Goal: Task Accomplishment & Management: Complete application form

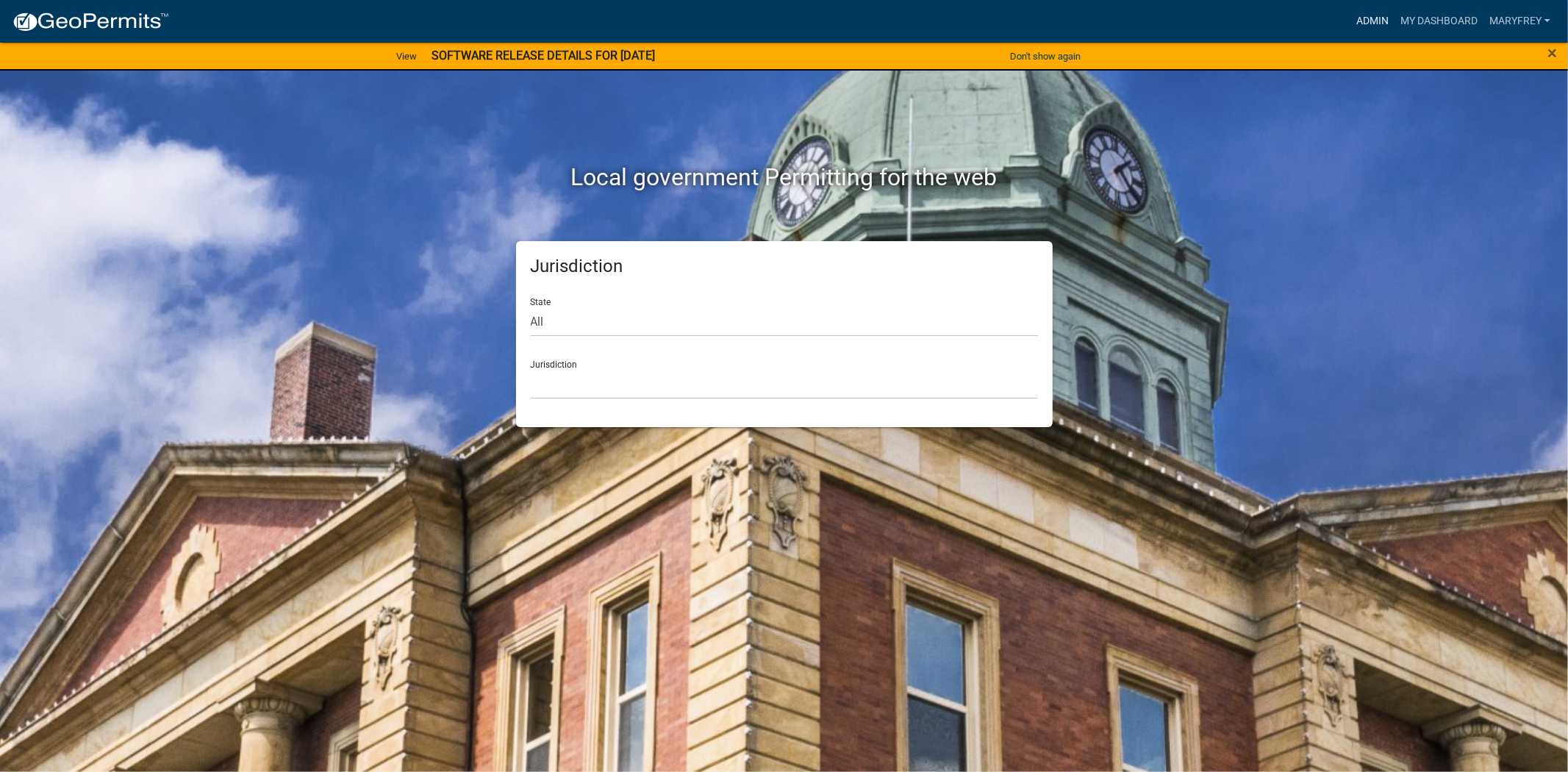
click at [1367, 13] on link "Admin" at bounding box center [1372, 21] width 44 height 28
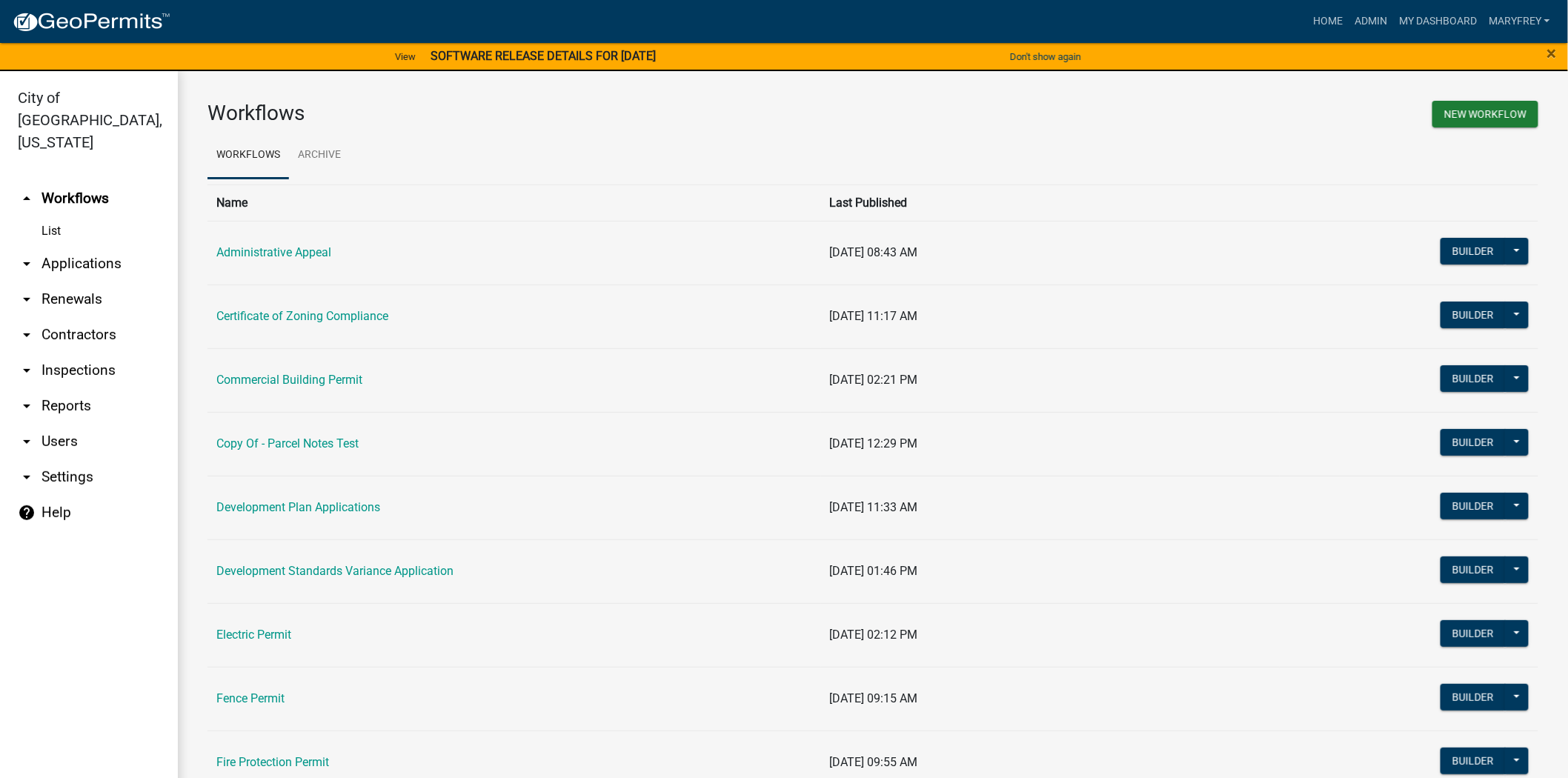
click at [48, 246] on link "arrow_drop_down Applications" at bounding box center [89, 263] width 178 height 35
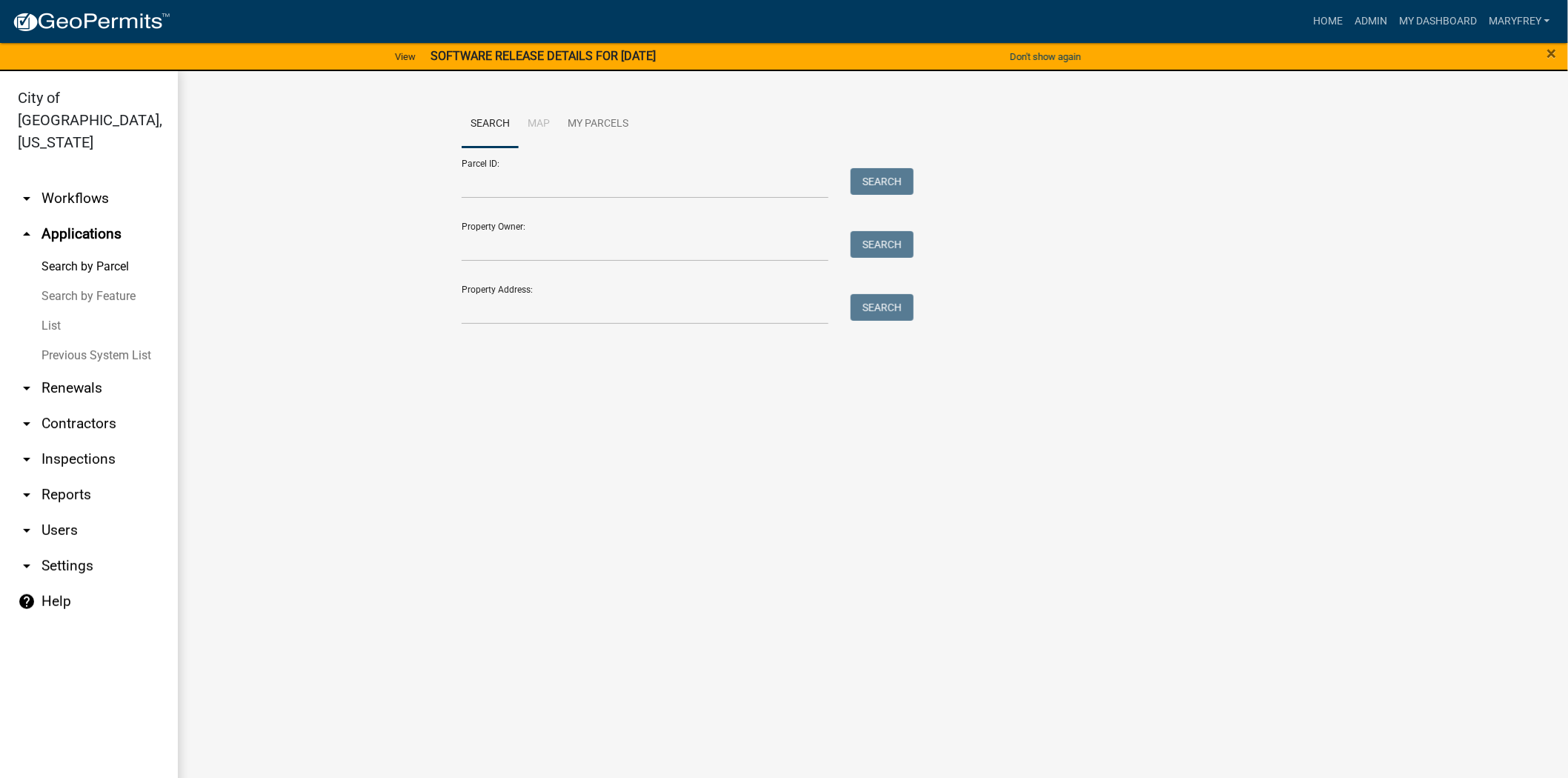
click at [83, 181] on link "arrow_drop_down Workflows" at bounding box center [89, 198] width 178 height 35
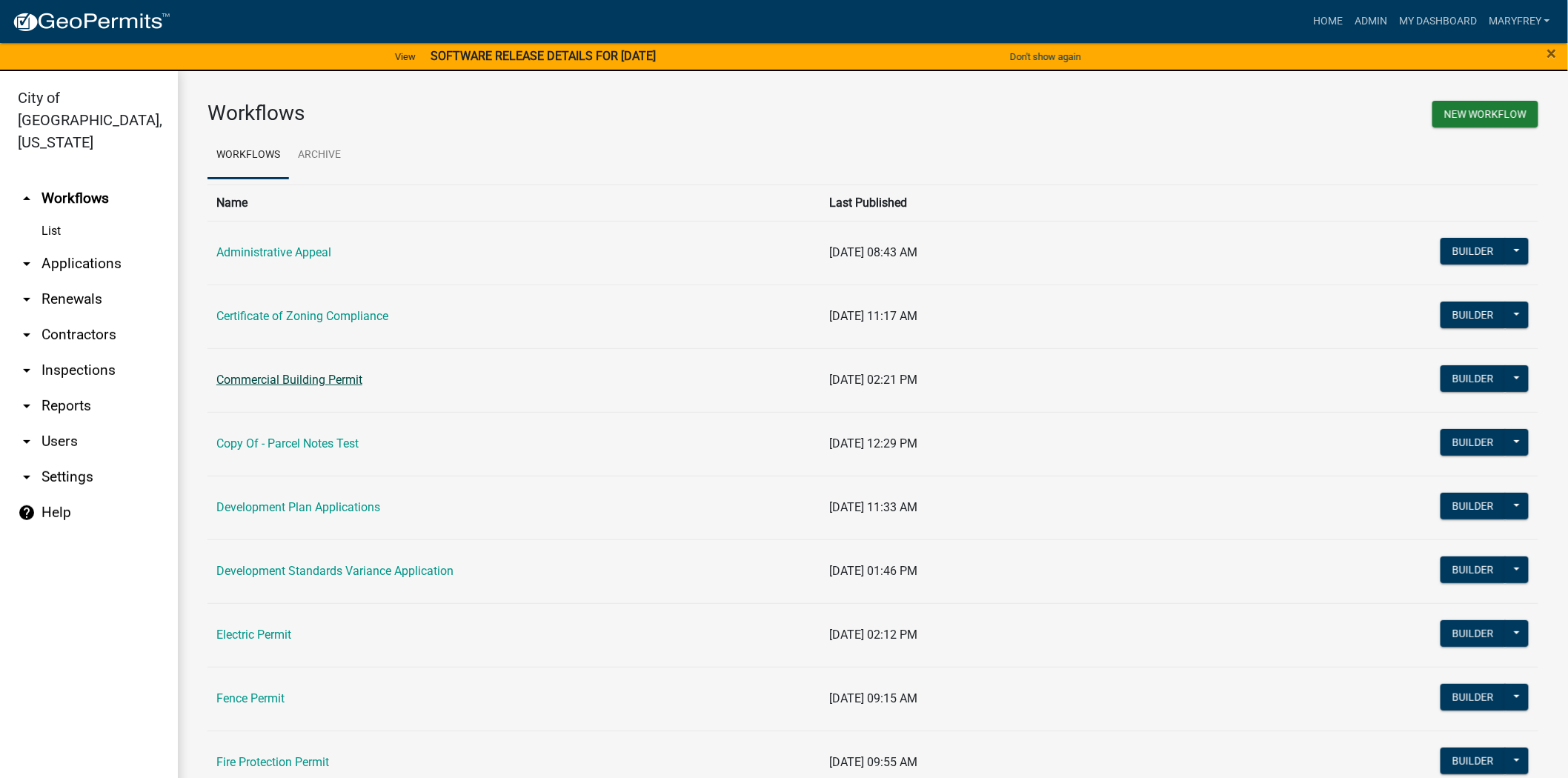
click at [314, 383] on link "Commercial Building Permit" at bounding box center [289, 379] width 146 height 14
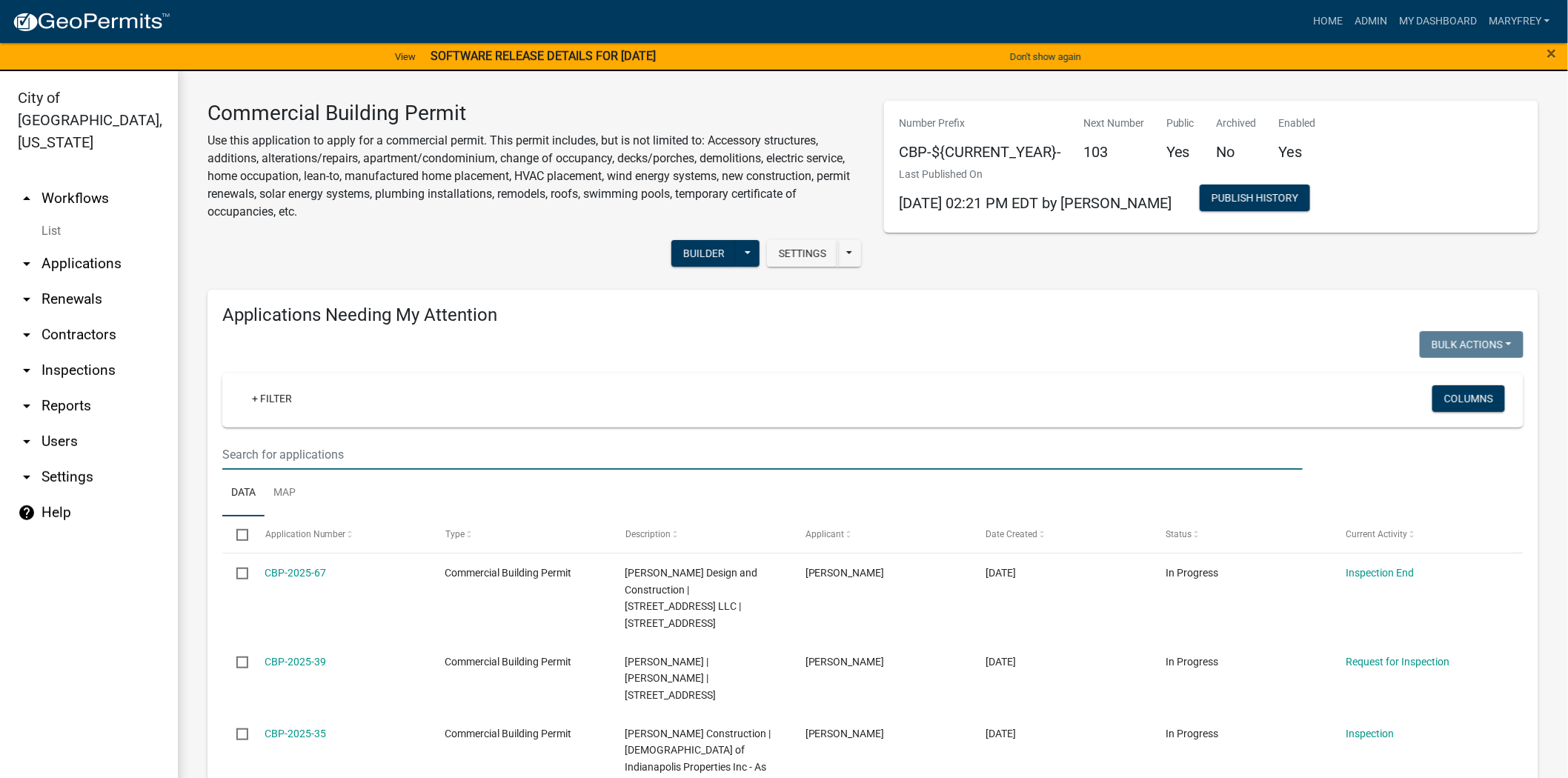
click at [235, 453] on input "text" at bounding box center [762, 454] width 1080 height 30
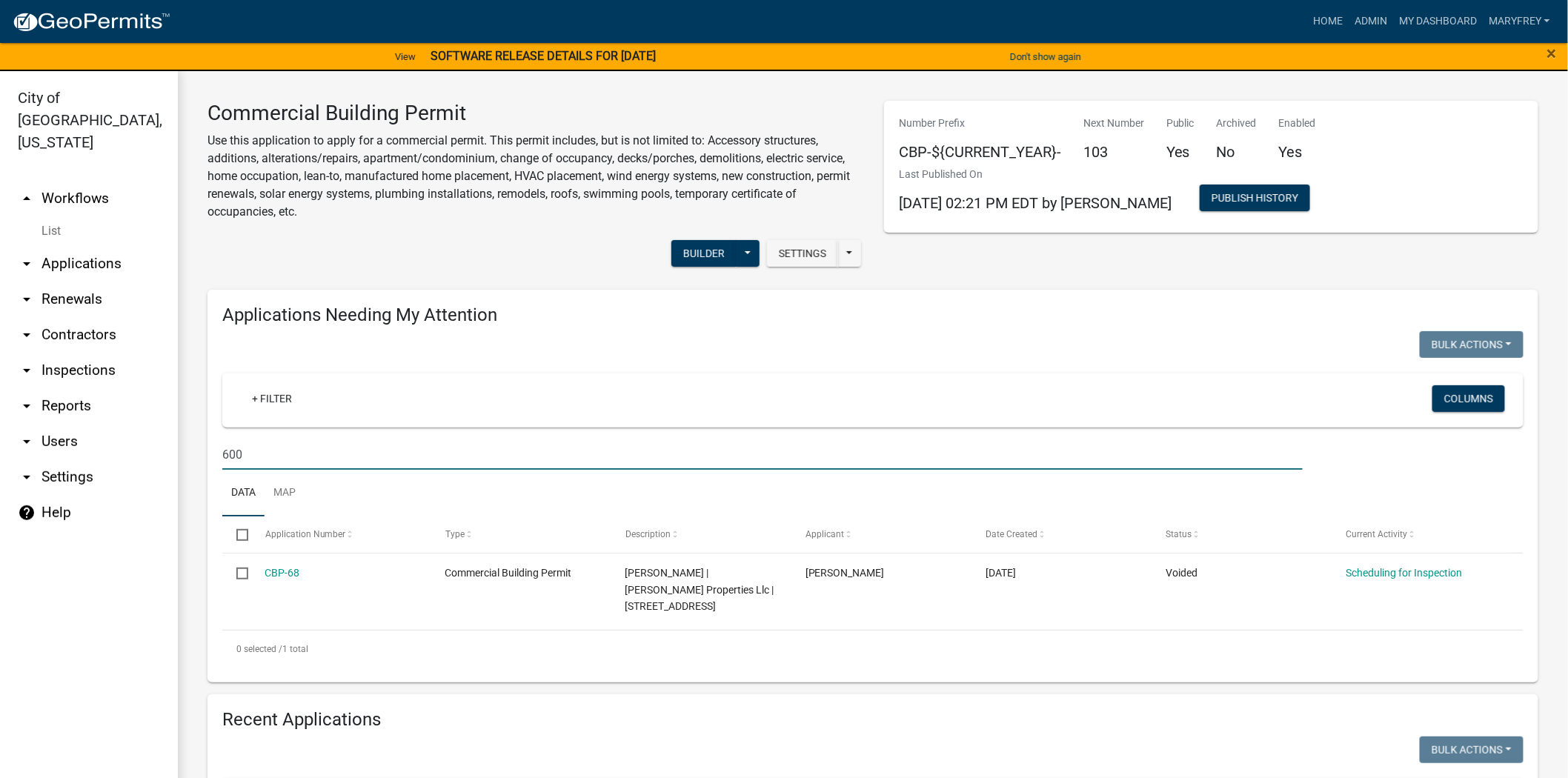
drag, startPoint x: 276, startPoint y: 460, endPoint x: 203, endPoint y: 450, distance: 73.7
click at [203, 450] on div "Applications Needing My Attention Bulk Actions Void Expire Lock Withdraw + Filt…" at bounding box center [873, 486] width 1353 height 393
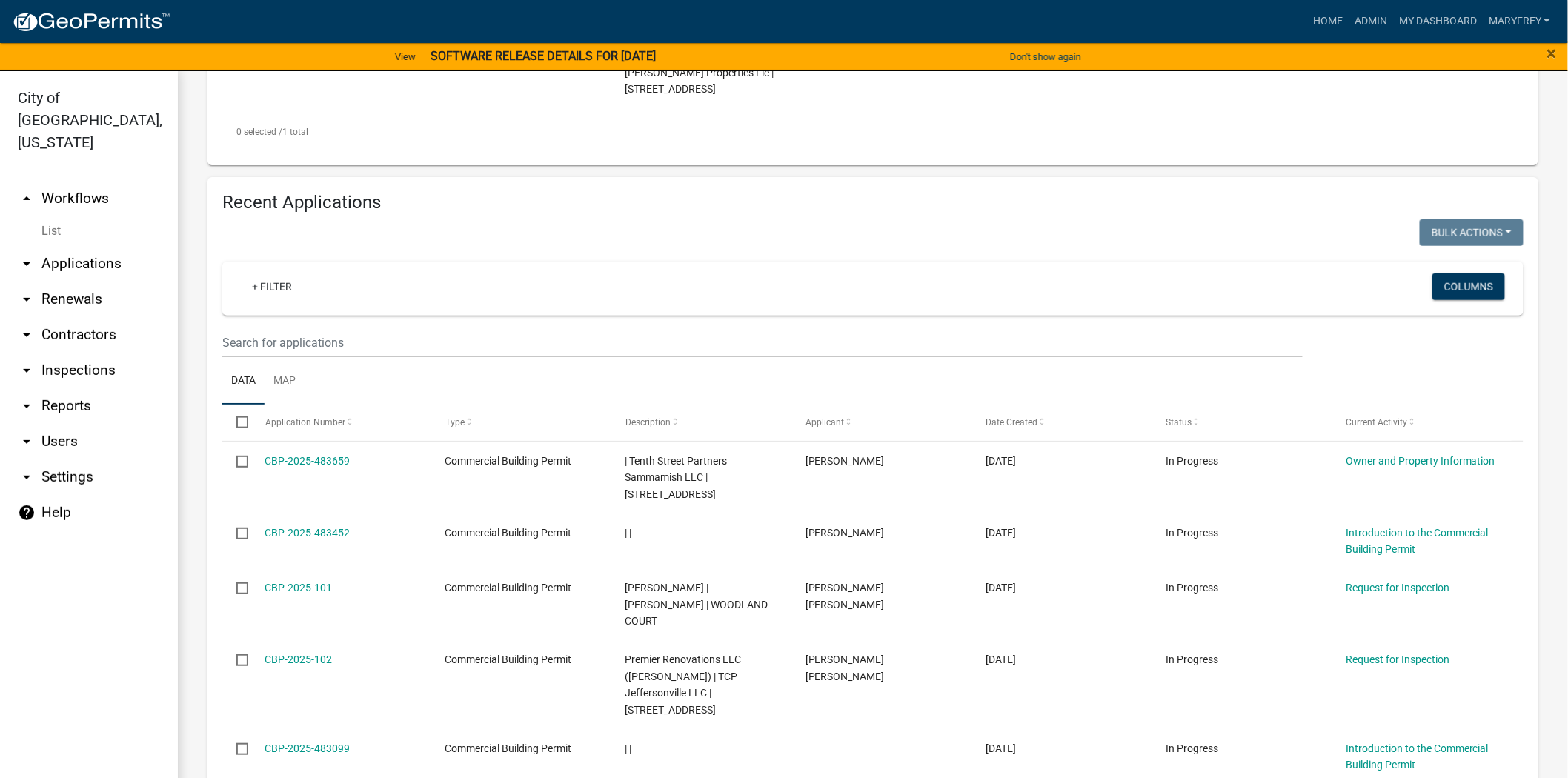
scroll to position [521, 0]
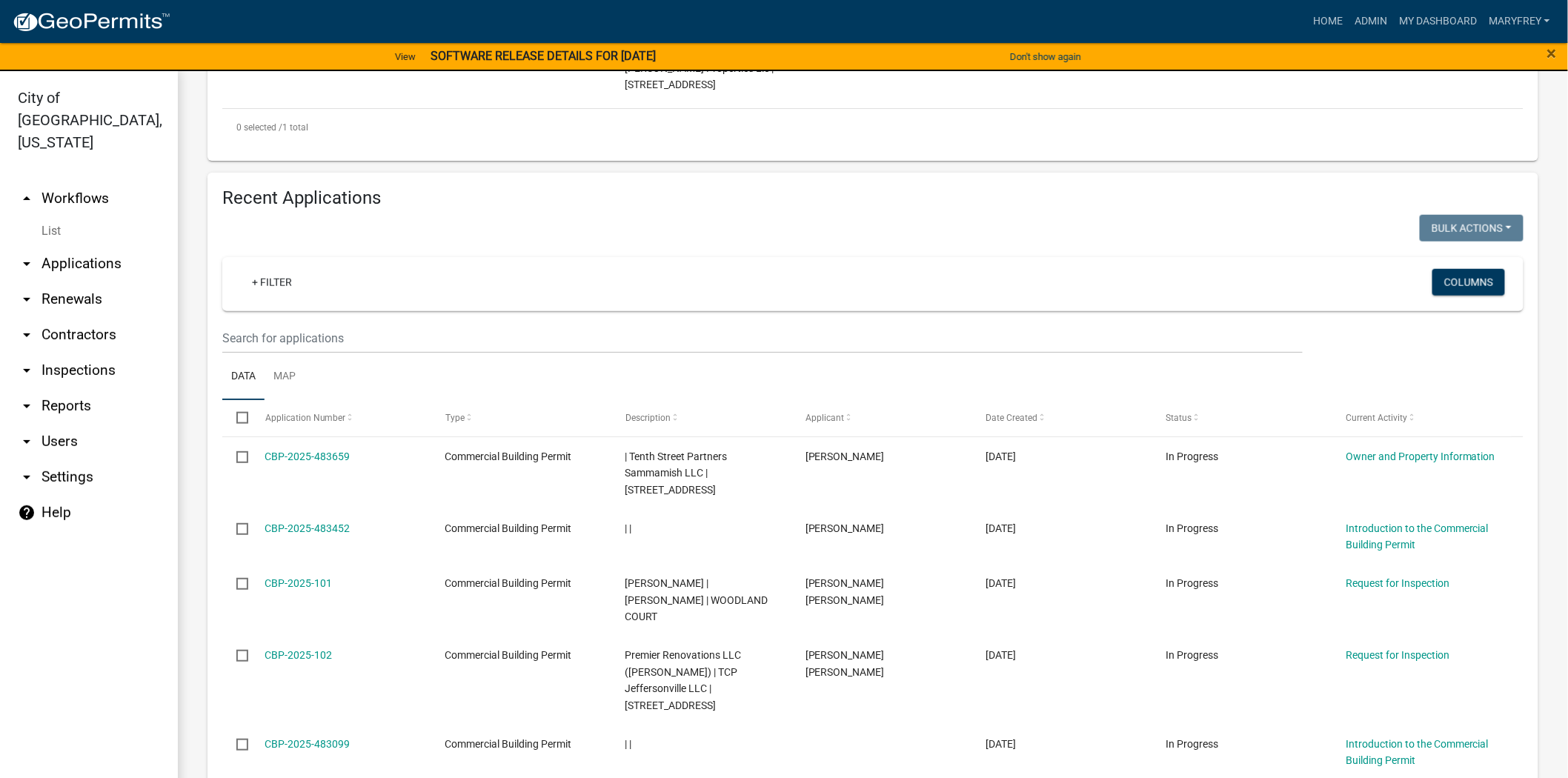
type input "600"
click at [266, 328] on input "text" at bounding box center [762, 338] width 1080 height 30
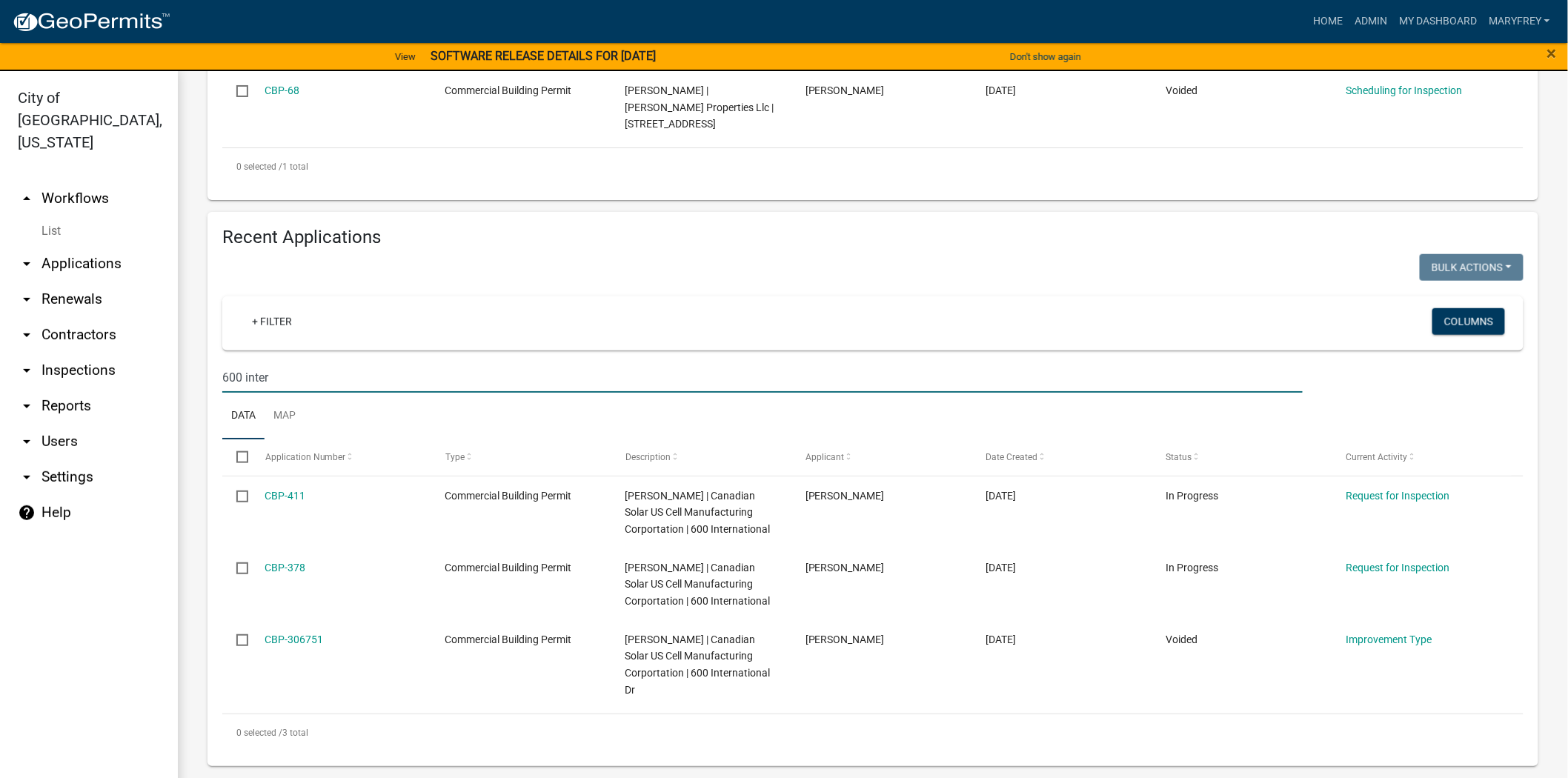
scroll to position [467, 0]
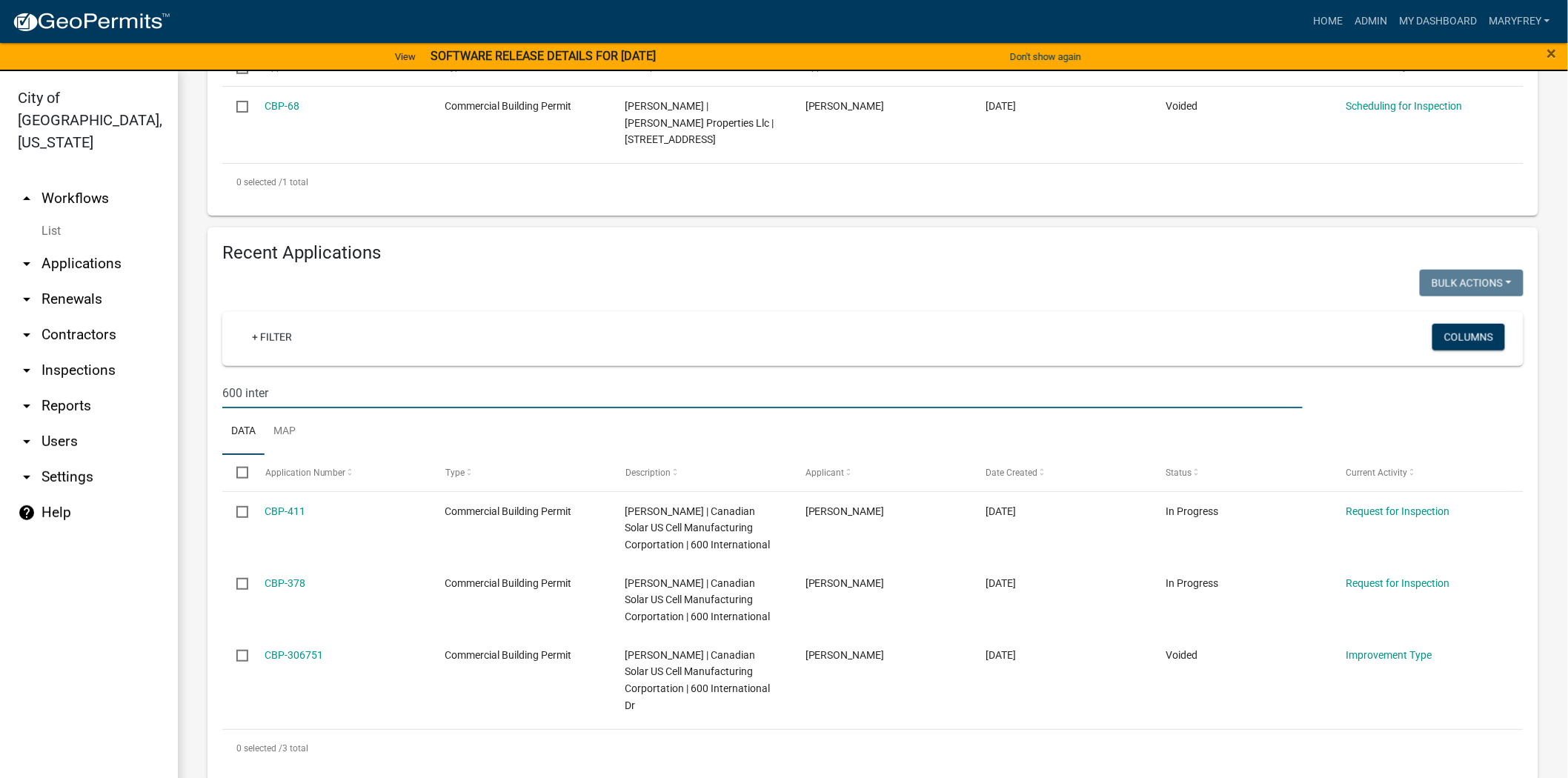
type input "600 inter"
click at [99, 246] on link "arrow_drop_down Applications" at bounding box center [89, 263] width 178 height 35
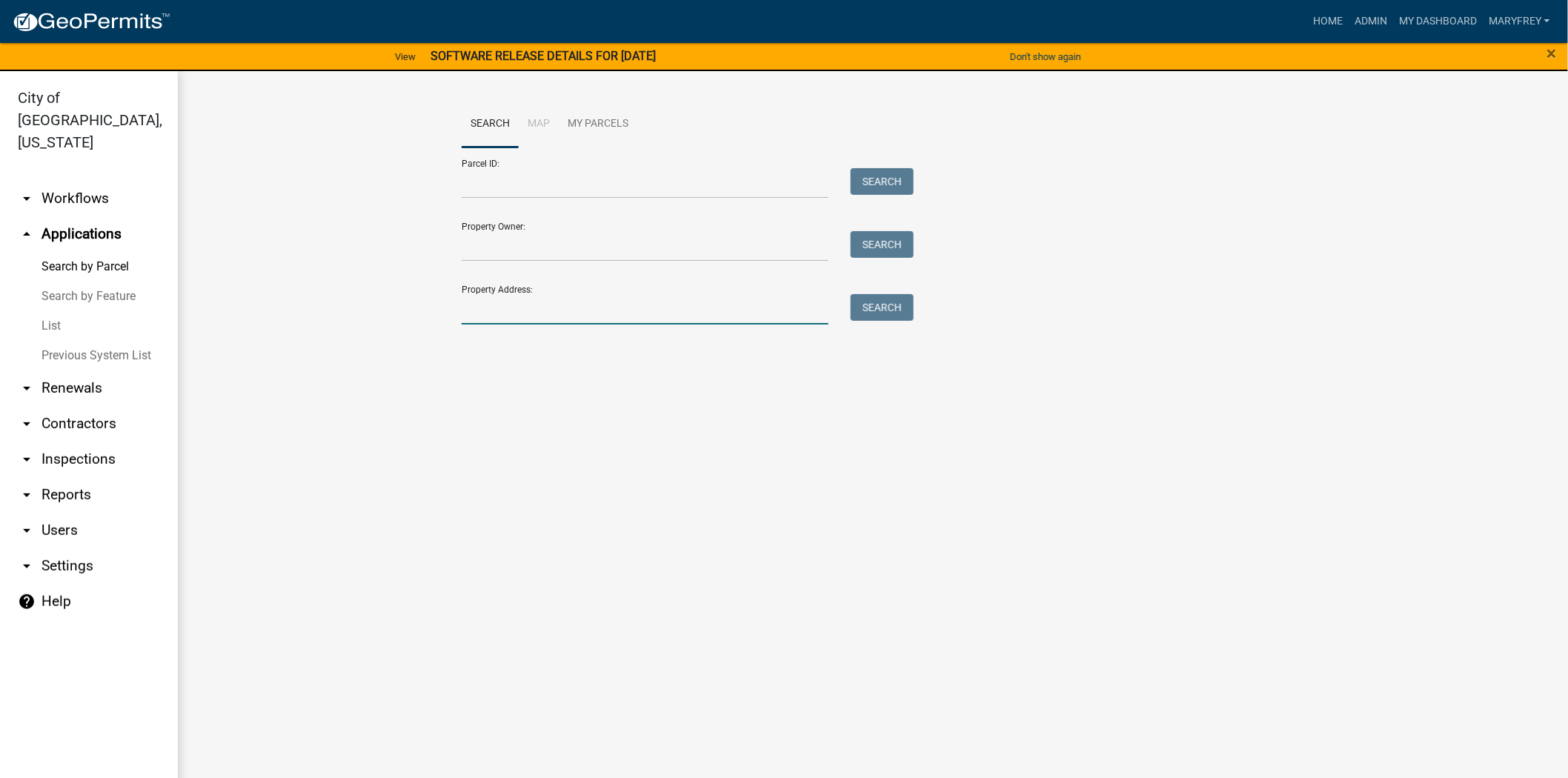
click at [547, 314] on input "Property Address:" at bounding box center [646, 308] width 367 height 30
click at [886, 308] on button "Search" at bounding box center [882, 307] width 63 height 27
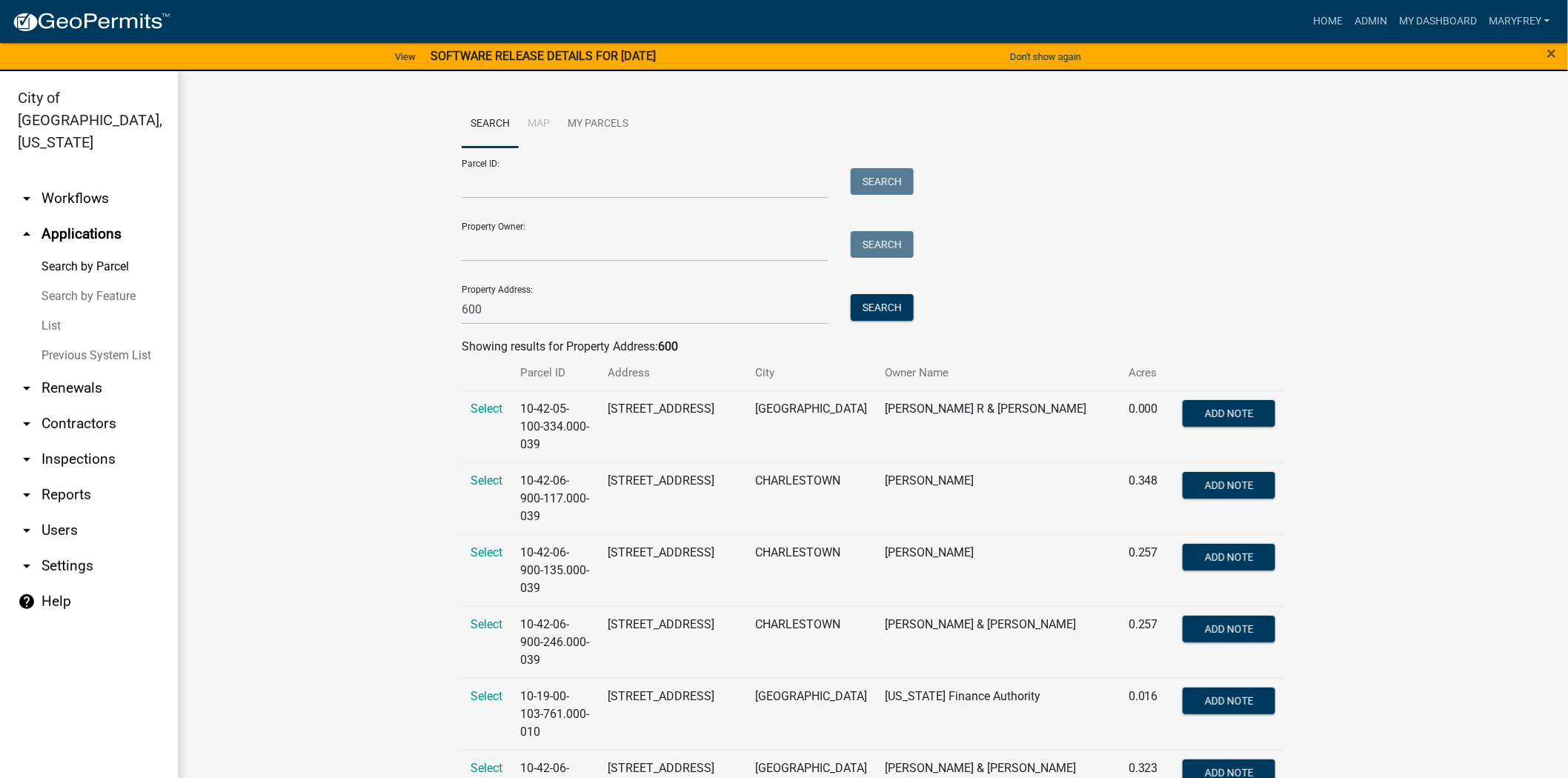
drag, startPoint x: 531, startPoint y: 289, endPoint x: 516, endPoint y: 309, distance: 25.0
click at [531, 290] on div "Property Address: 600 Search" at bounding box center [684, 298] width 445 height 51
click at [506, 315] on input "600" at bounding box center [646, 308] width 367 height 30
type input "600 international"
click at [874, 308] on button "Search" at bounding box center [882, 307] width 63 height 27
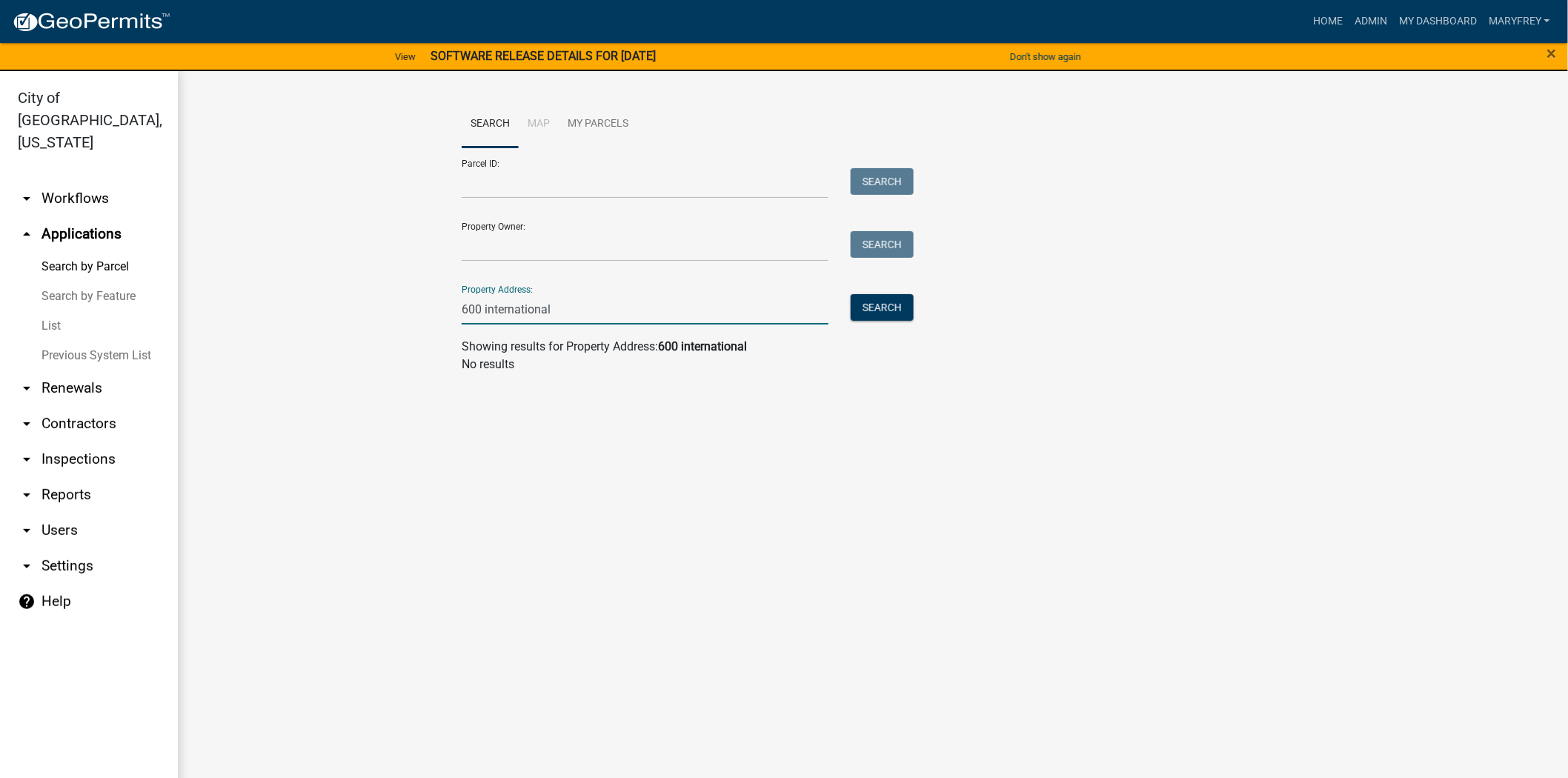
drag, startPoint x: 582, startPoint y: 309, endPoint x: 411, endPoint y: 325, distance: 171.7
click at [411, 325] on wm-workflow-application-search-view "Search Map My Parcels Parcel ID: Search Property Owner: Search Property Address…" at bounding box center [873, 243] width 1331 height 284
click at [83, 181] on link "arrow_drop_down Workflows" at bounding box center [89, 198] width 178 height 35
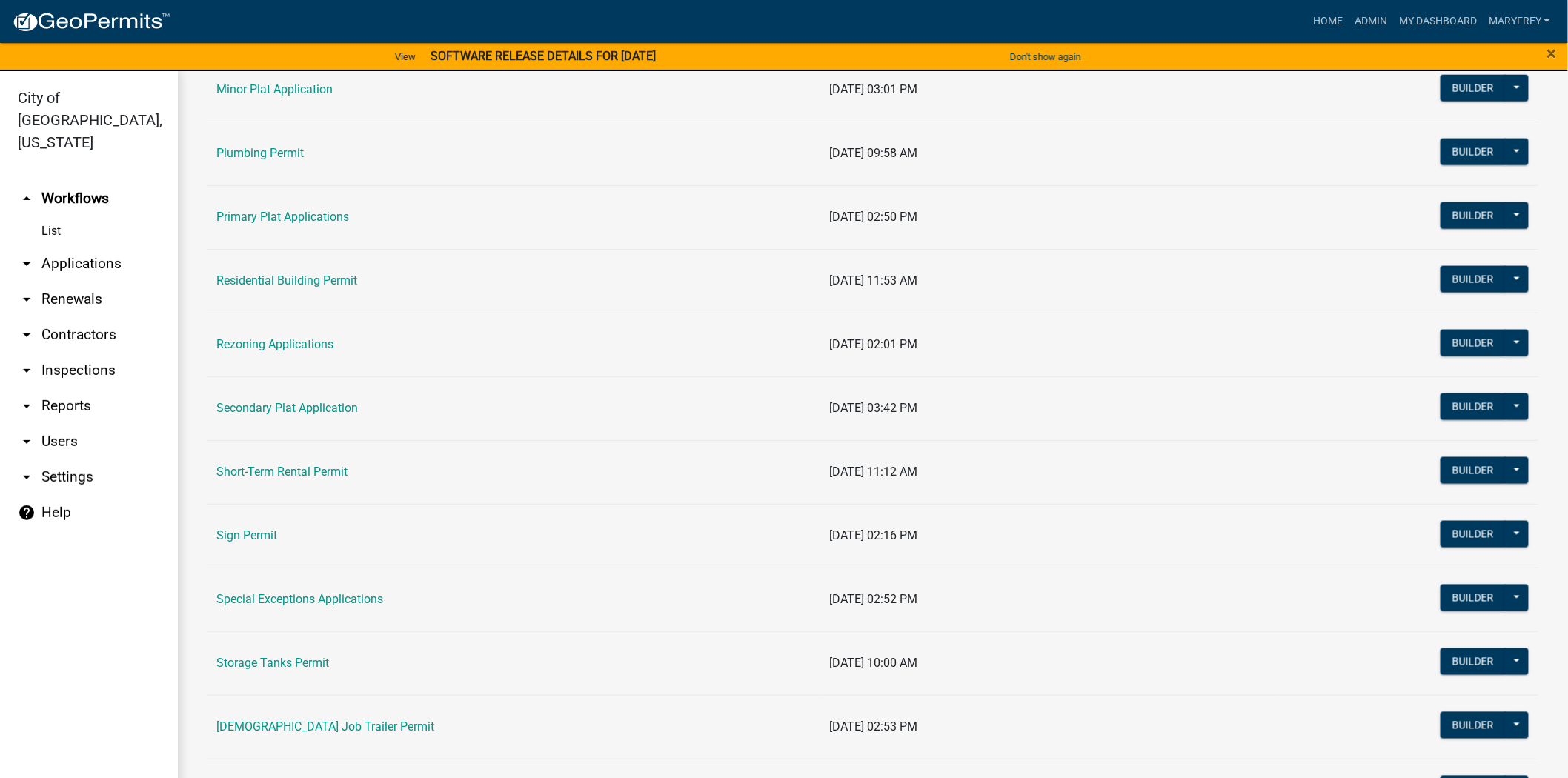
scroll to position [868, 0]
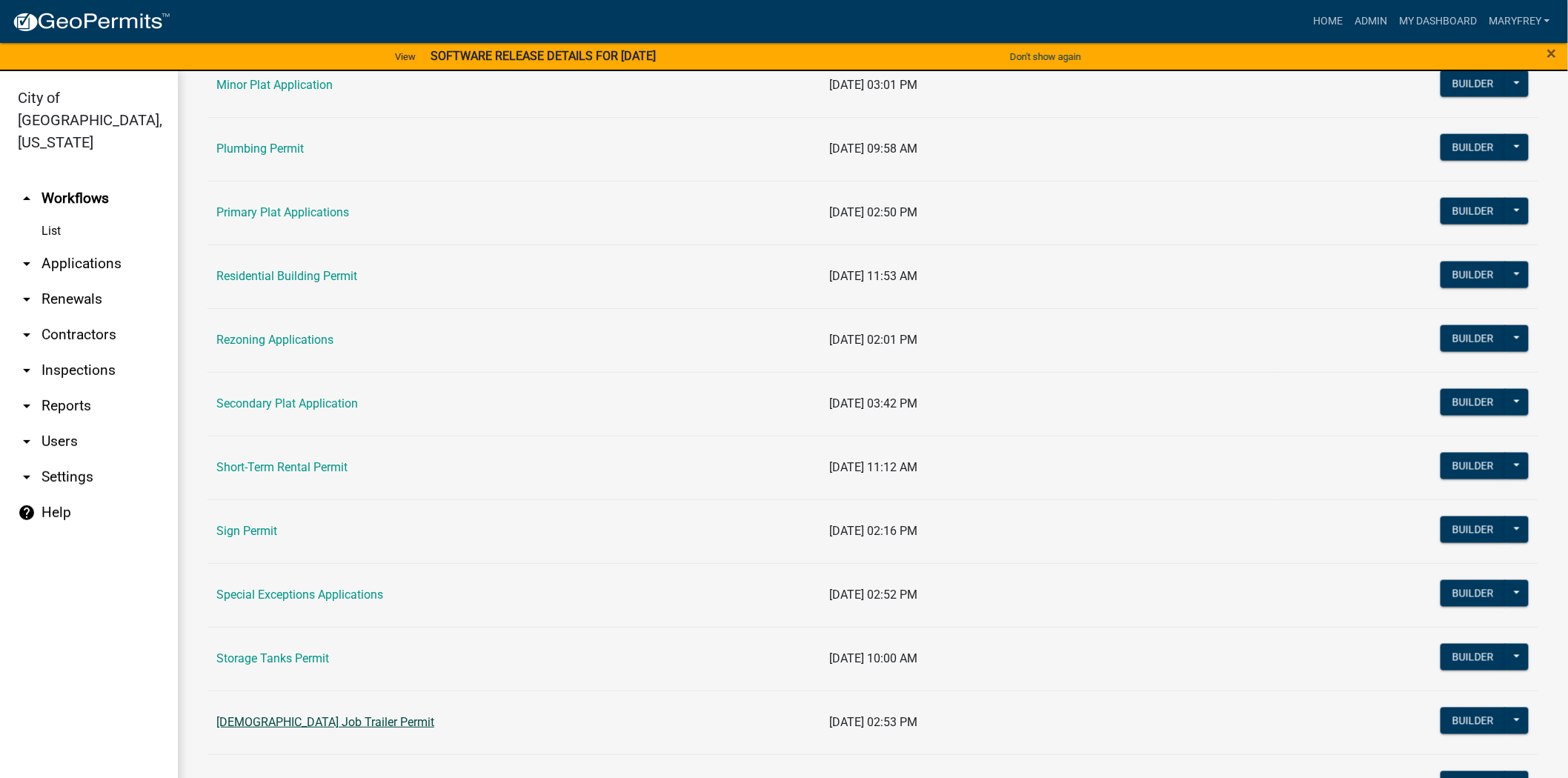
click at [321, 720] on link "[DEMOGRAPHIC_DATA] Job Trailer Permit" at bounding box center [325, 722] width 218 height 14
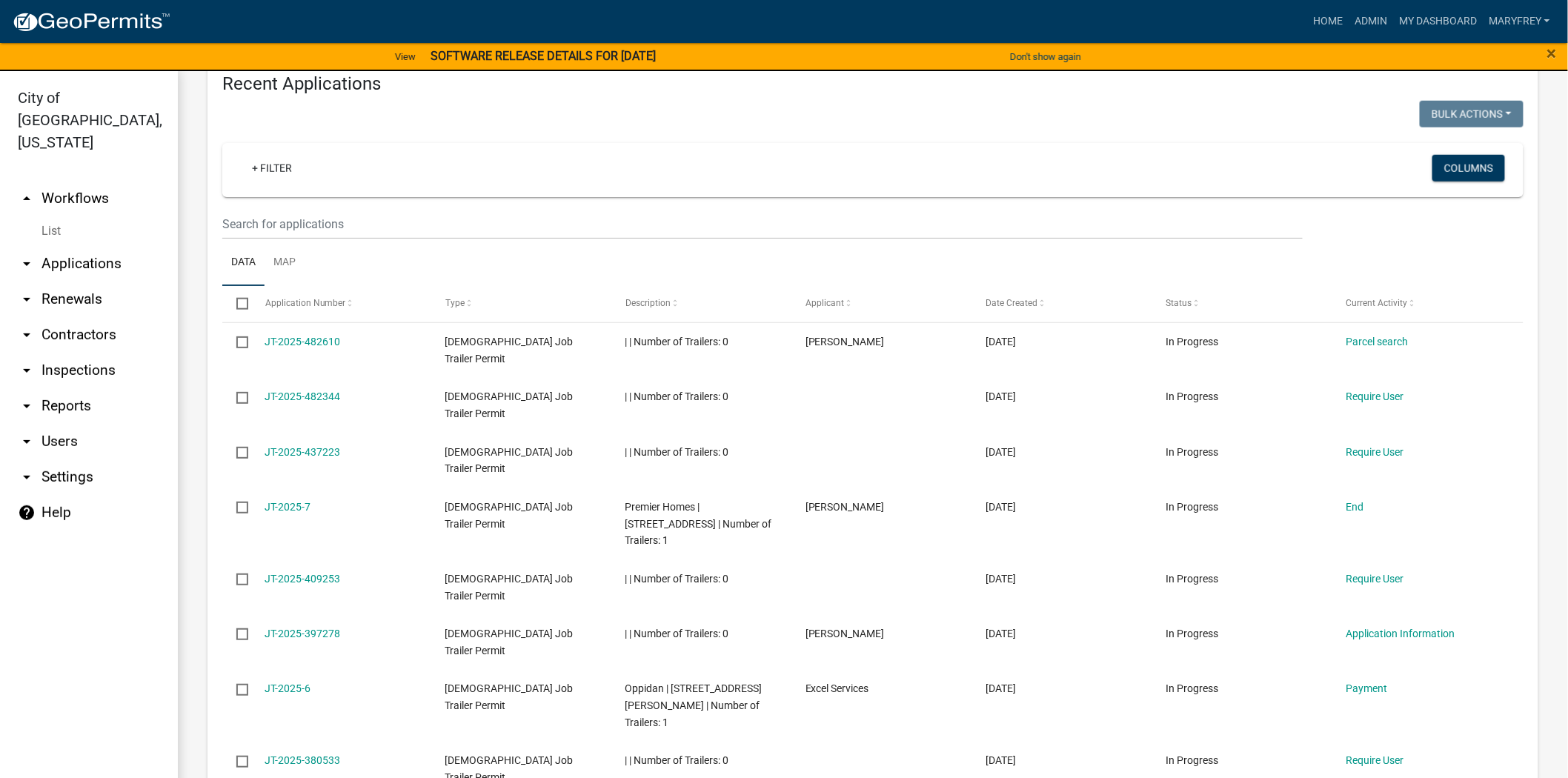
scroll to position [565, 0]
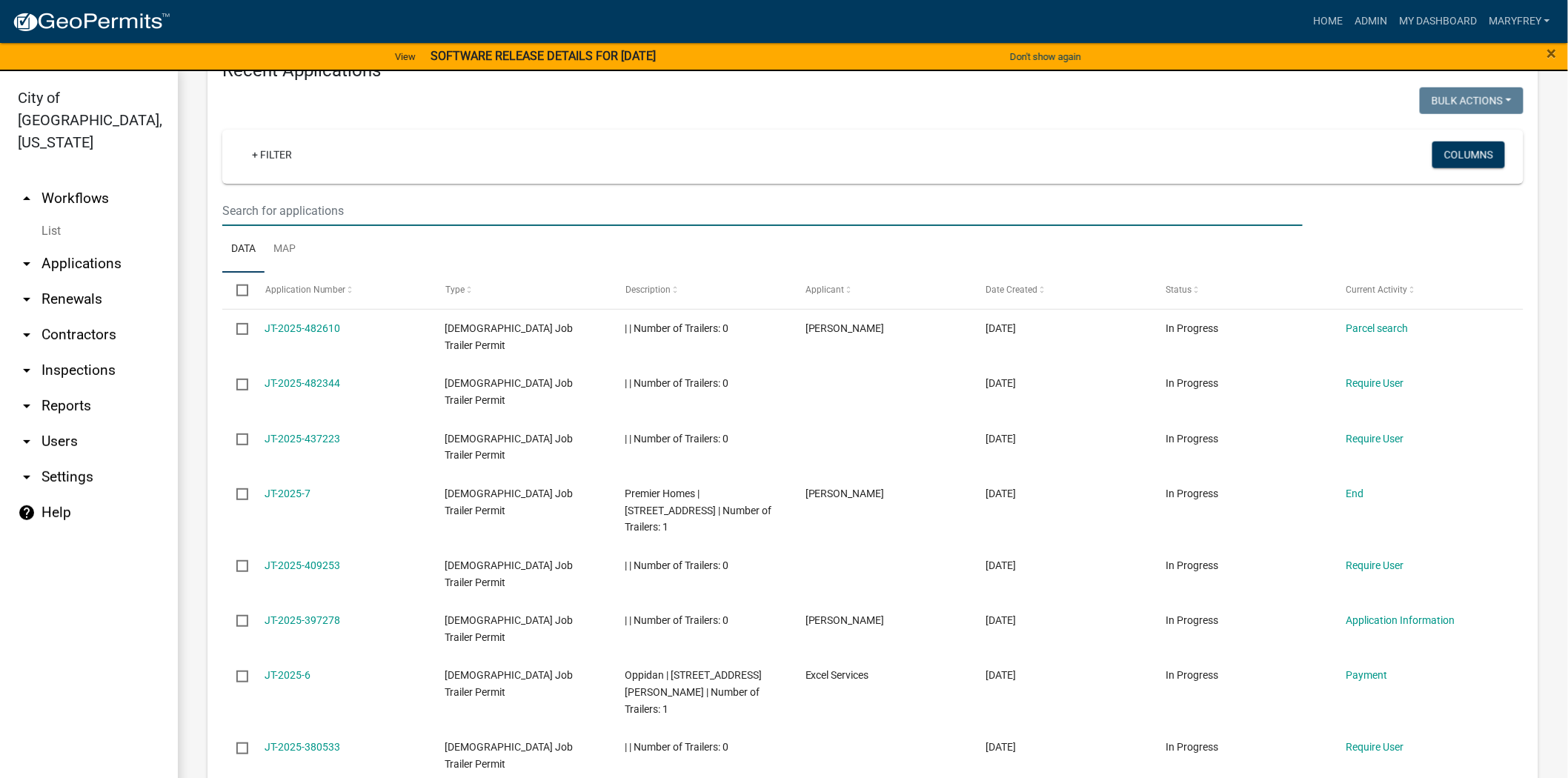
click at [261, 205] on input "text" at bounding box center [762, 210] width 1080 height 30
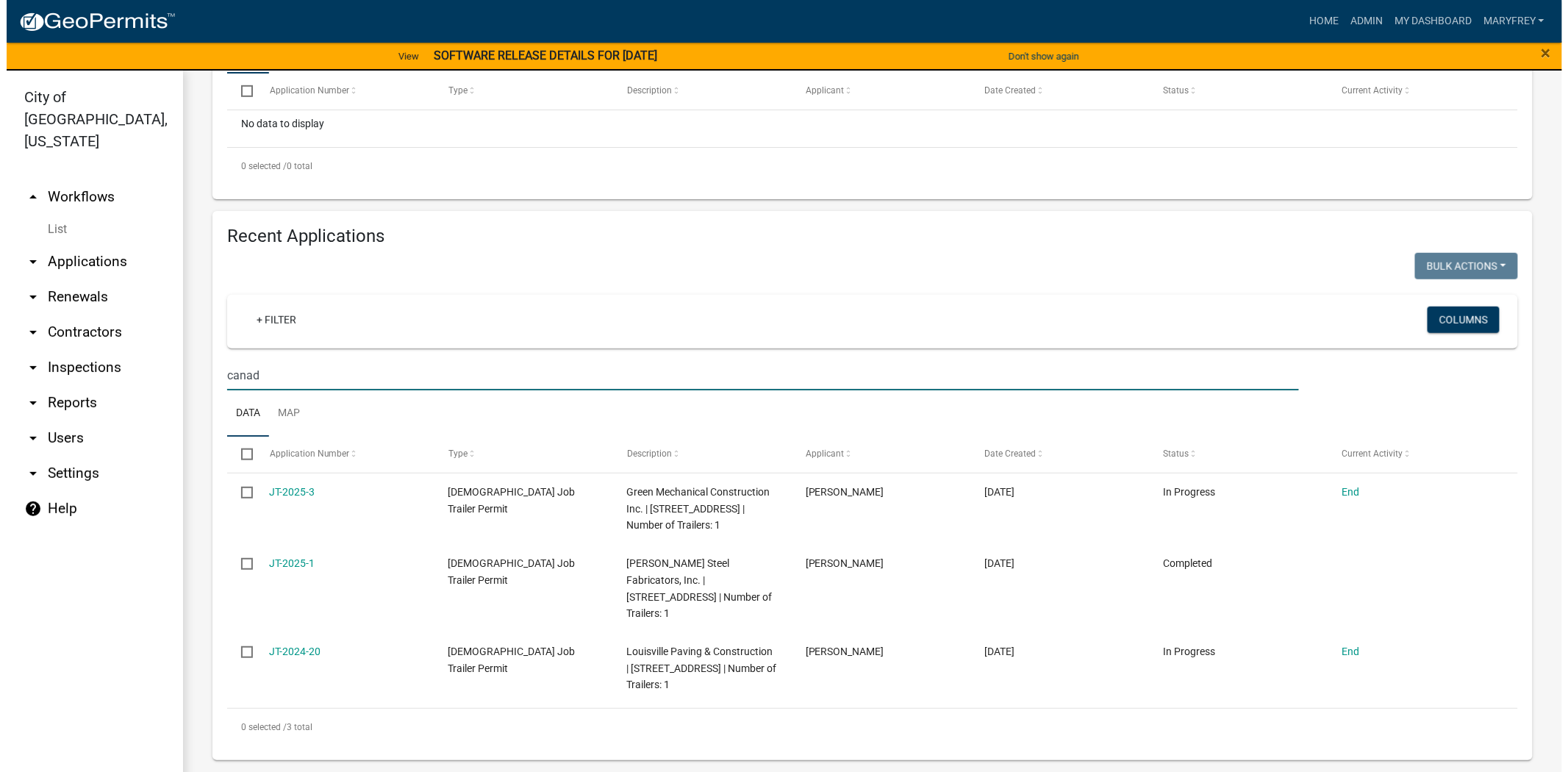
scroll to position [396, 0]
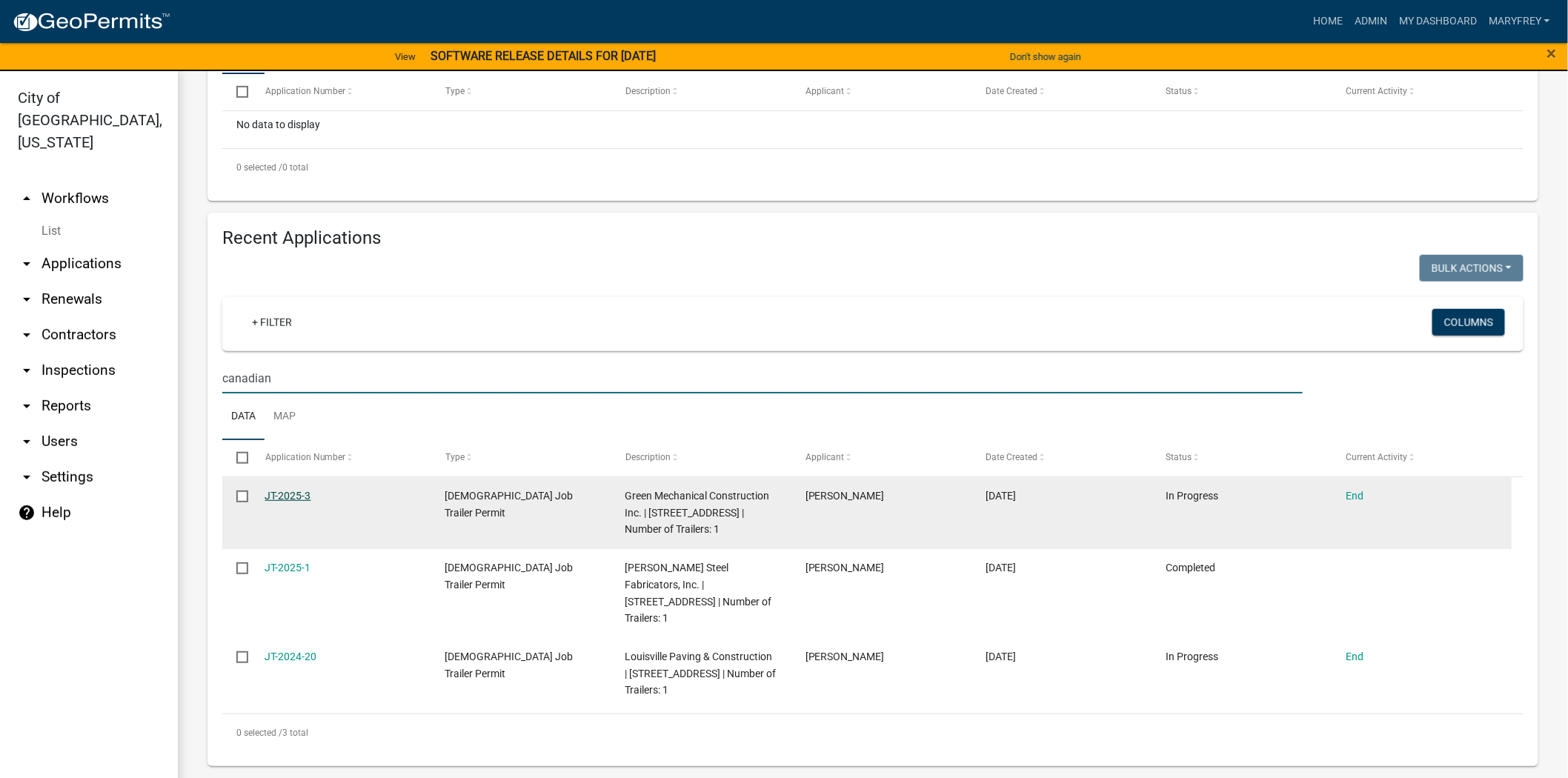
type input "canadian"
click at [279, 496] on link "JT-2025-3" at bounding box center [288, 495] width 46 height 12
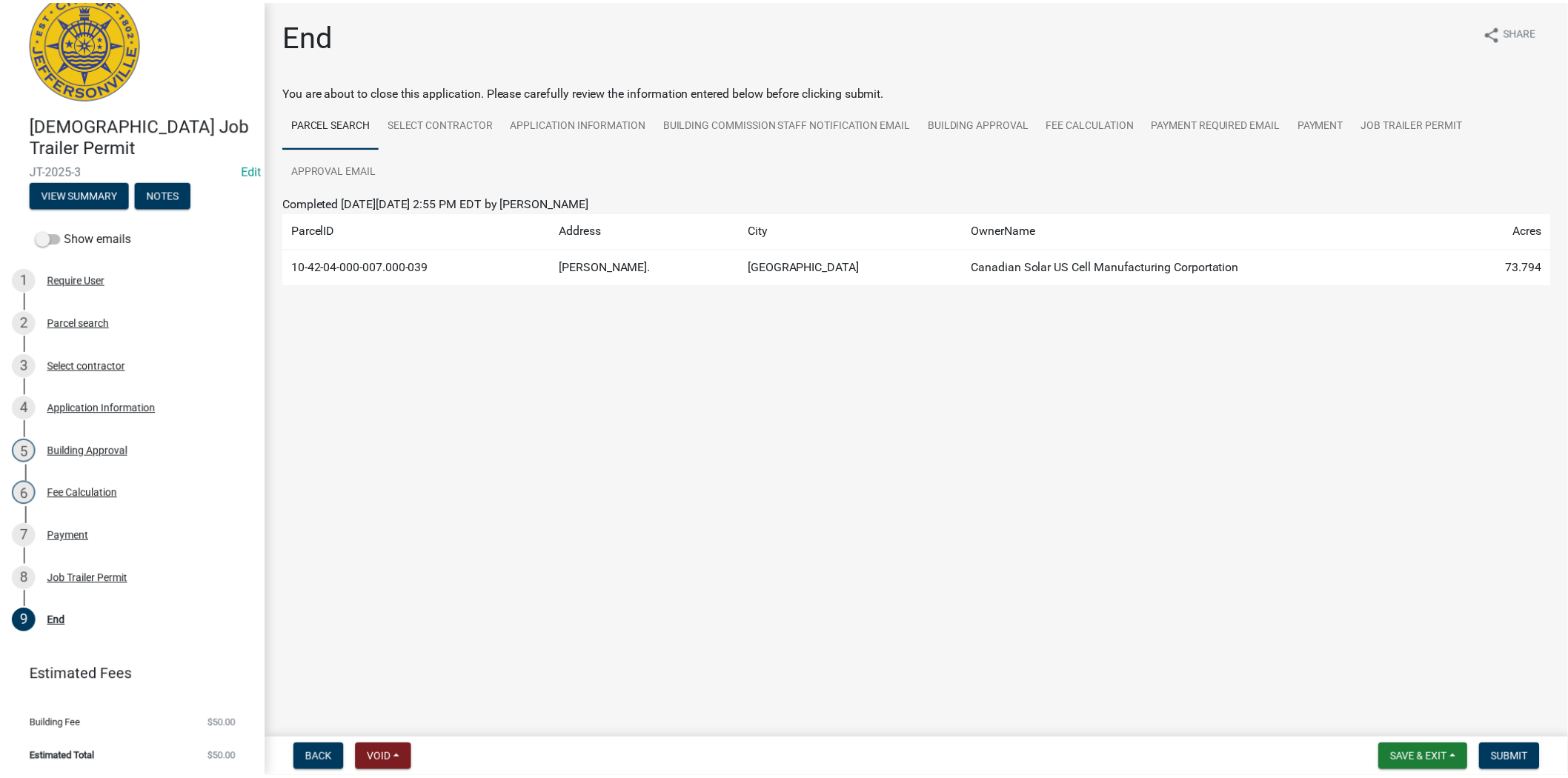
scroll to position [30, 0]
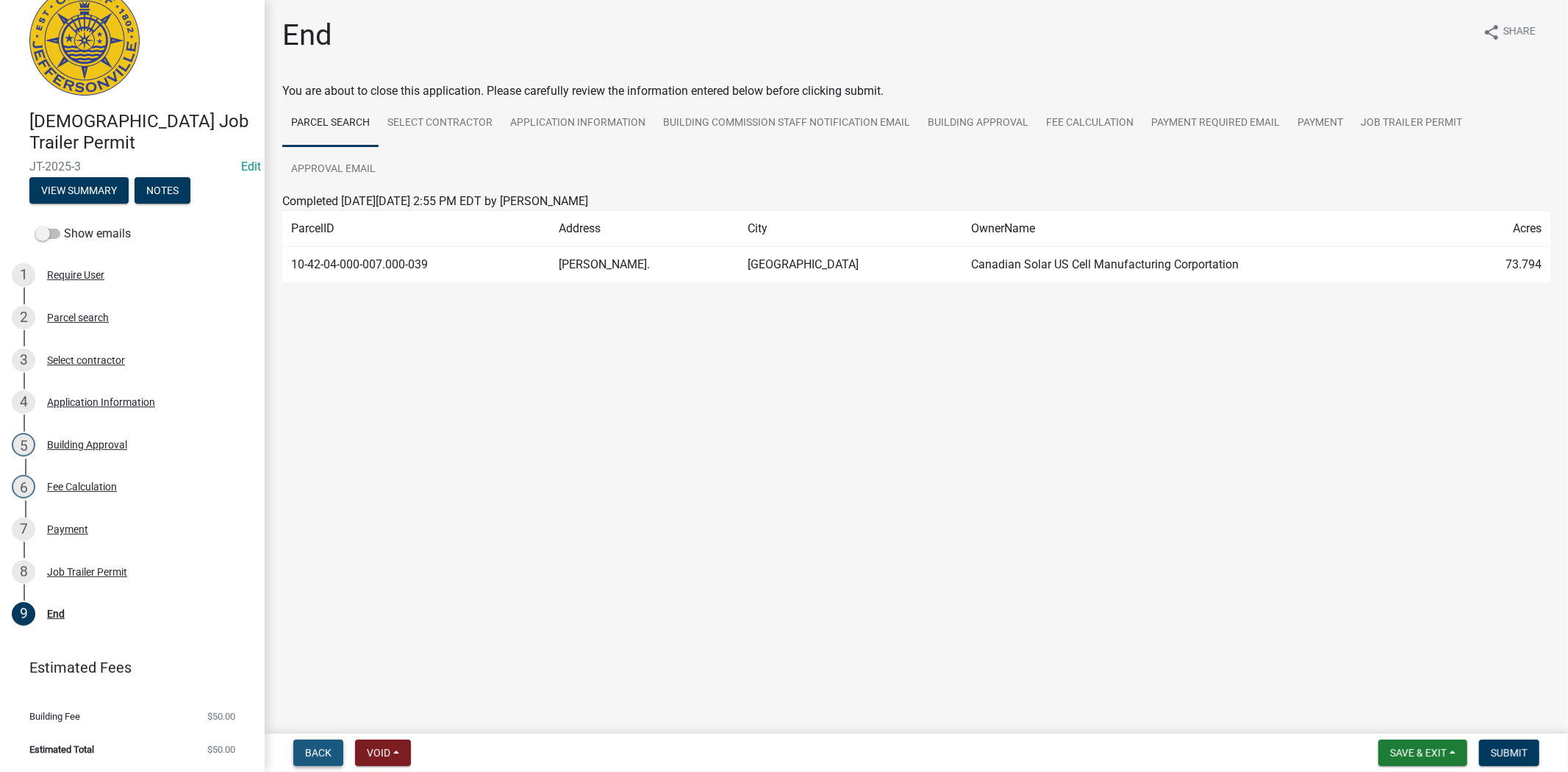
click at [326, 751] on span "Back" at bounding box center [318, 752] width 27 height 12
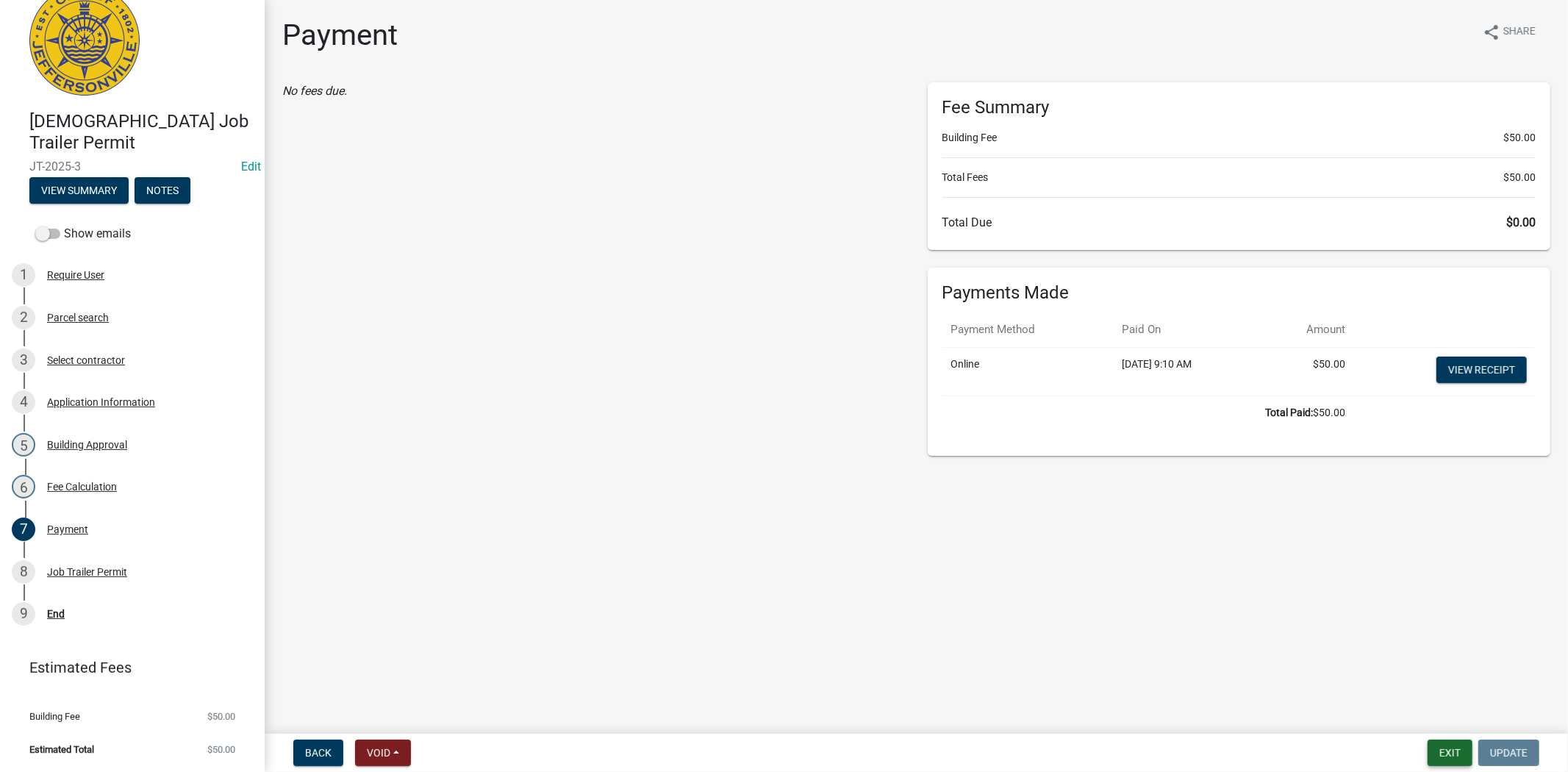
click at [1443, 754] on button "Exit" at bounding box center [1449, 752] width 44 height 27
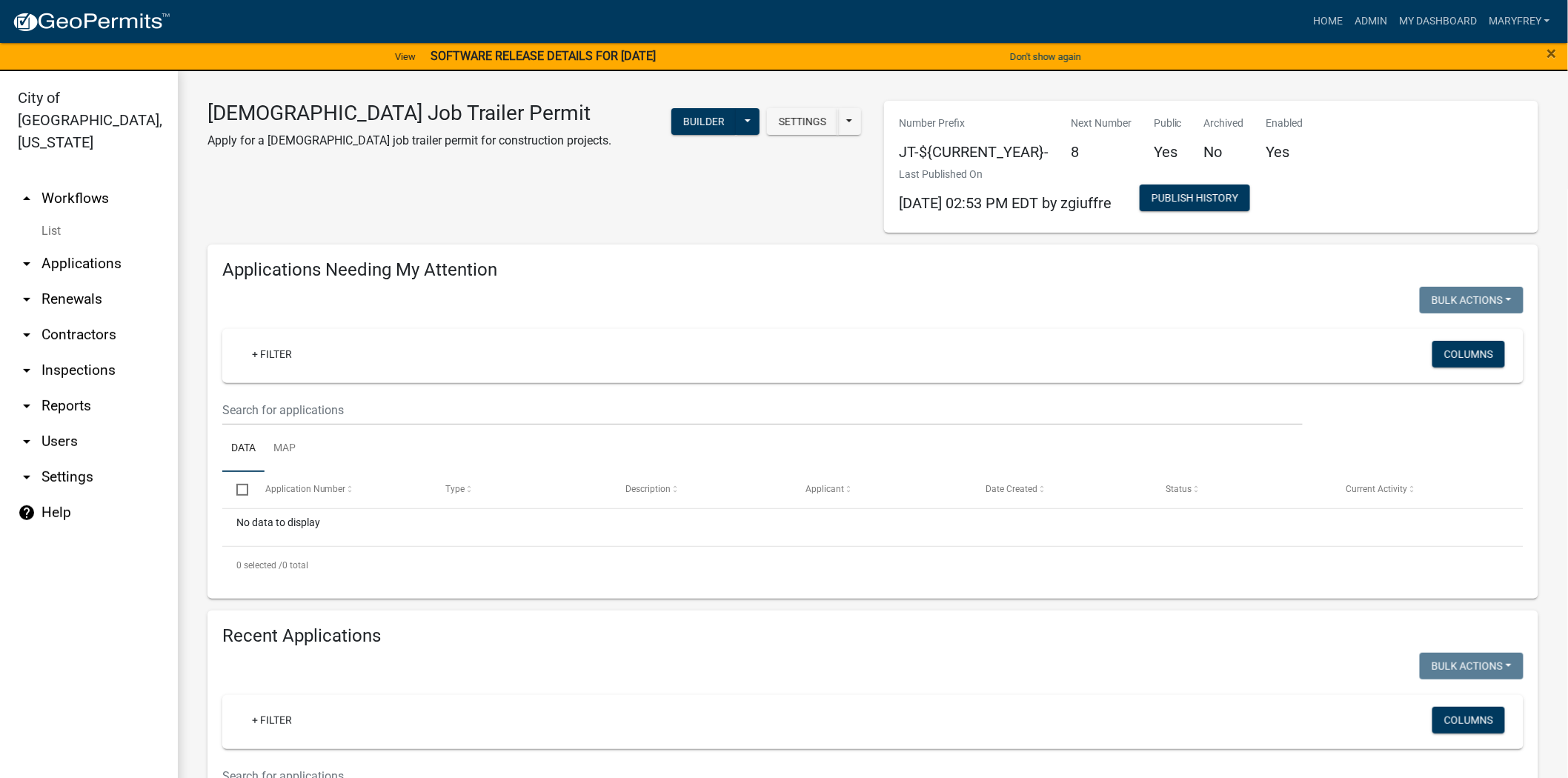
click at [97, 246] on link "arrow_drop_down Applications" at bounding box center [89, 263] width 178 height 35
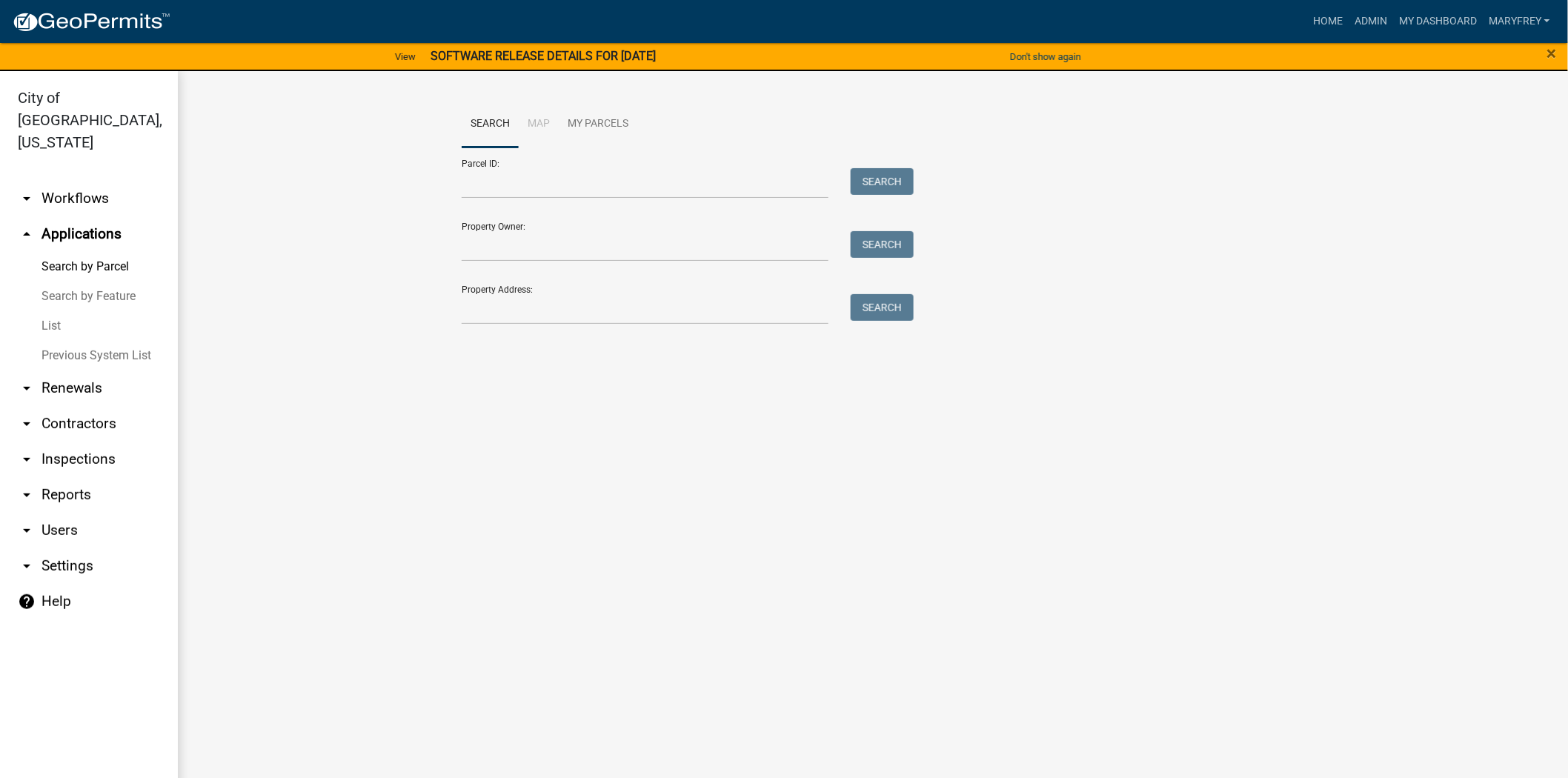
click at [90, 181] on link "arrow_drop_down Workflows" at bounding box center [89, 198] width 178 height 35
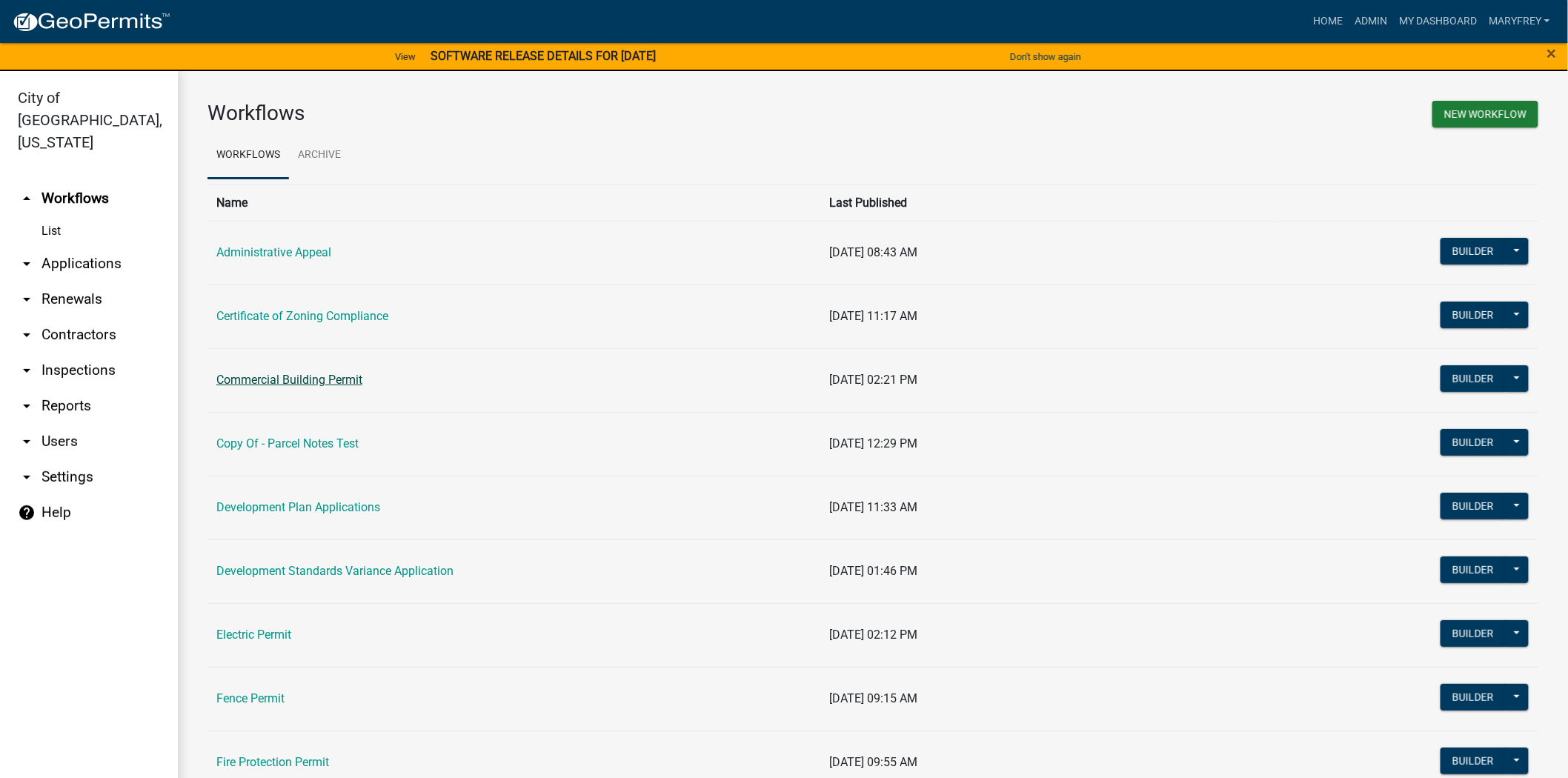
click at [305, 376] on link "Commercial Building Permit" at bounding box center [289, 379] width 146 height 14
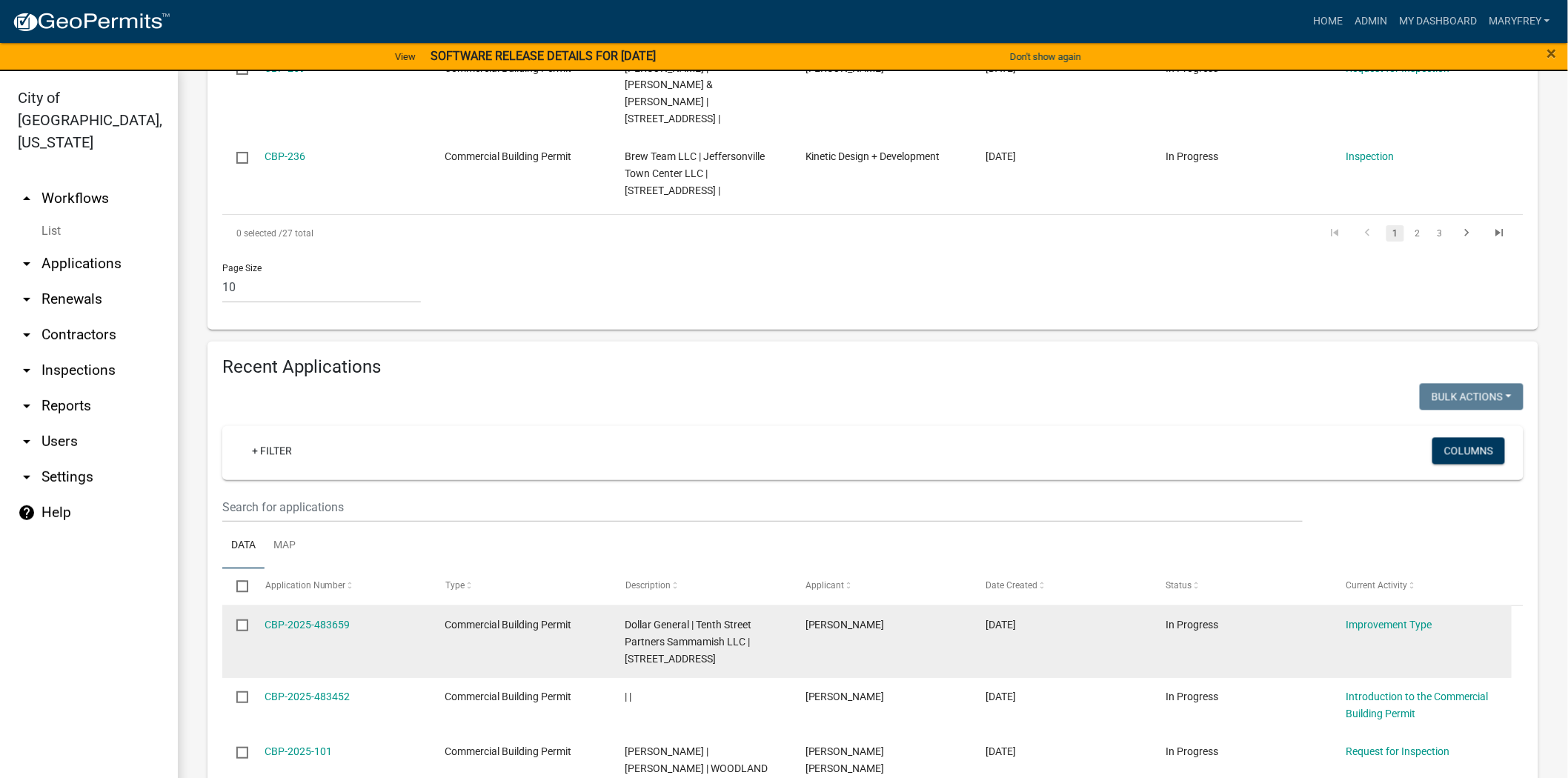
scroll to position [1186, 0]
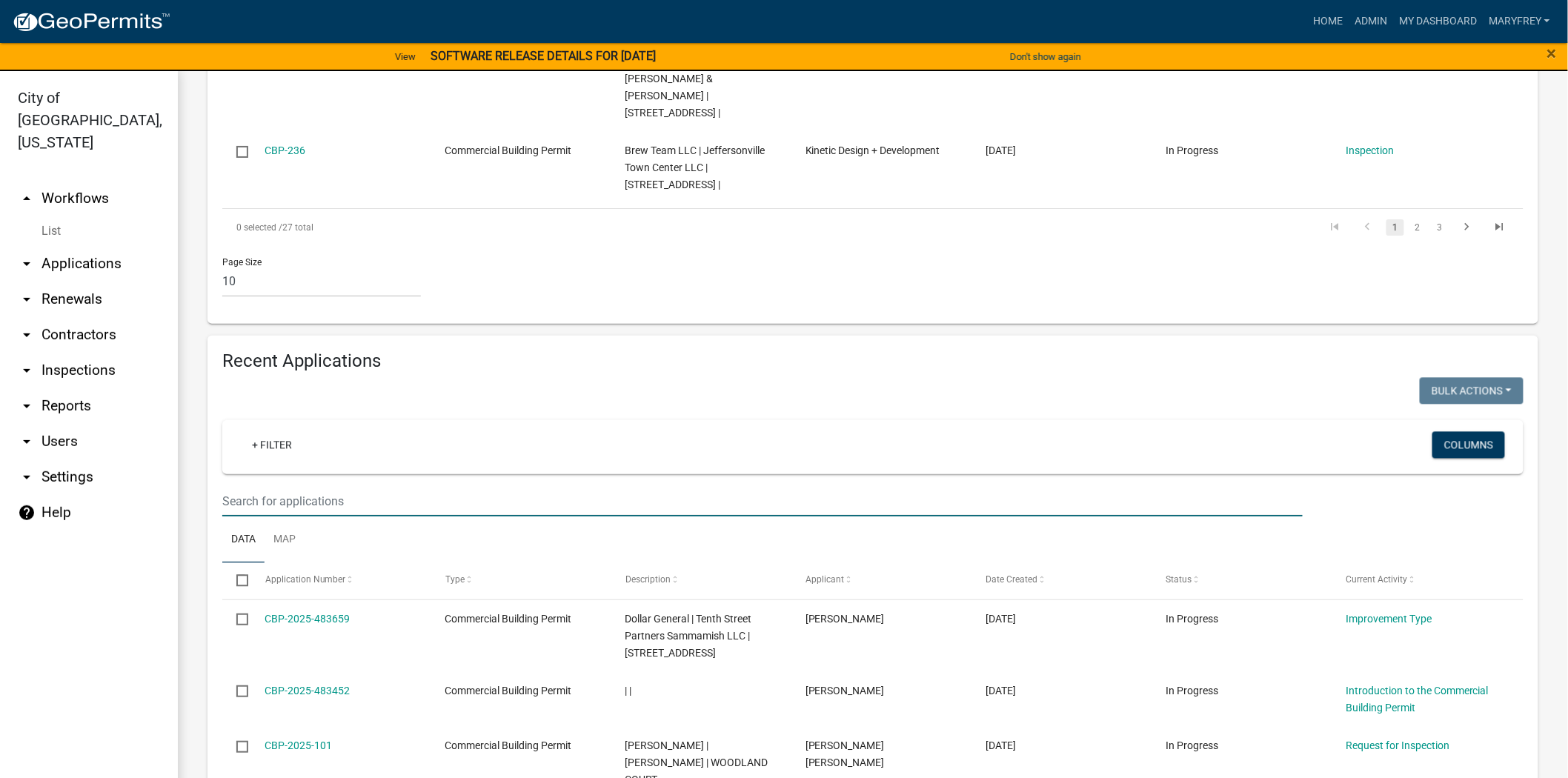
click at [287, 486] on input "text" at bounding box center [762, 501] width 1080 height 30
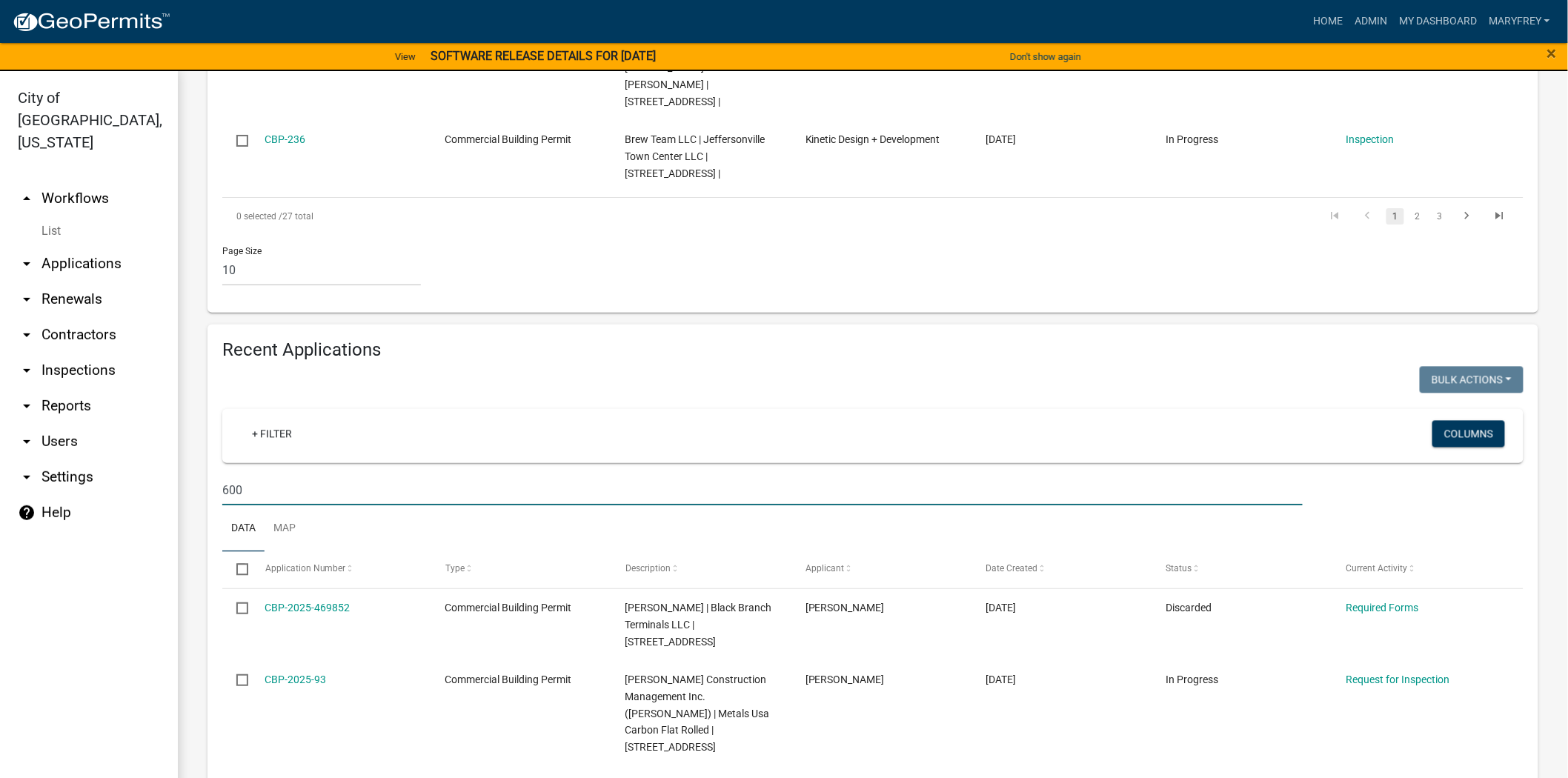
scroll to position [1172, 0]
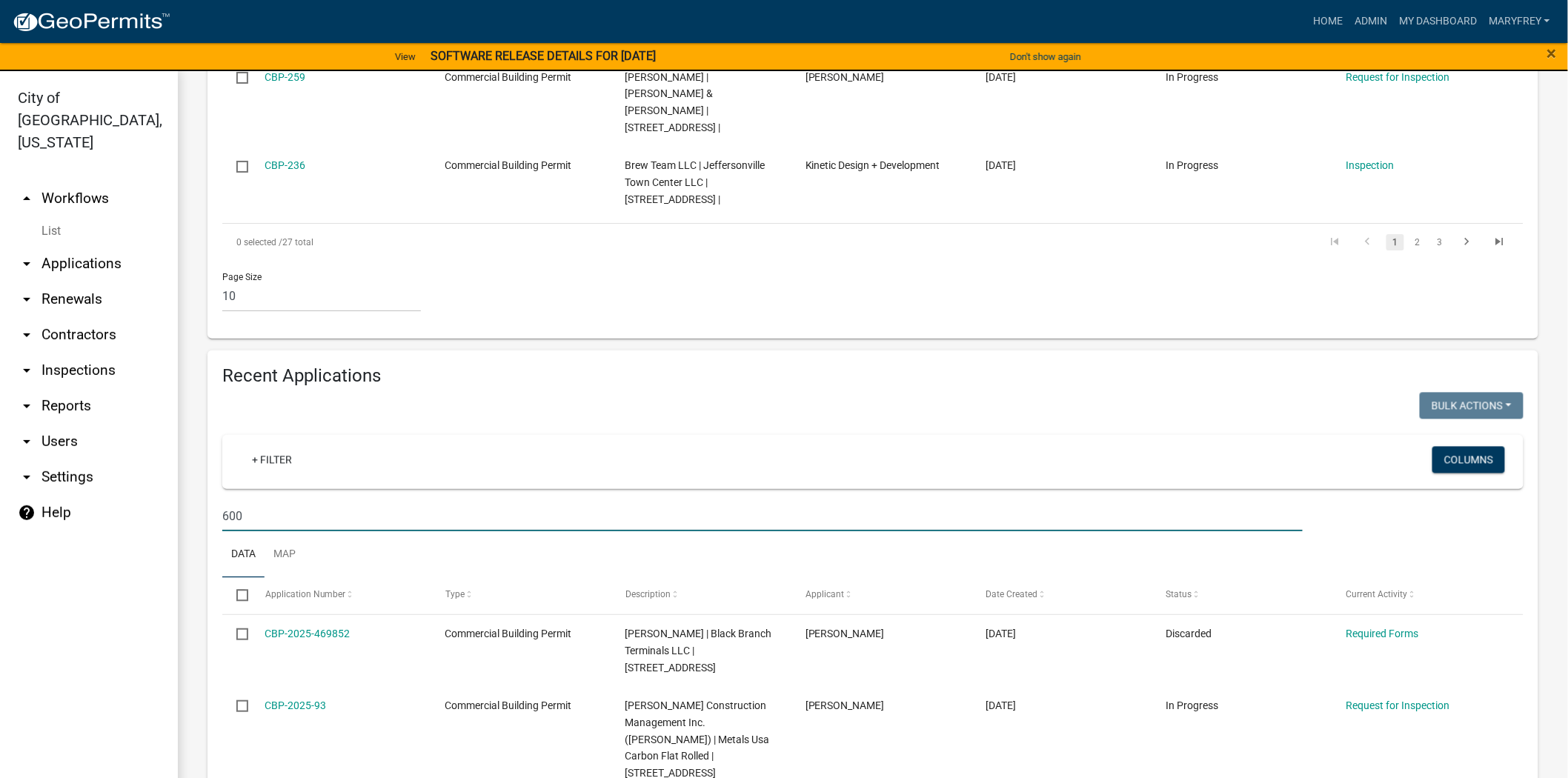
drag, startPoint x: 290, startPoint y: 394, endPoint x: 216, endPoint y: 398, distance: 74.1
click at [216, 501] on div "600" at bounding box center [762, 515] width 1103 height 30
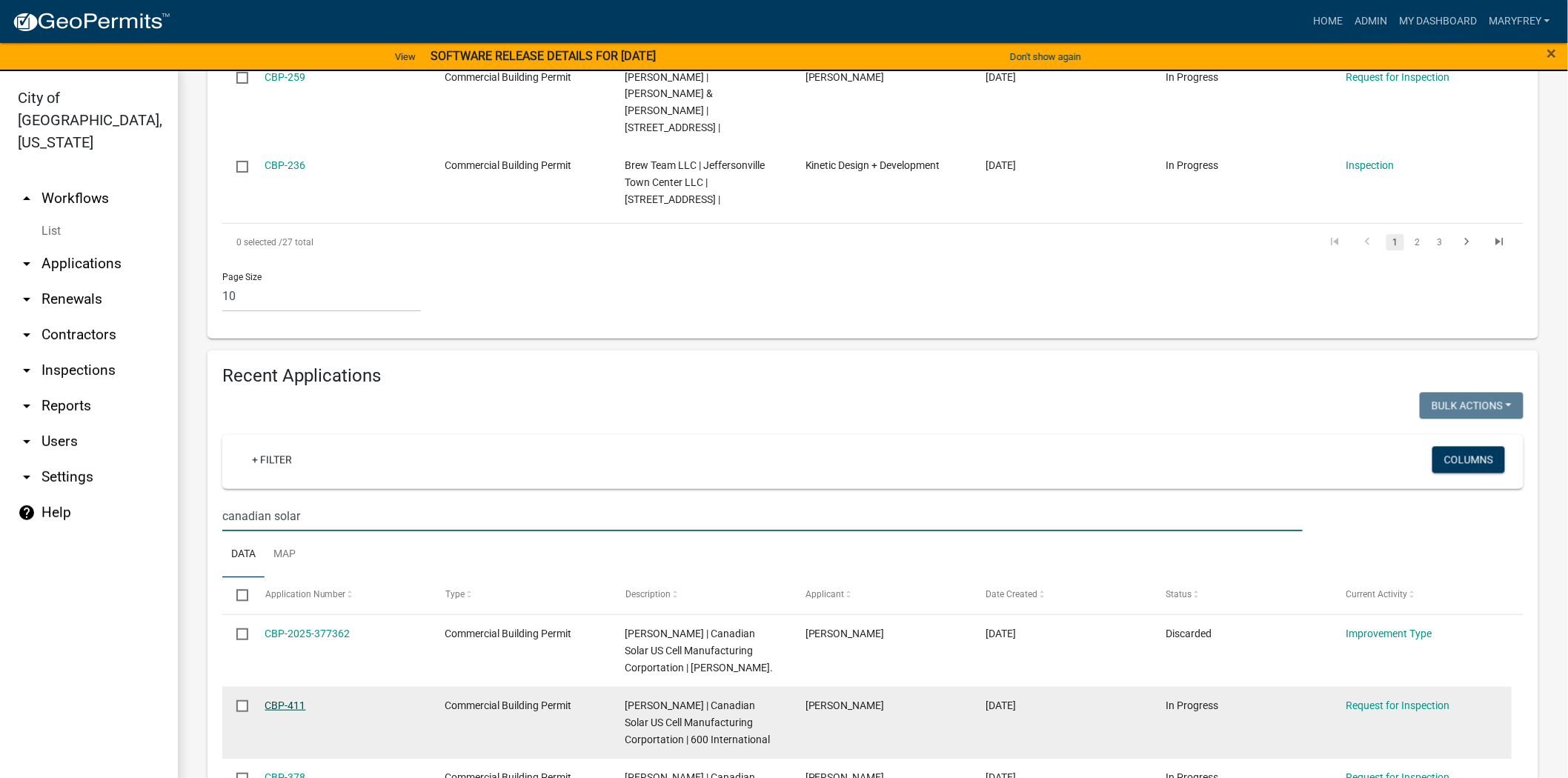
type input "canadian solar"
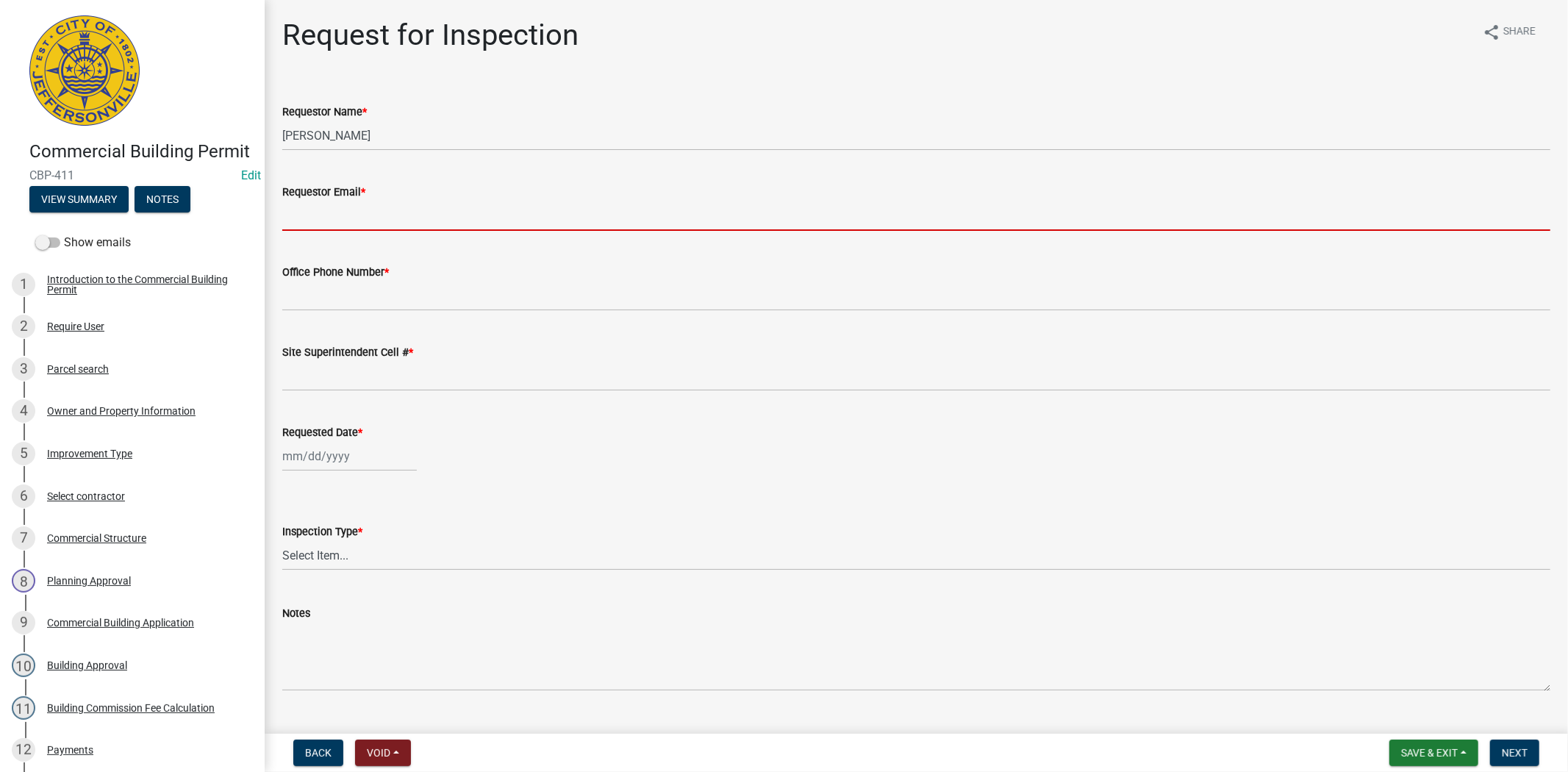
drag, startPoint x: 340, startPoint y: 222, endPoint x: 346, endPoint y: 230, distance: 10.0
click at [339, 222] on input "Requestor Email *" at bounding box center [916, 215] width 1268 height 30
type input "[EMAIL_ADDRESS][DOMAIN_NAME]"
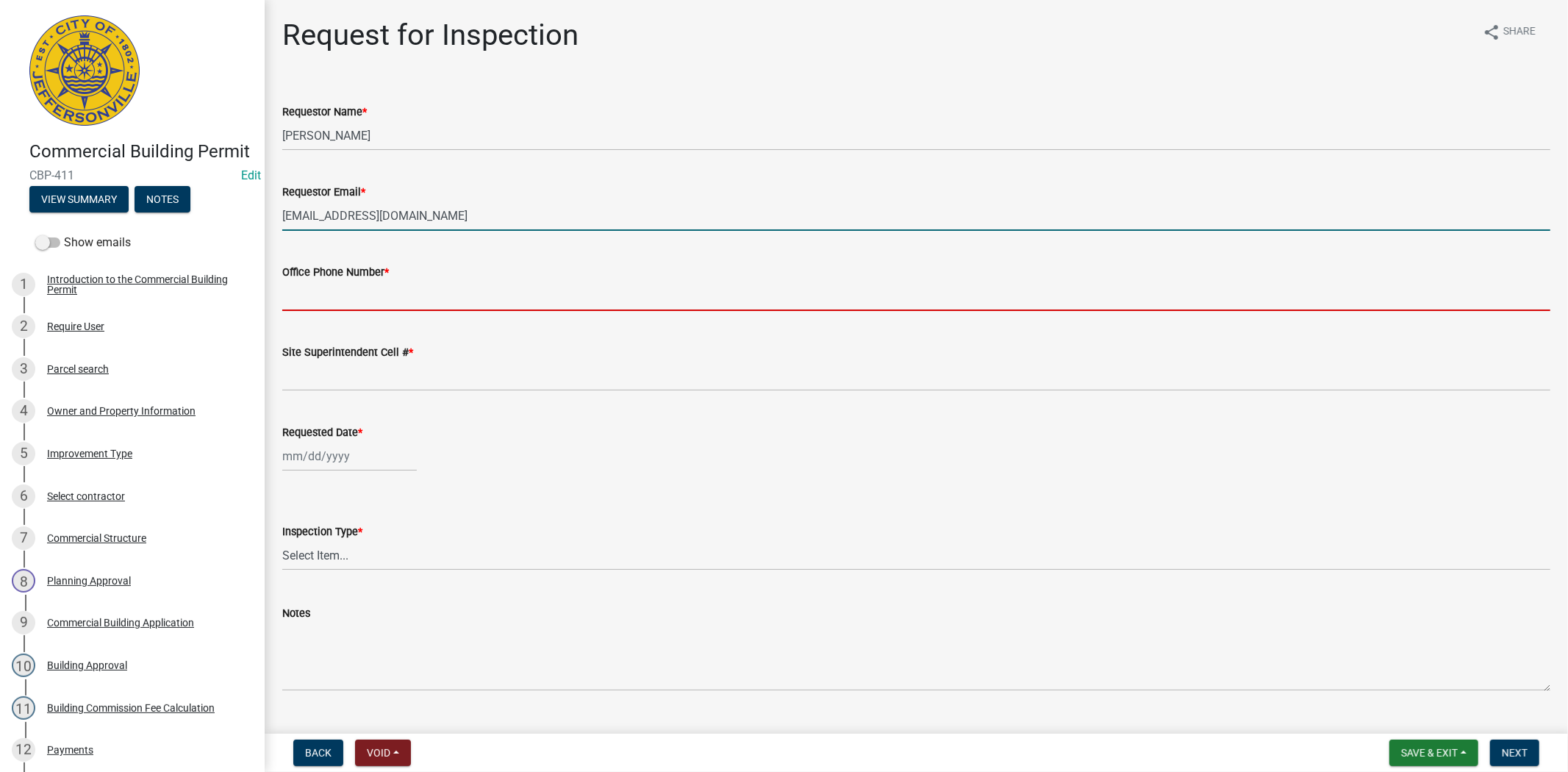
click at [331, 303] on input "Office Phone Number *" at bounding box center [916, 295] width 1268 height 30
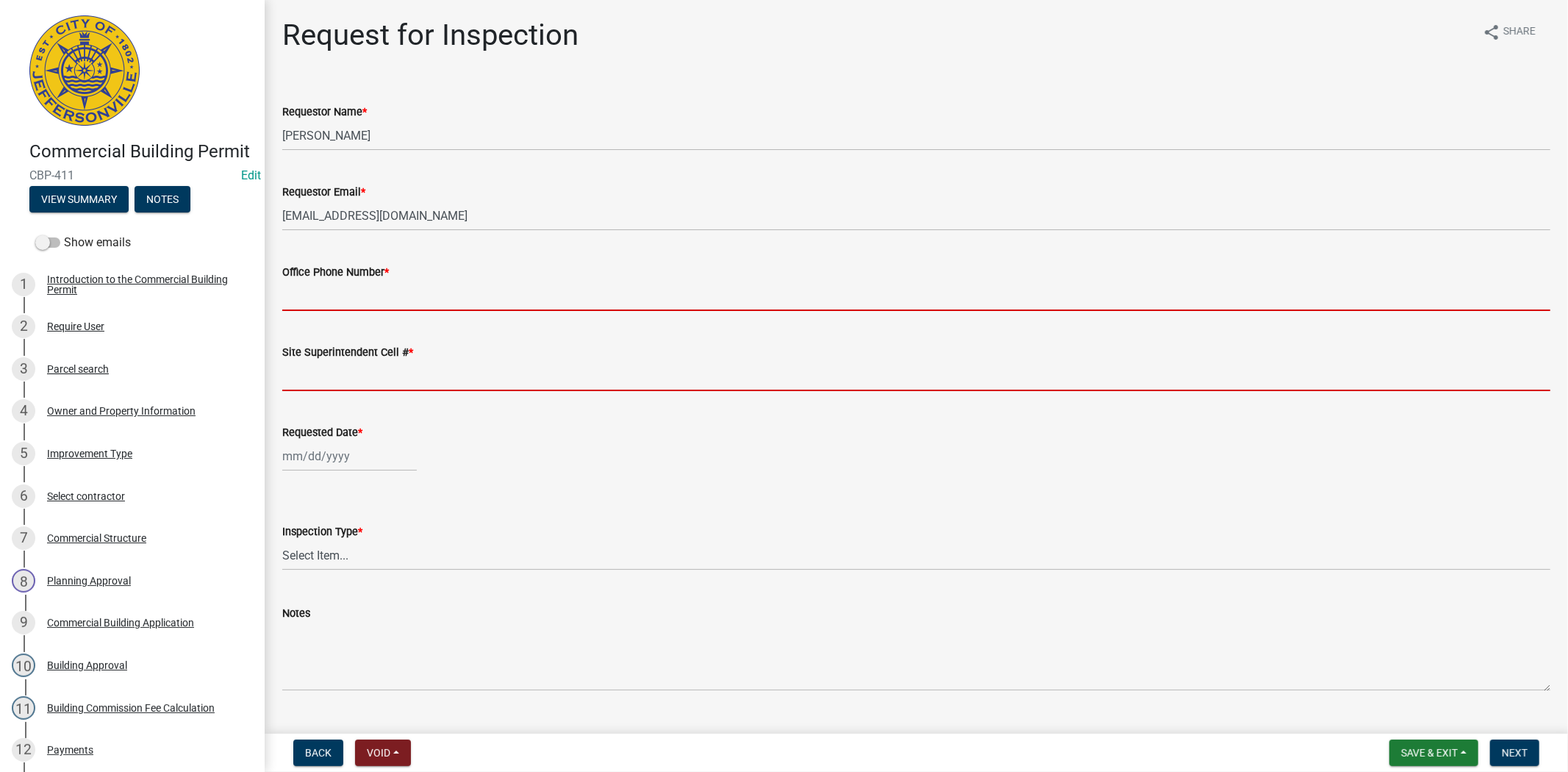
drag, startPoint x: 323, startPoint y: 371, endPoint x: 334, endPoint y: 406, distance: 36.7
click at [323, 373] on form "Site Superintendent Cell # *" at bounding box center [916, 367] width 1268 height 48
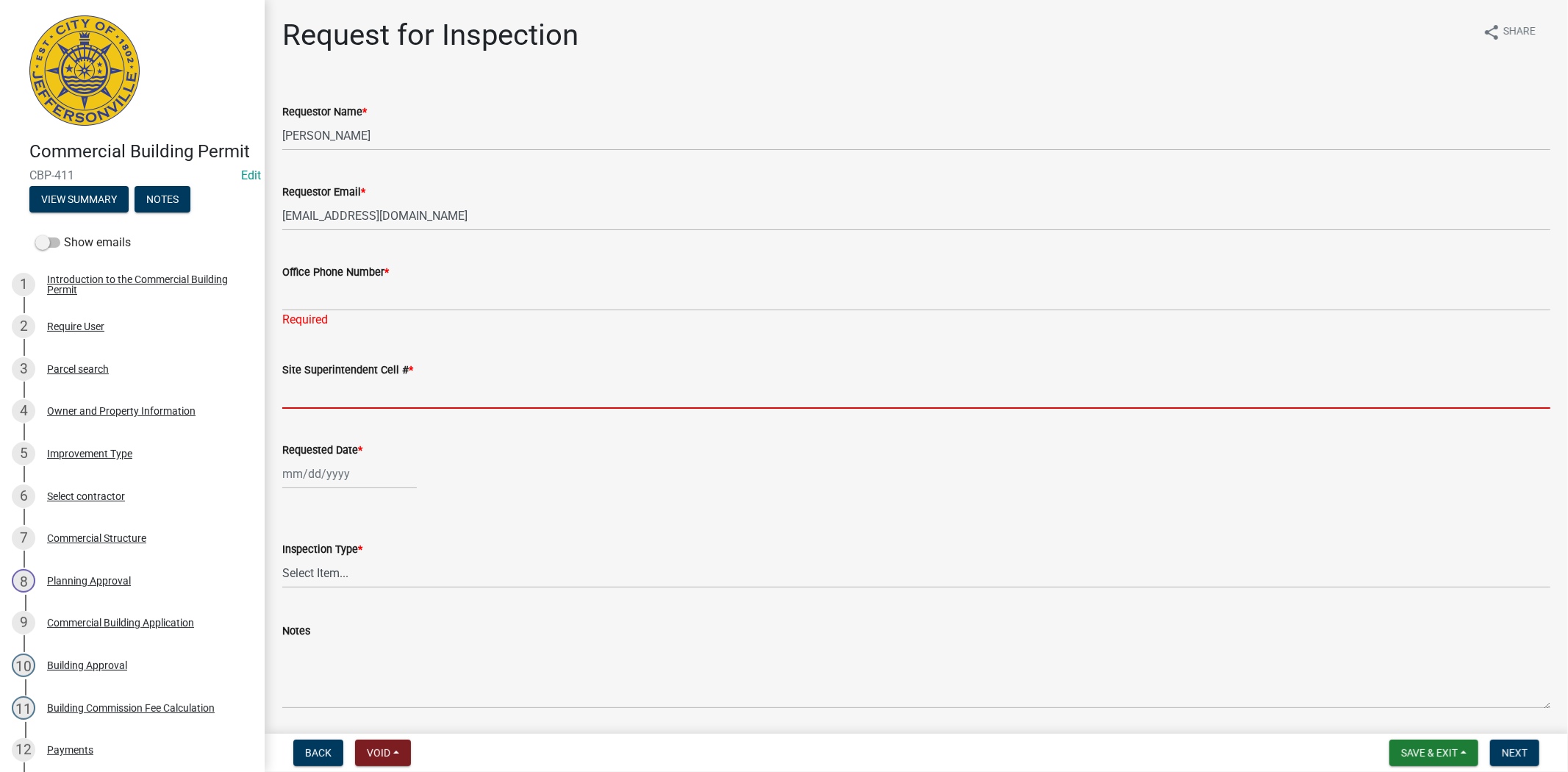
type input "812.285.6414"
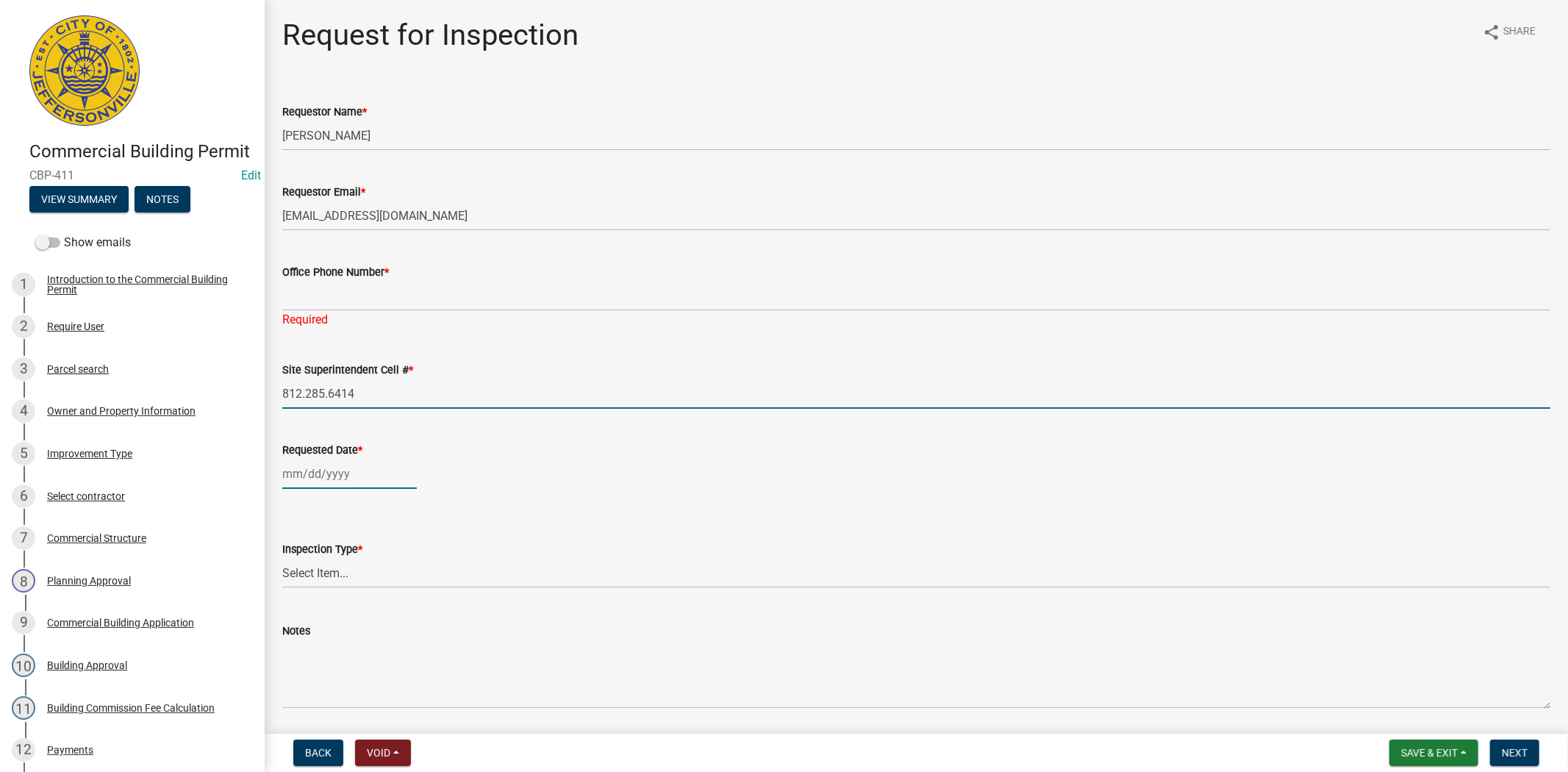
click at [372, 476] on div at bounding box center [349, 473] width 134 height 30
select select "9"
select select "2025"
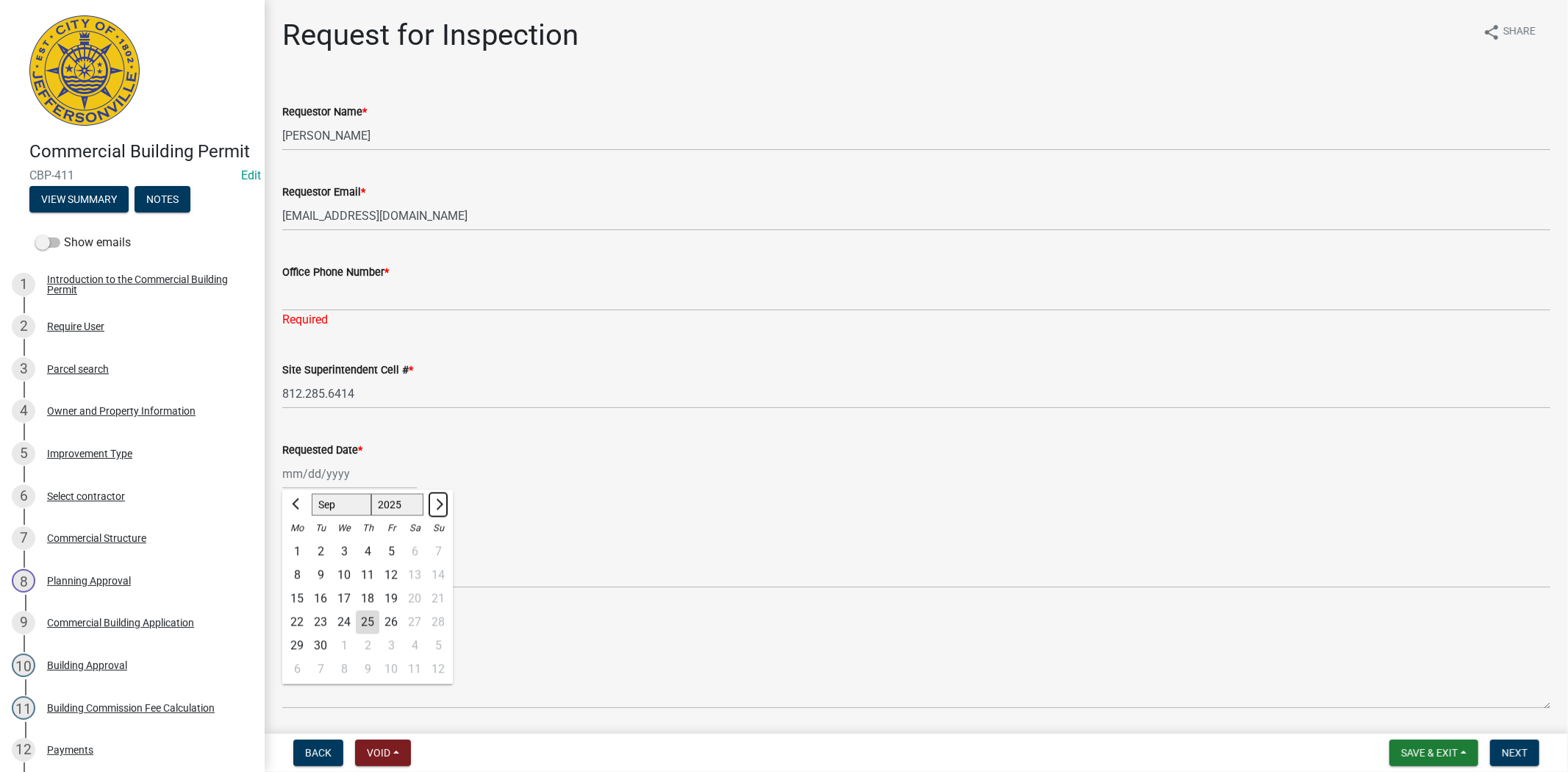
click at [437, 504] on span "Next month" at bounding box center [437, 504] width 11 height 11
select select "10"
click at [322, 622] on div "21" at bounding box center [321, 622] width 24 height 24
type input "[DATE]"
click at [356, 579] on select "Select Item... Footer Foundation Framing Final Misc" at bounding box center [916, 572] width 1268 height 30
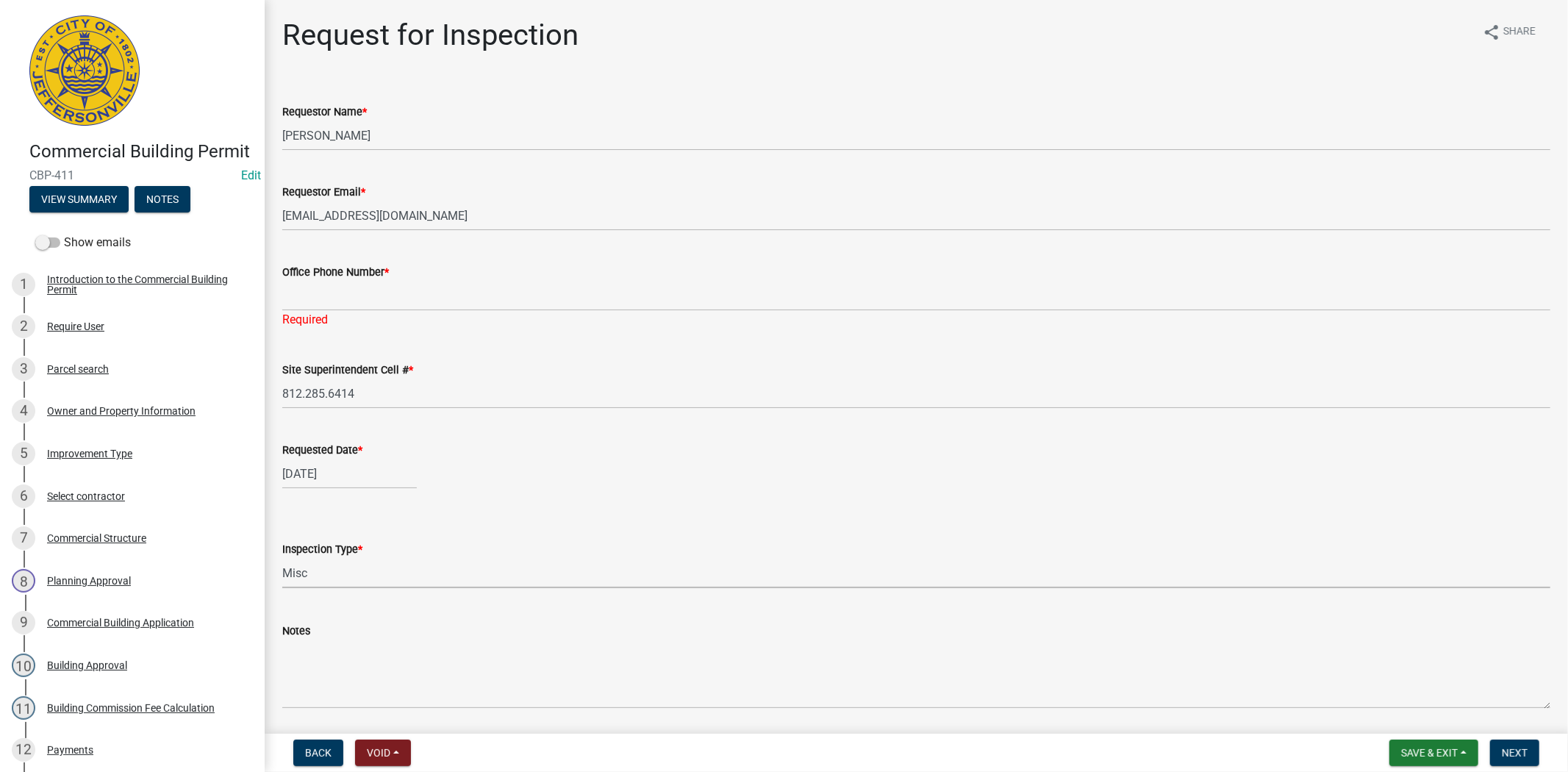
click at [282, 557] on select "Select Item... Footer Foundation Framing Final Misc" at bounding box center [916, 572] width 1268 height 30
select select "63bbc40c-1f45-4bda-8284-fb85545ffc9a"
click at [1523, 762] on button "Next" at bounding box center [1515, 752] width 50 height 27
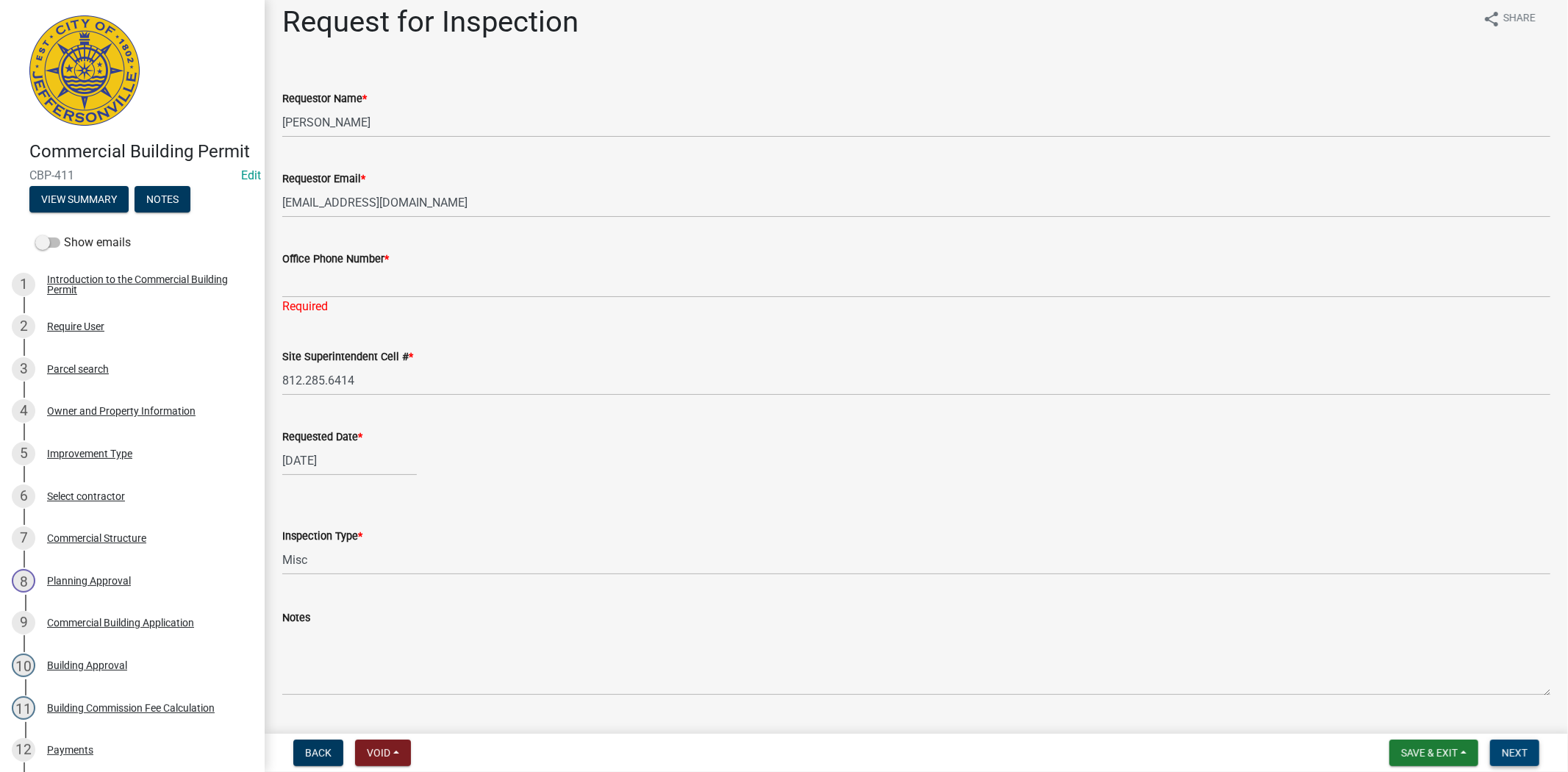
scroll to position [50, 0]
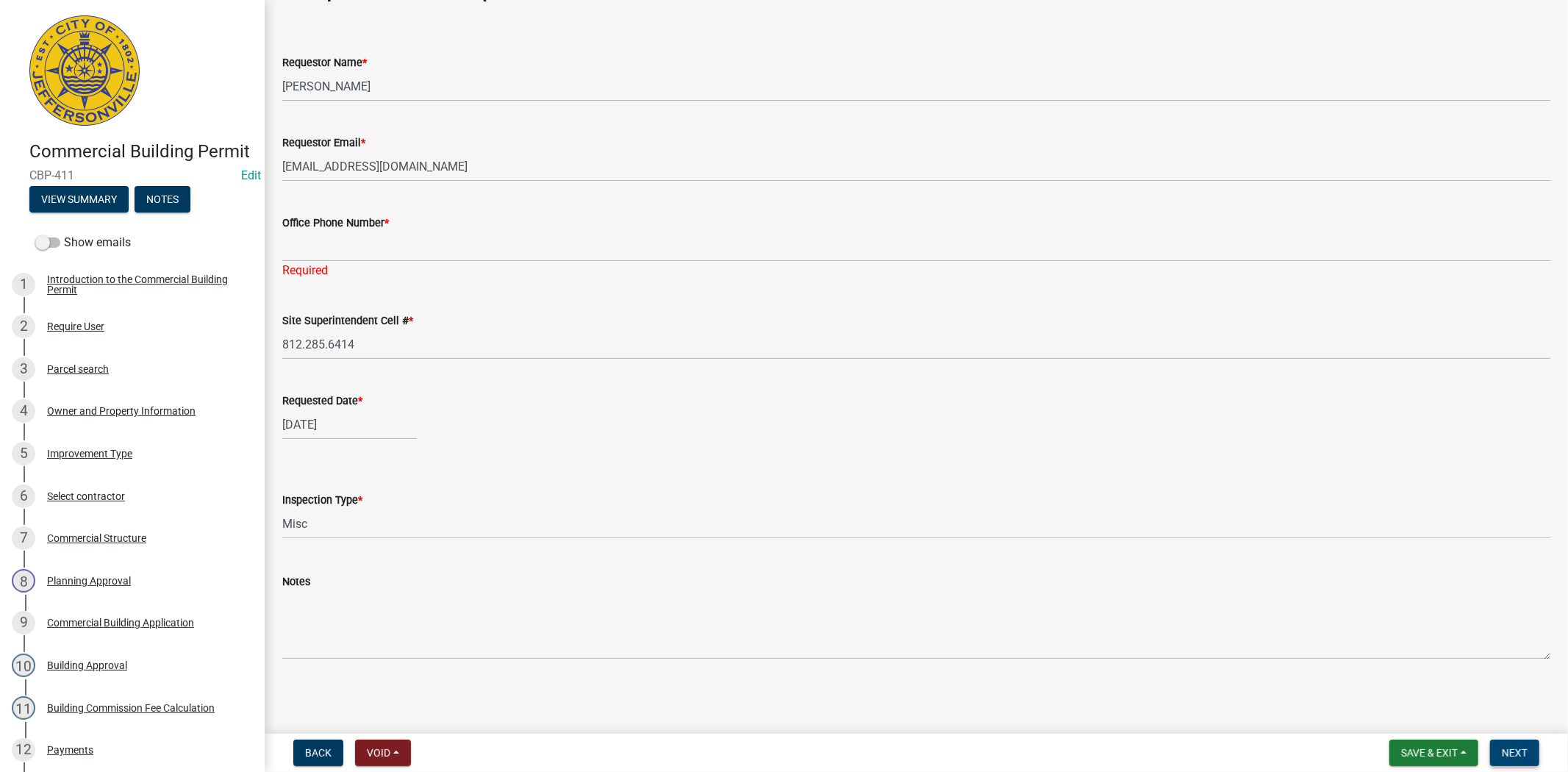
click at [1518, 757] on button "Next" at bounding box center [1515, 752] width 50 height 27
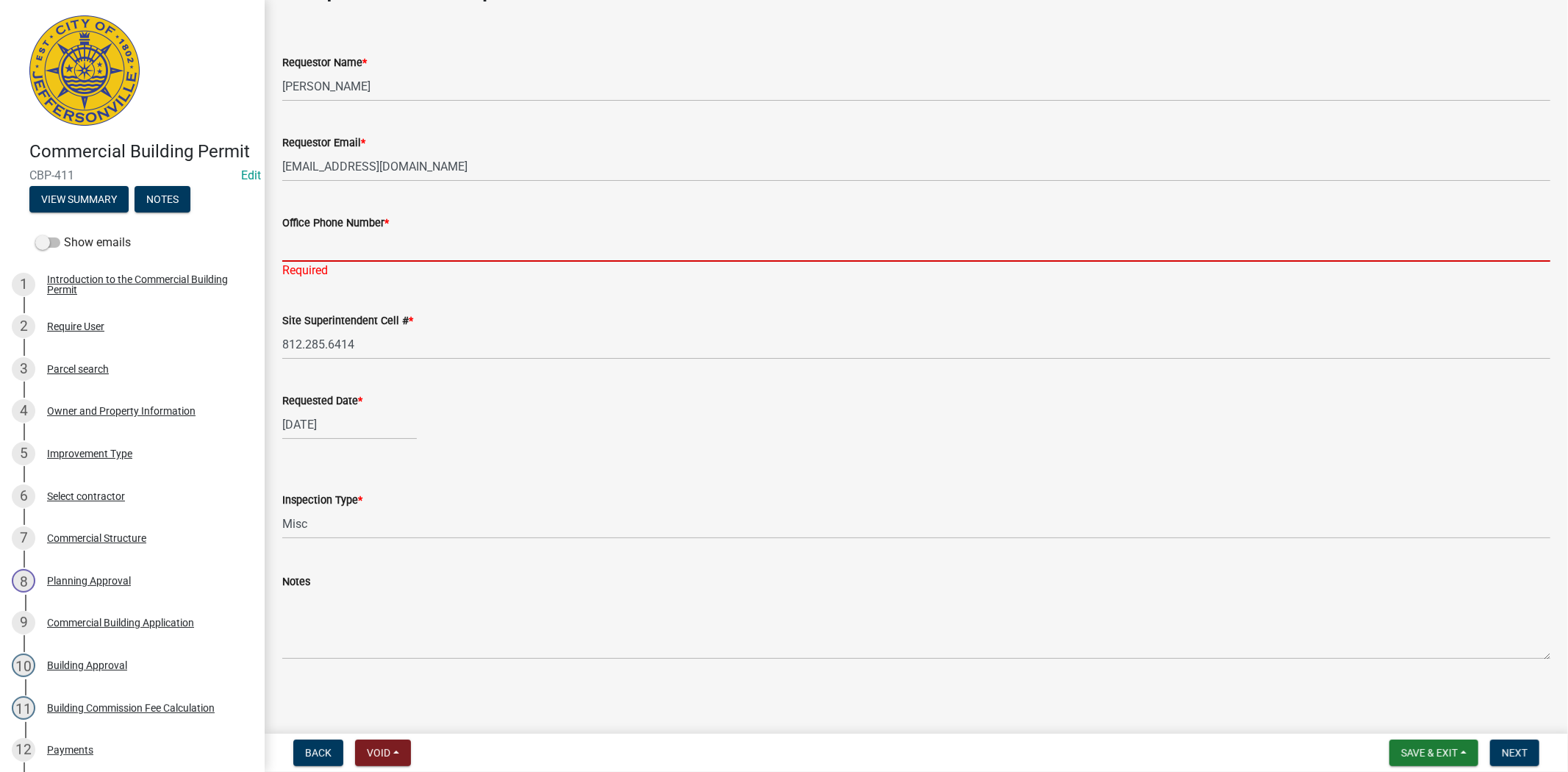
click at [316, 258] on input "Office Phone Number *" at bounding box center [916, 246] width 1268 height 30
type input "812.285.6414"
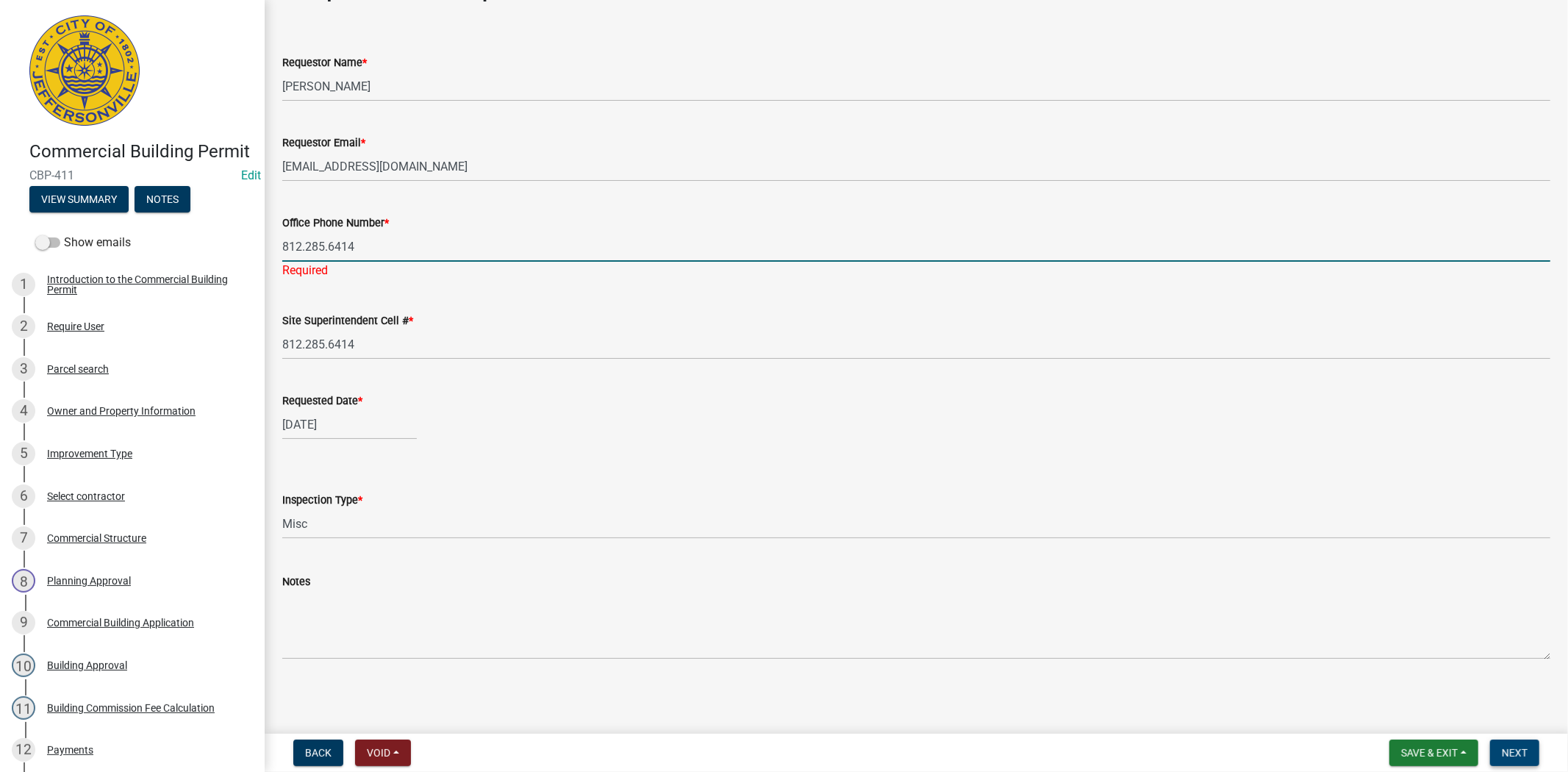
scroll to position [32, 0]
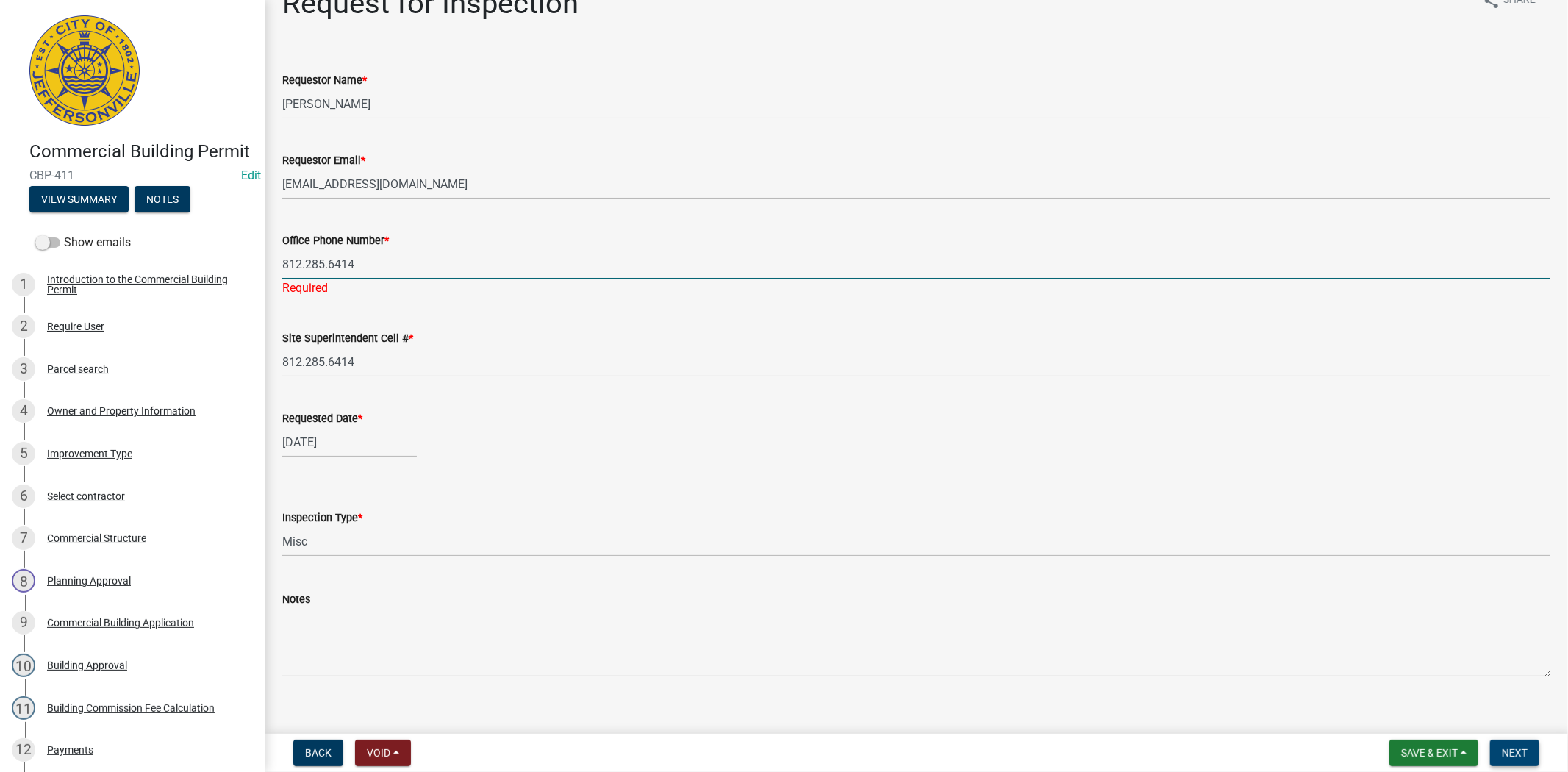
click at [1515, 753] on span "Next" at bounding box center [1514, 752] width 26 height 12
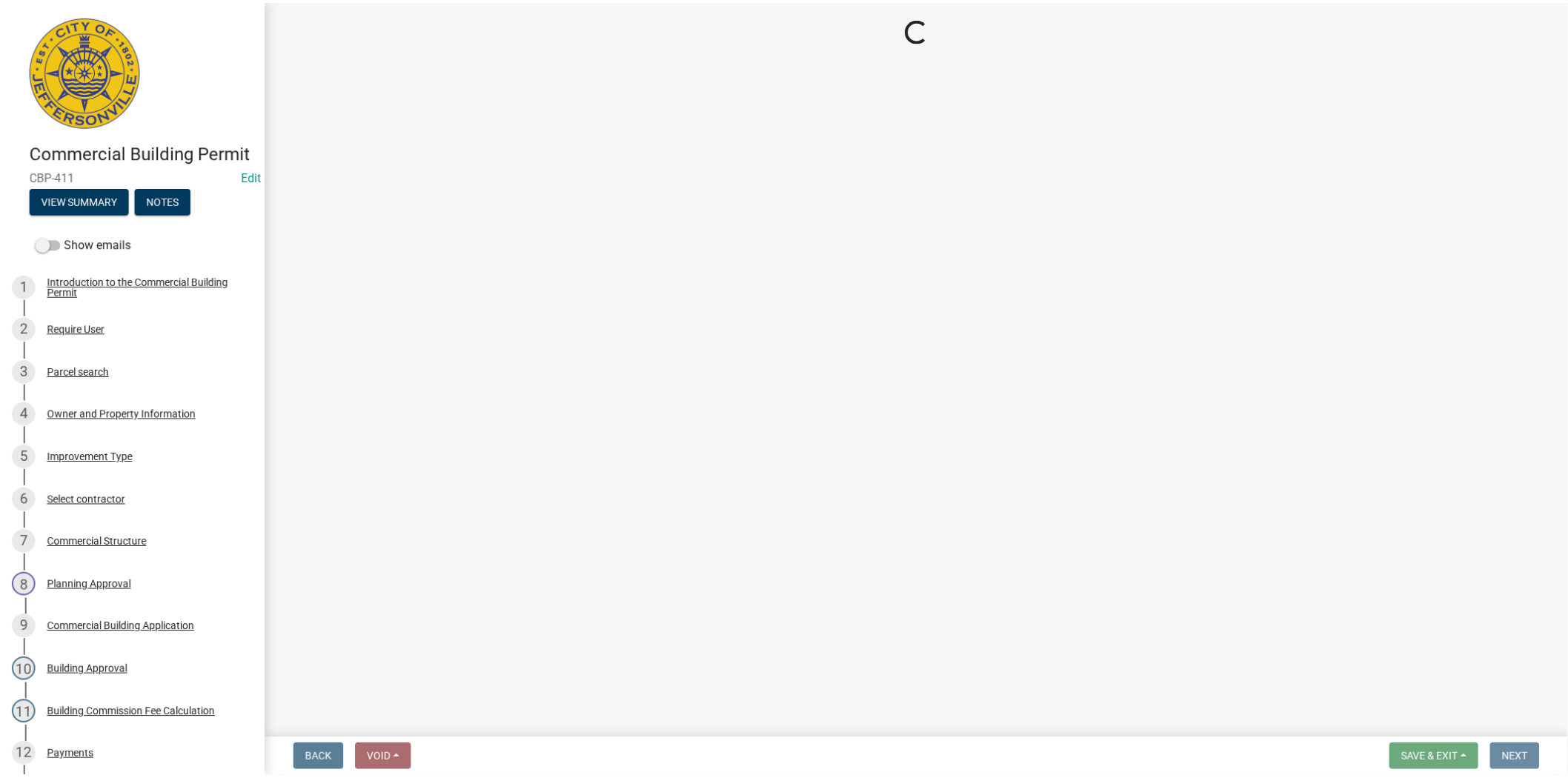
scroll to position [0, 0]
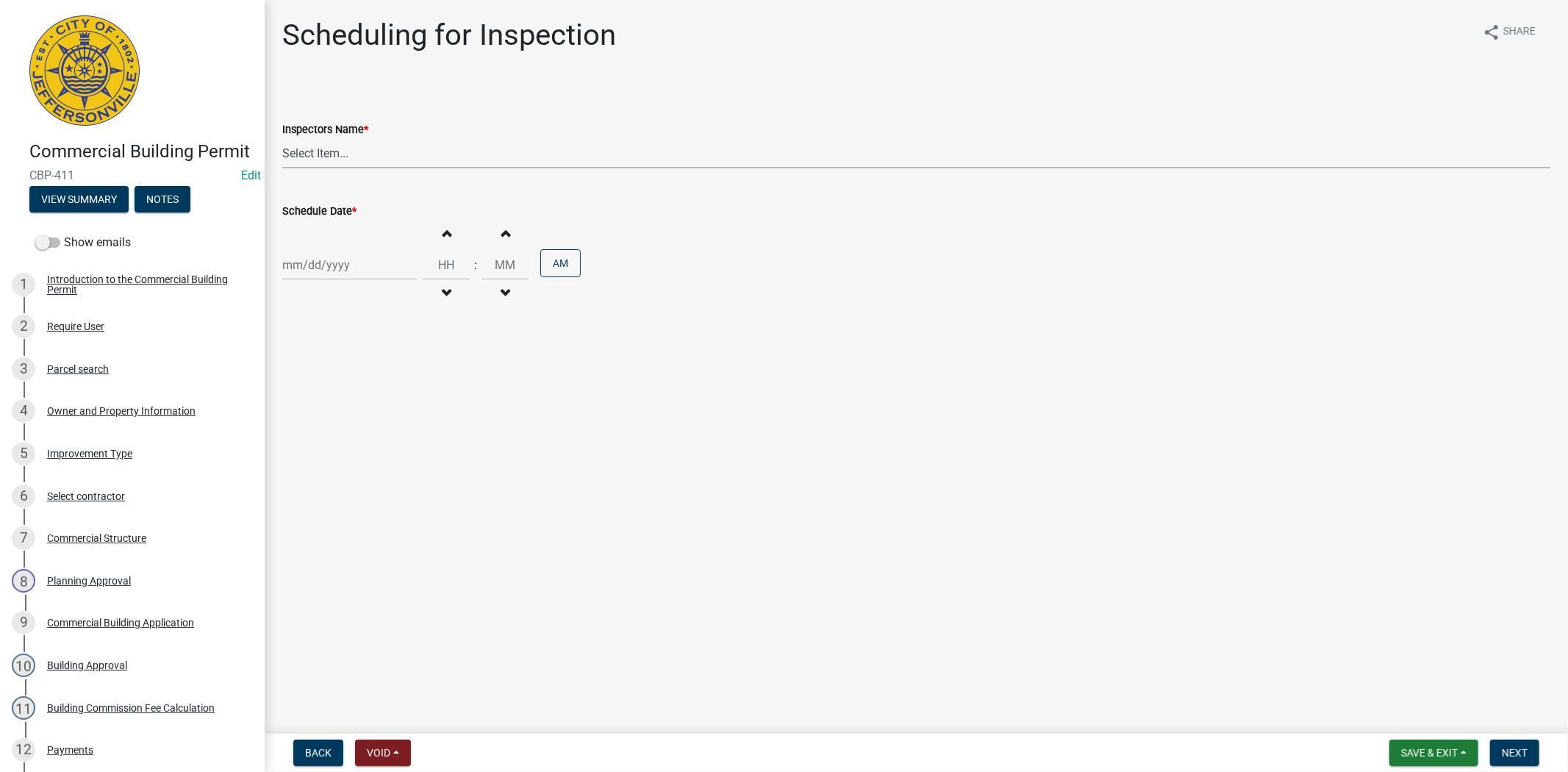
click at [368, 157] on select "Select Item... [PERSON_NAME] ([PERSON_NAME]) [PERSON_NAME] ([PERSON_NAME]) mkru…" at bounding box center [916, 153] width 1268 height 30
select select "fdb3bcc6-ce93-4663-8a18-5c08884dd177"
click at [282, 138] on select "Select Item... [PERSON_NAME] ([PERSON_NAME]) [PERSON_NAME] ([PERSON_NAME]) mkru…" at bounding box center [916, 153] width 1268 height 30
select select "9"
select select "2025"
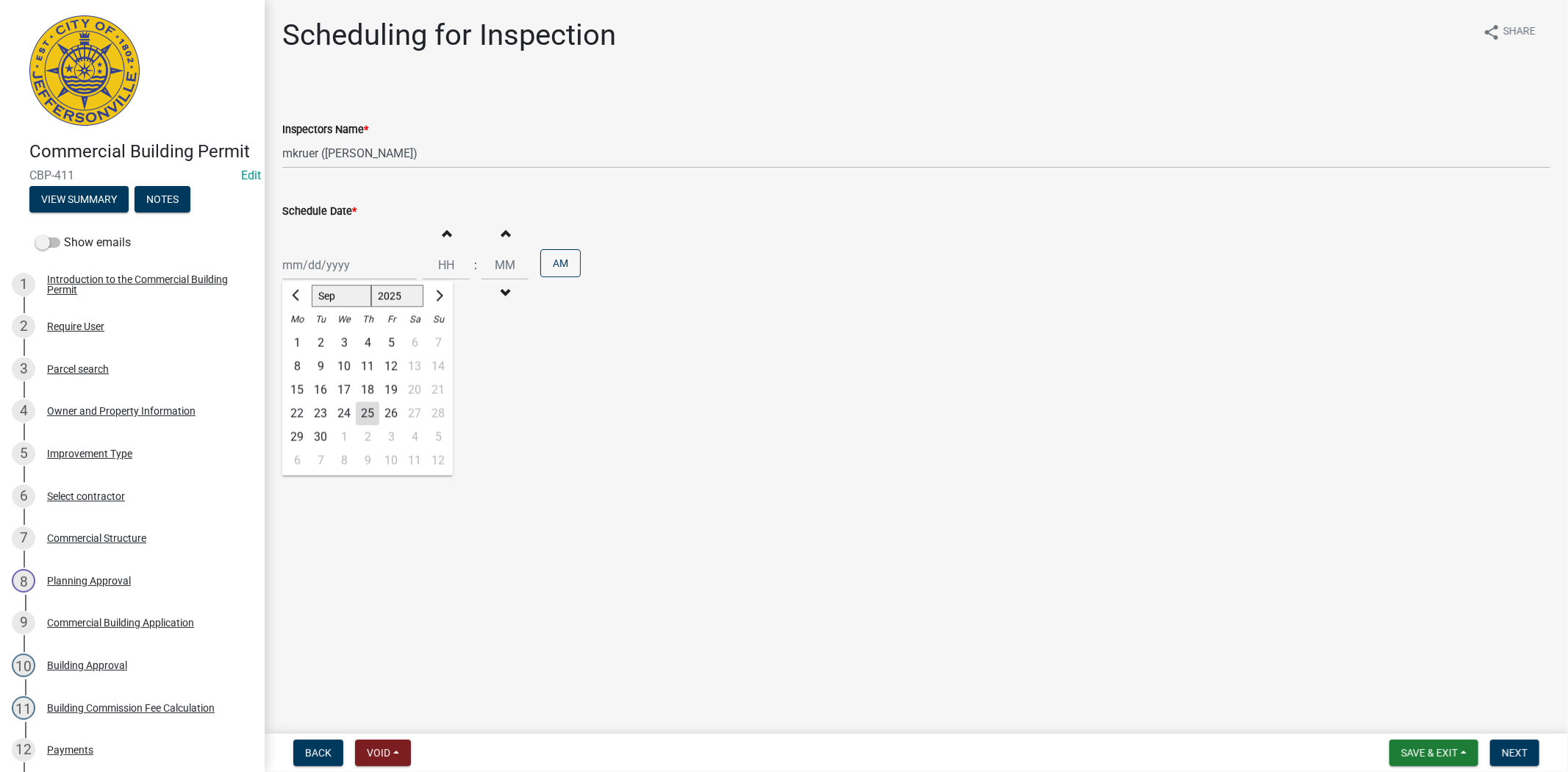
click at [370, 259] on div "[PERSON_NAME] Feb Mar Apr [PERSON_NAME][DATE] Oct Nov [DATE] 1526 1527 1528 152…" at bounding box center [349, 264] width 134 height 30
click at [438, 296] on span "Next month" at bounding box center [437, 295] width 11 height 11
select select "10"
click at [318, 414] on div "21" at bounding box center [321, 414] width 24 height 24
type input "[DATE]"
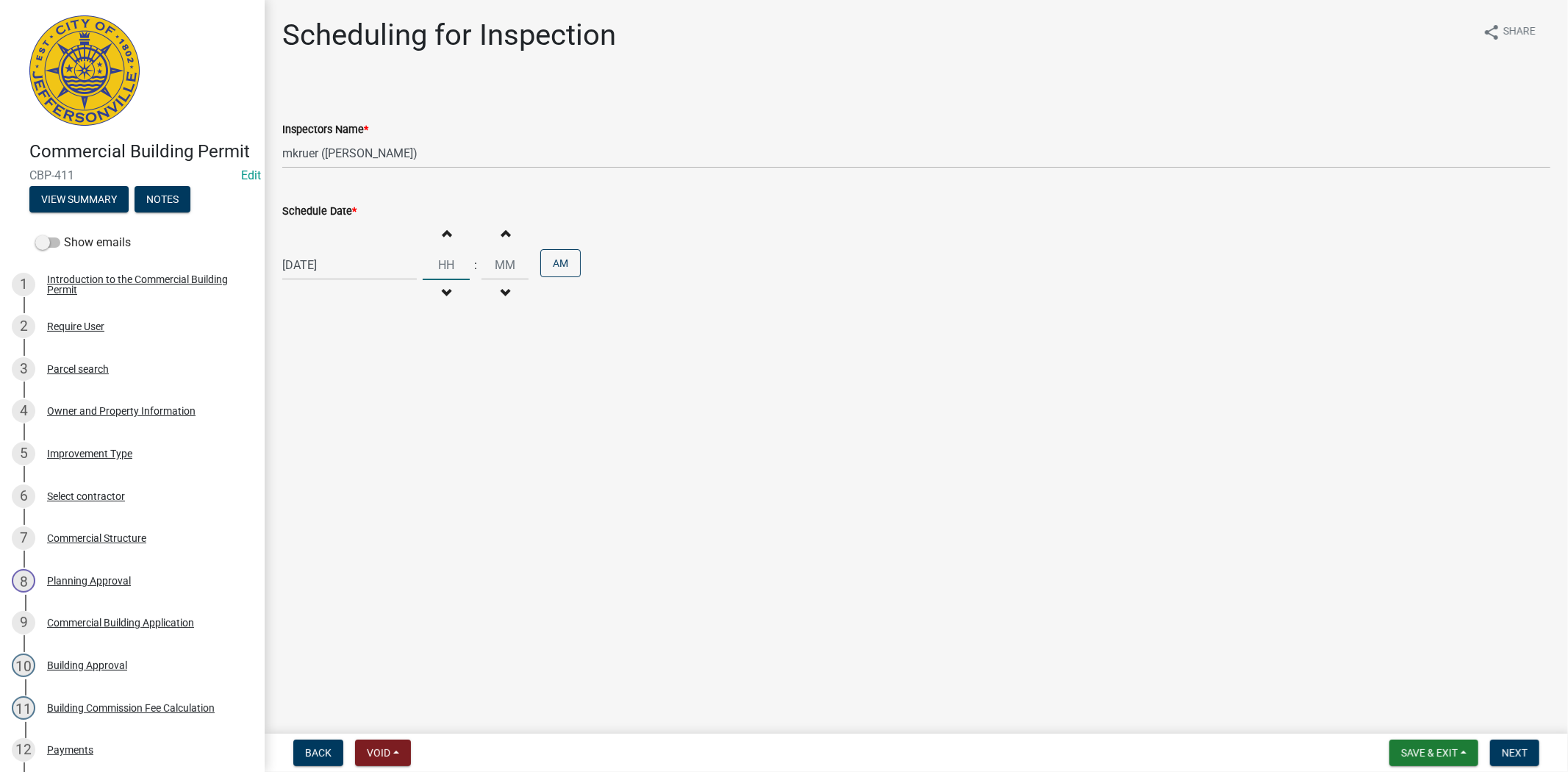
click at [425, 251] on input "Hours" at bounding box center [445, 264] width 47 height 30
type input "9"
type input "12"
type input "09"
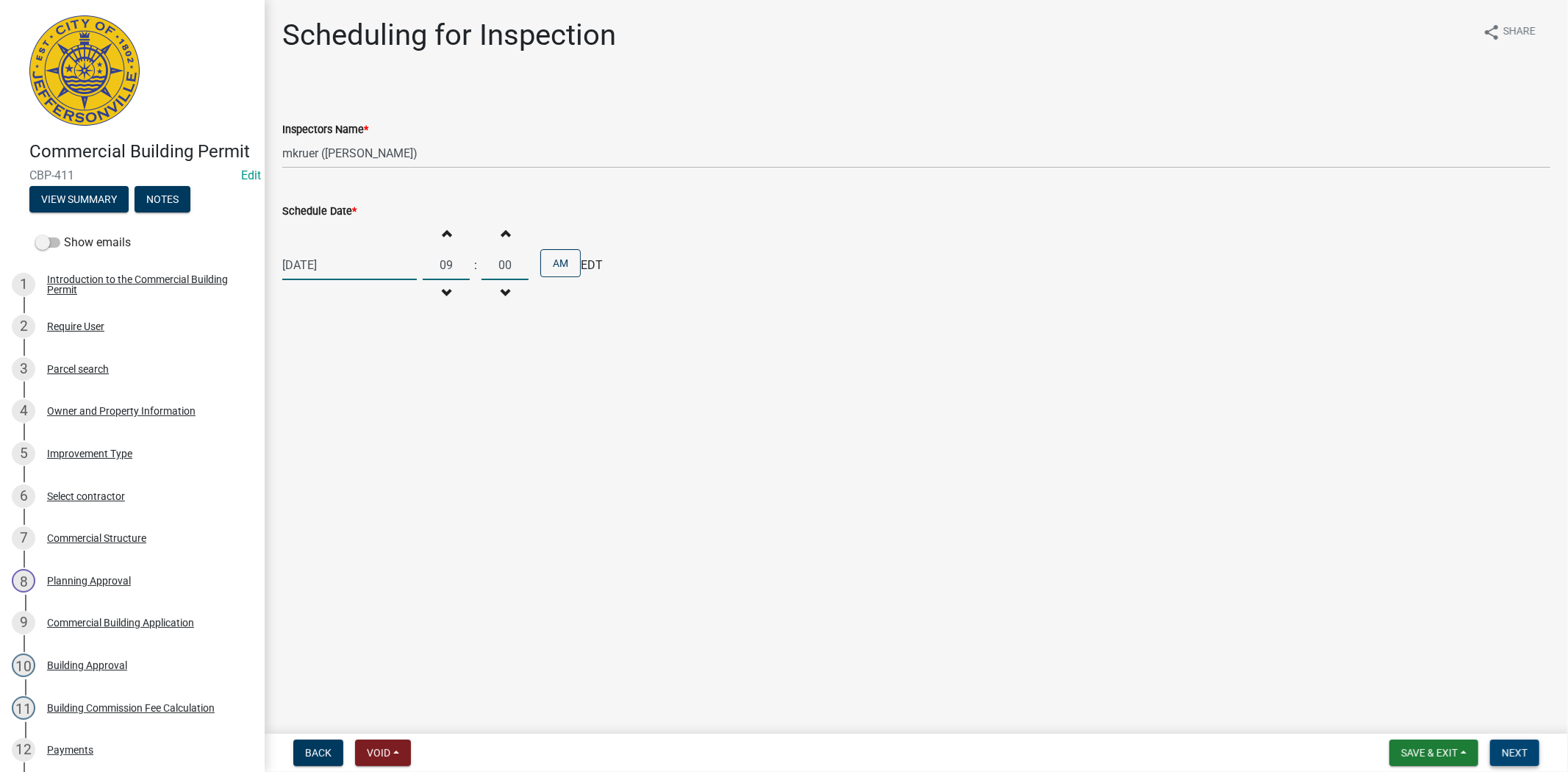
type input "00"
click at [1517, 753] on span "Next" at bounding box center [1514, 752] width 26 height 12
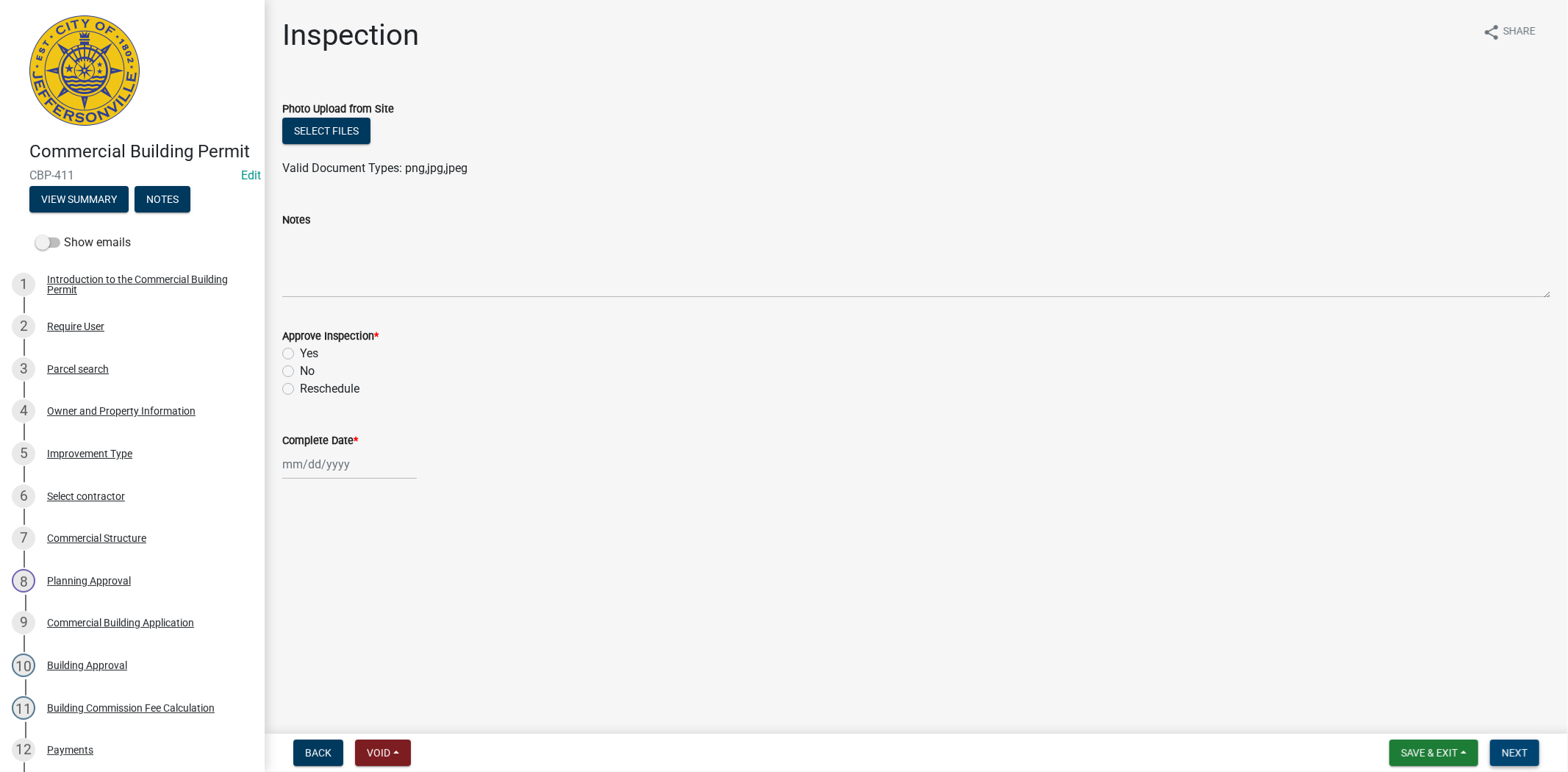
click at [1519, 757] on button "Next" at bounding box center [1515, 752] width 50 height 27
click at [1430, 752] on span "Save & Exit" at bounding box center [1429, 752] width 56 height 12
click at [1422, 728] on button "Save & Exit" at bounding box center [1419, 714] width 118 height 35
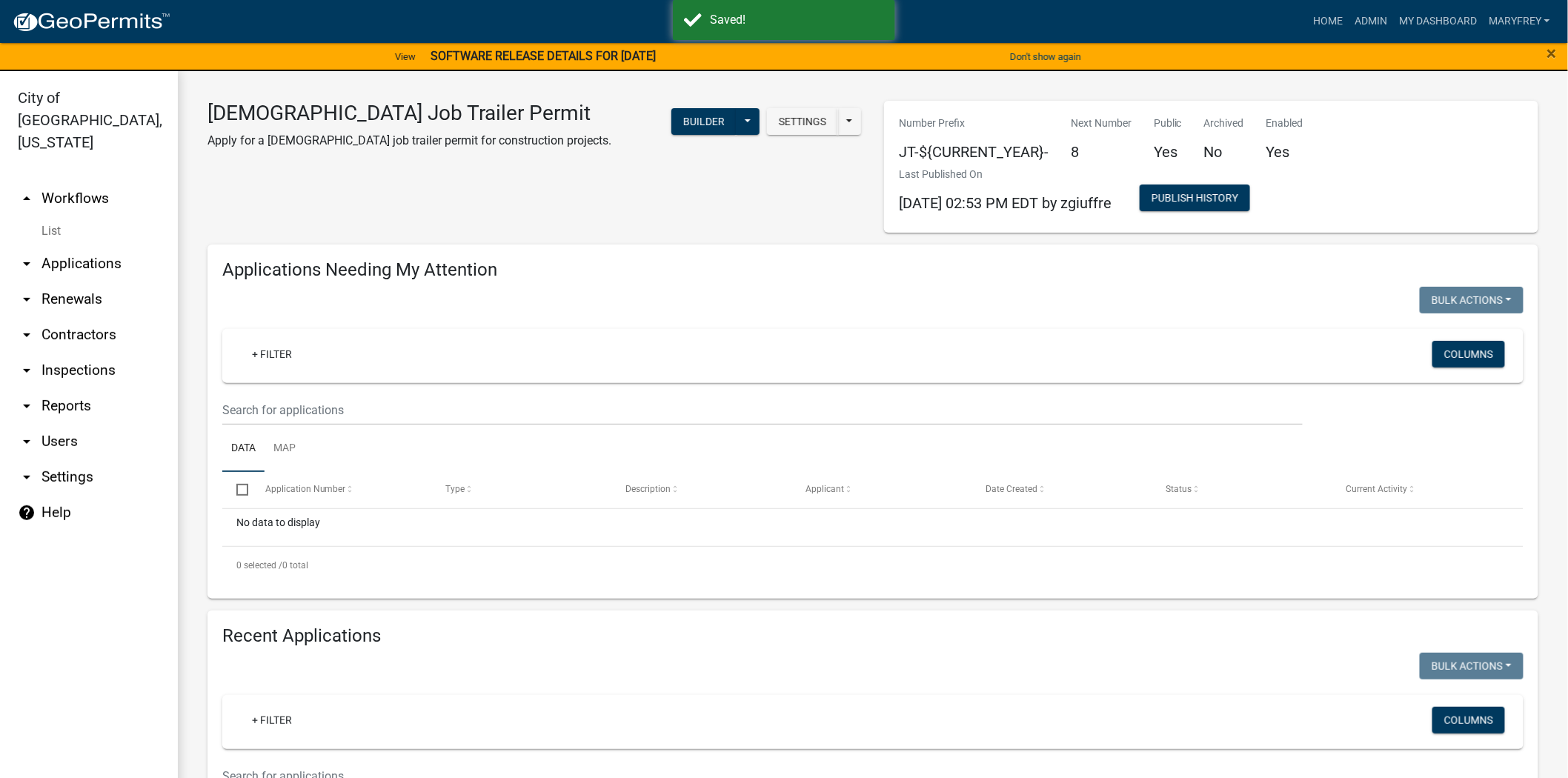
click at [66, 352] on link "arrow_drop_down Inspections" at bounding box center [89, 370] width 178 height 35
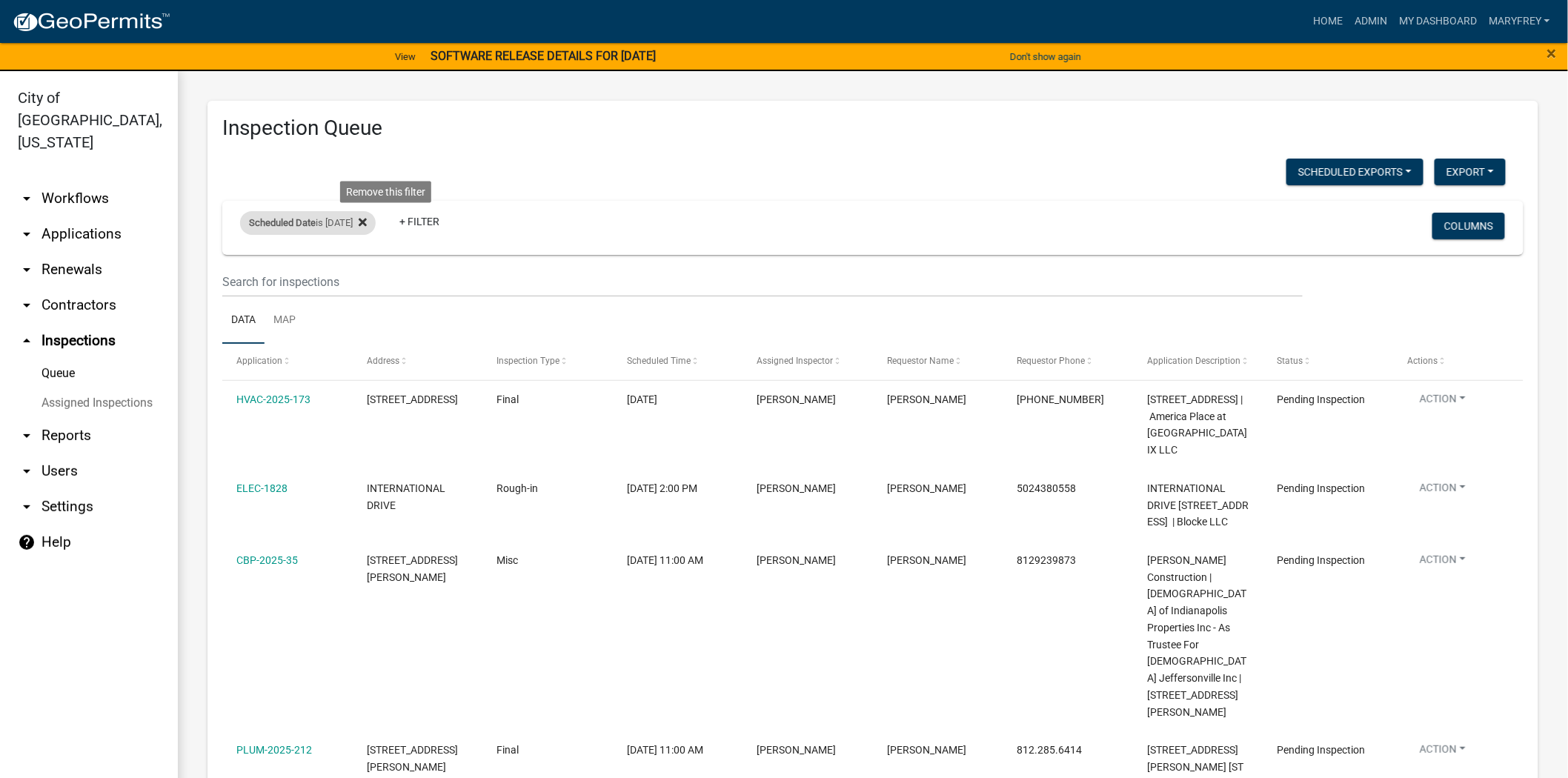
click at [367, 223] on icon at bounding box center [362, 222] width 8 height 12
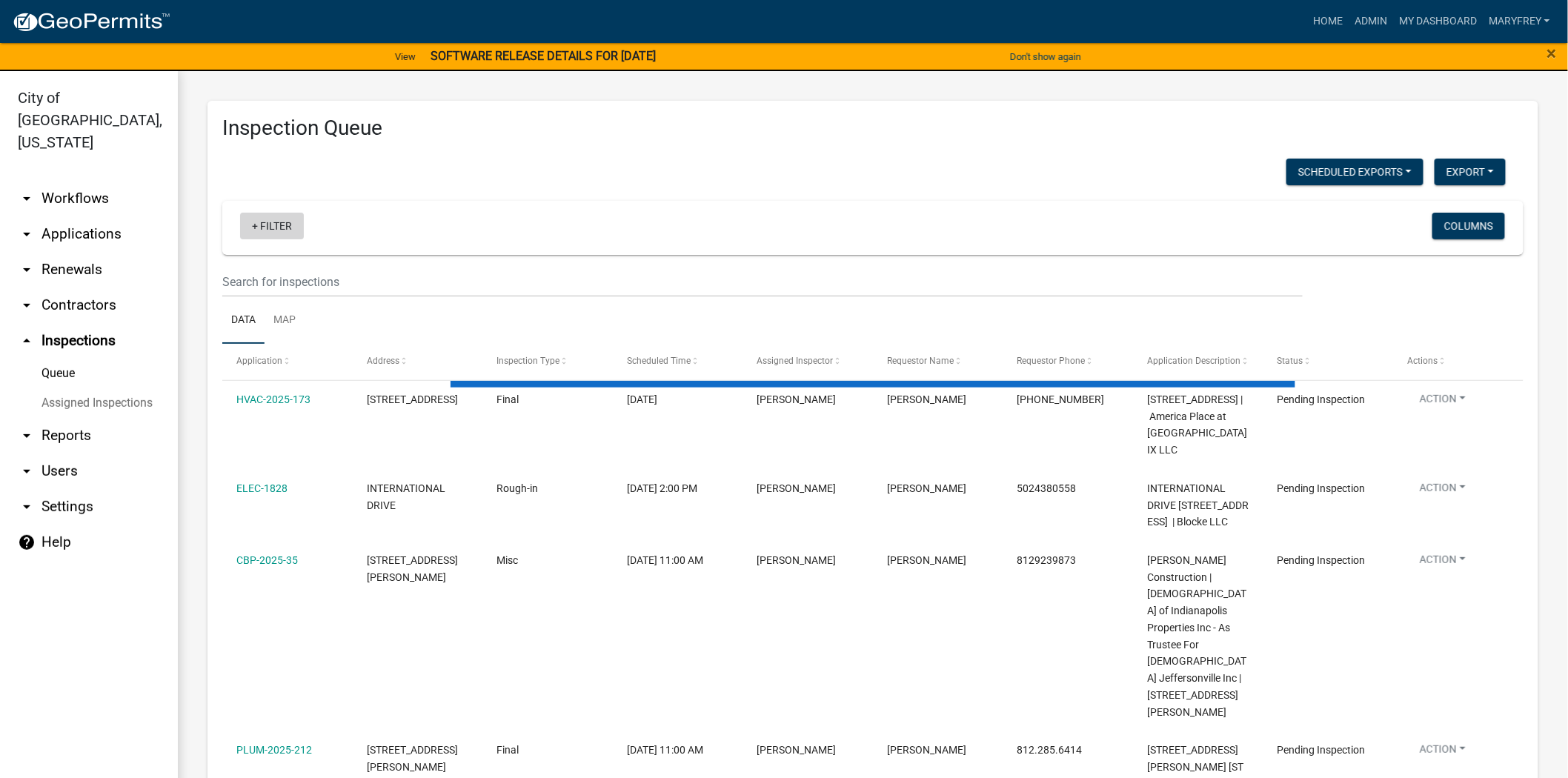
click at [254, 221] on link "+ Filter" at bounding box center [272, 226] width 64 height 27
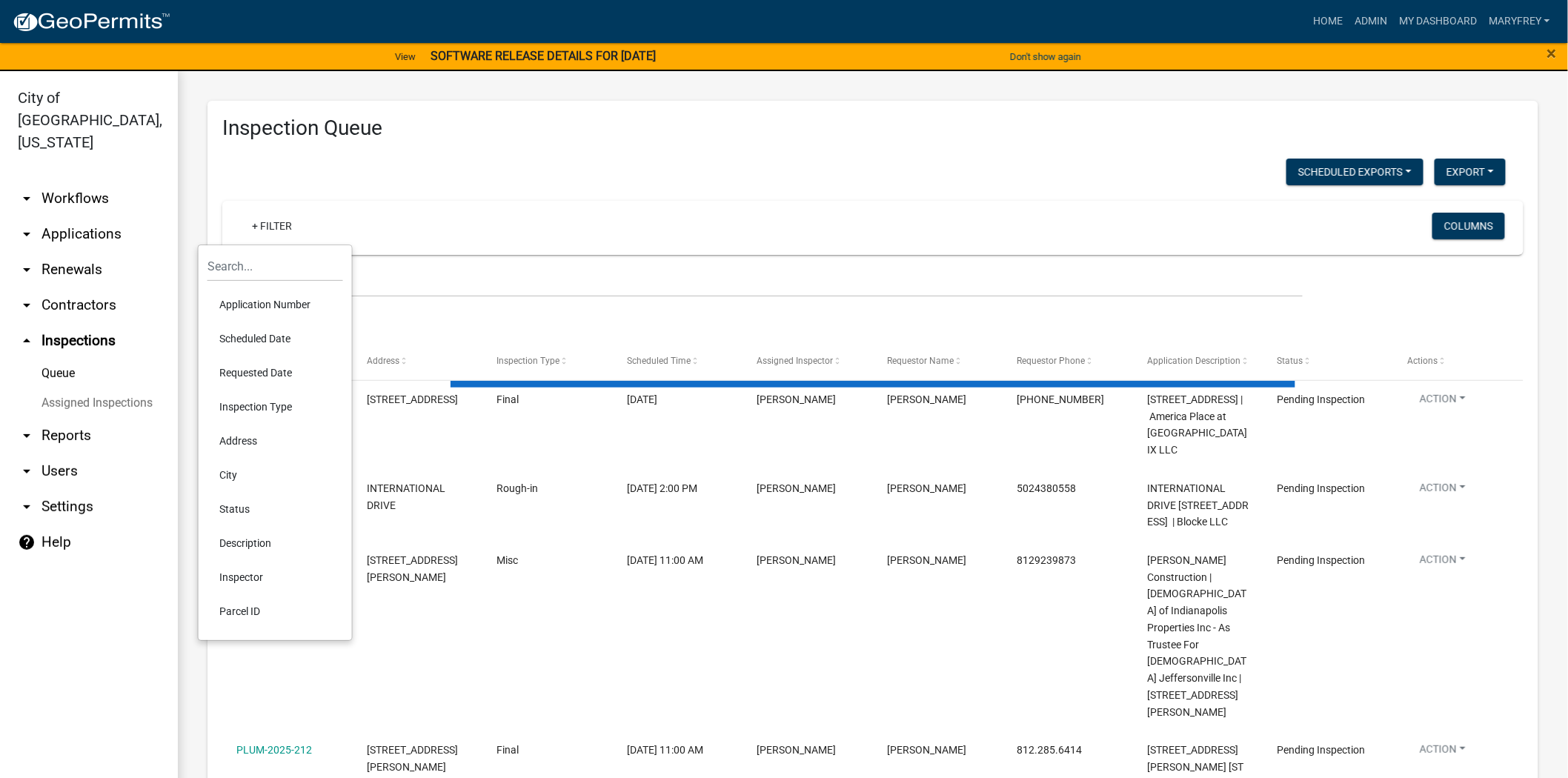
click at [259, 339] on li "Scheduled Date" at bounding box center [275, 339] width 135 height 34
select select "3: 100"
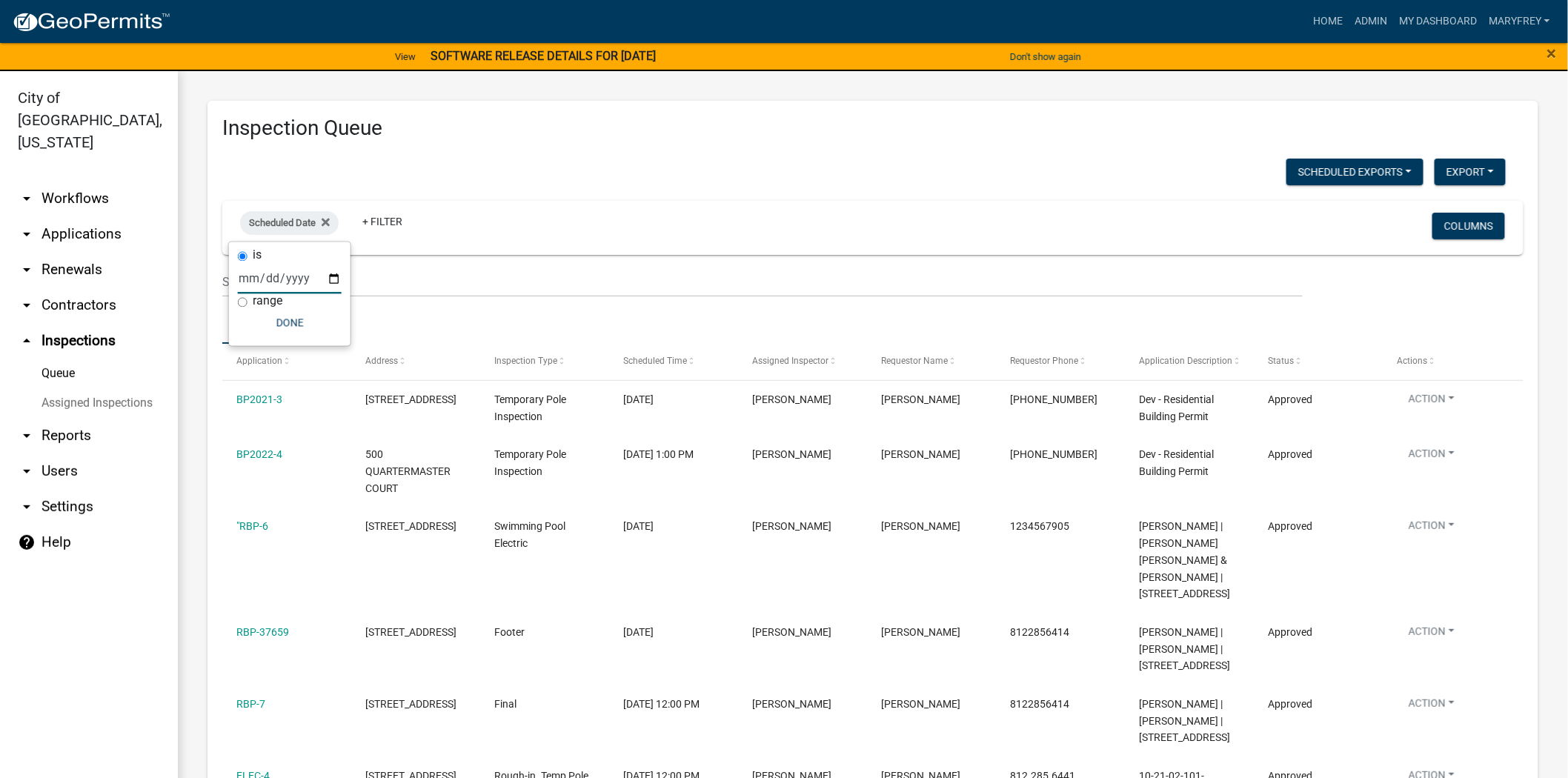
click at [336, 278] on input "date" at bounding box center [290, 278] width 103 height 30
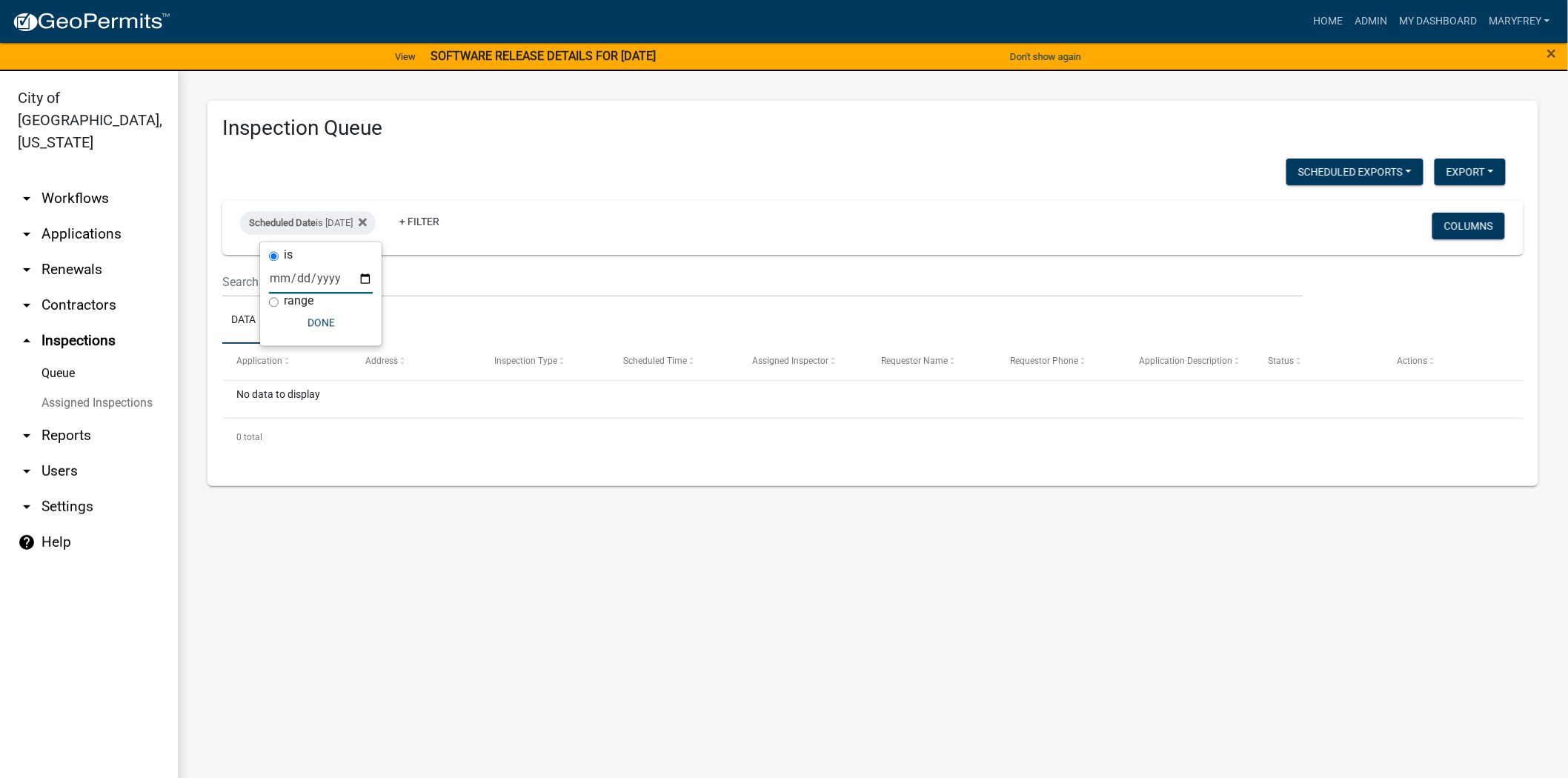
type input "[DATE]"
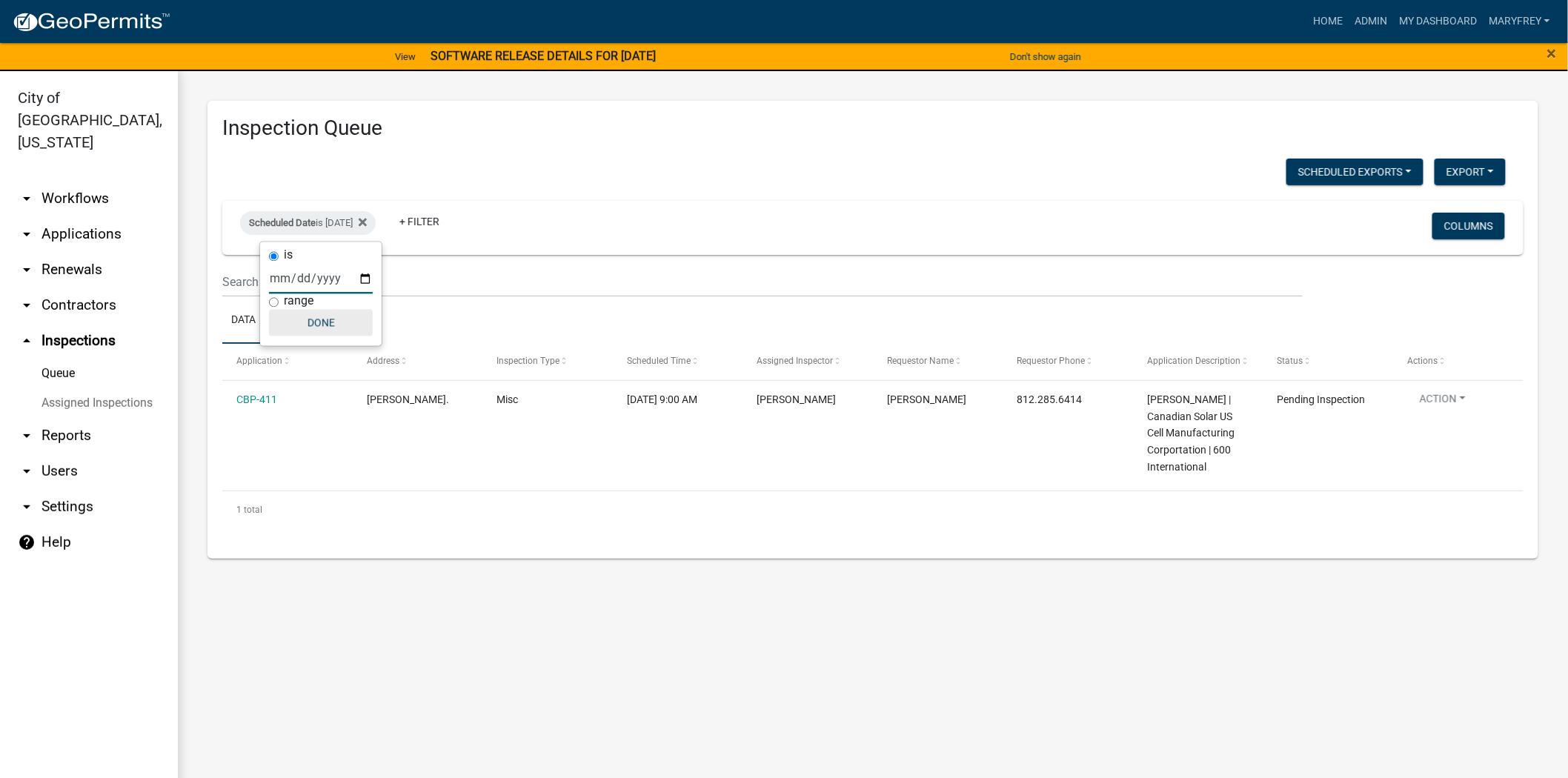
click at [328, 325] on button "Done" at bounding box center [321, 322] width 103 height 27
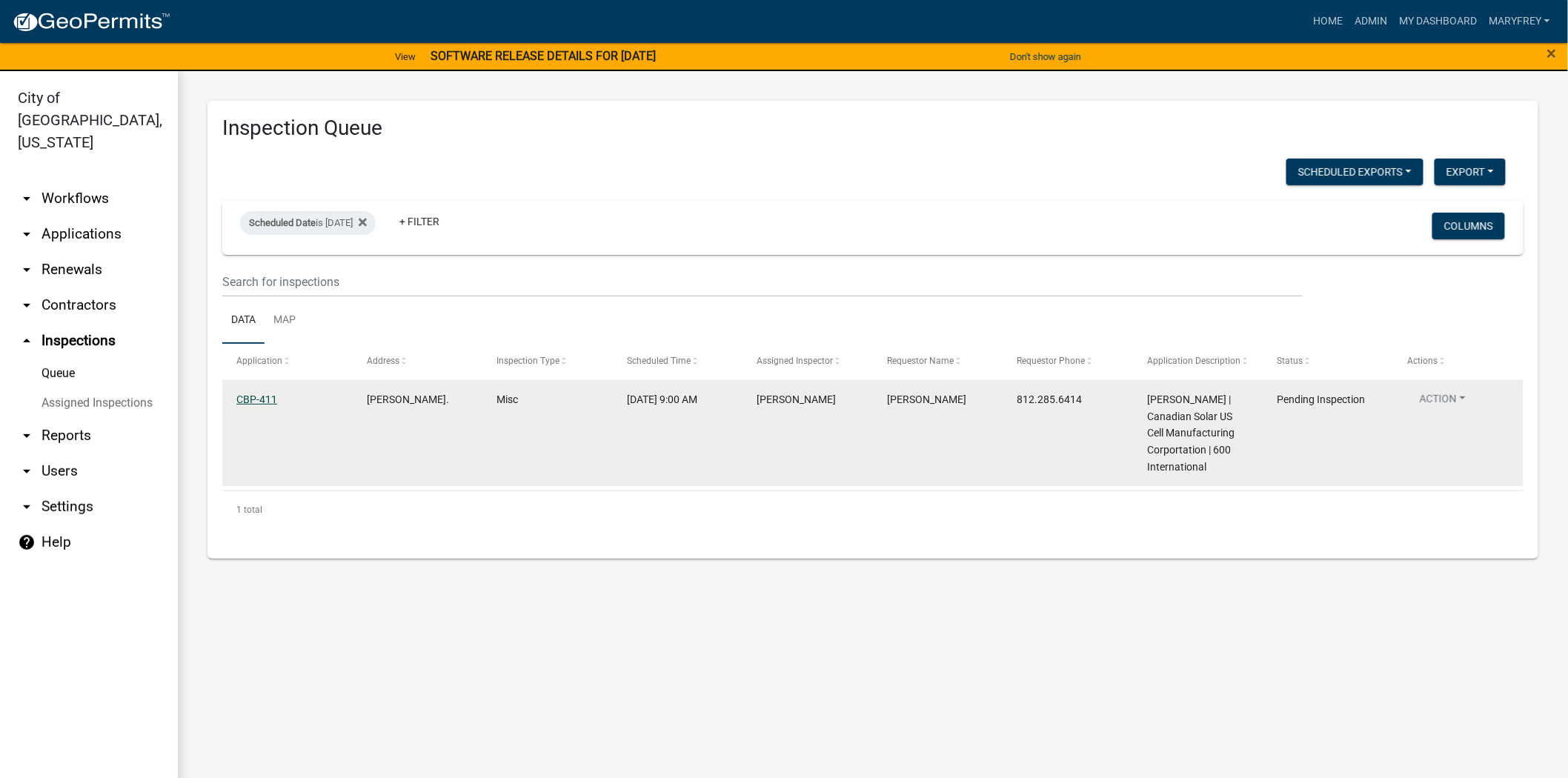
click at [261, 399] on link "CBP-411" at bounding box center [256, 399] width 41 height 12
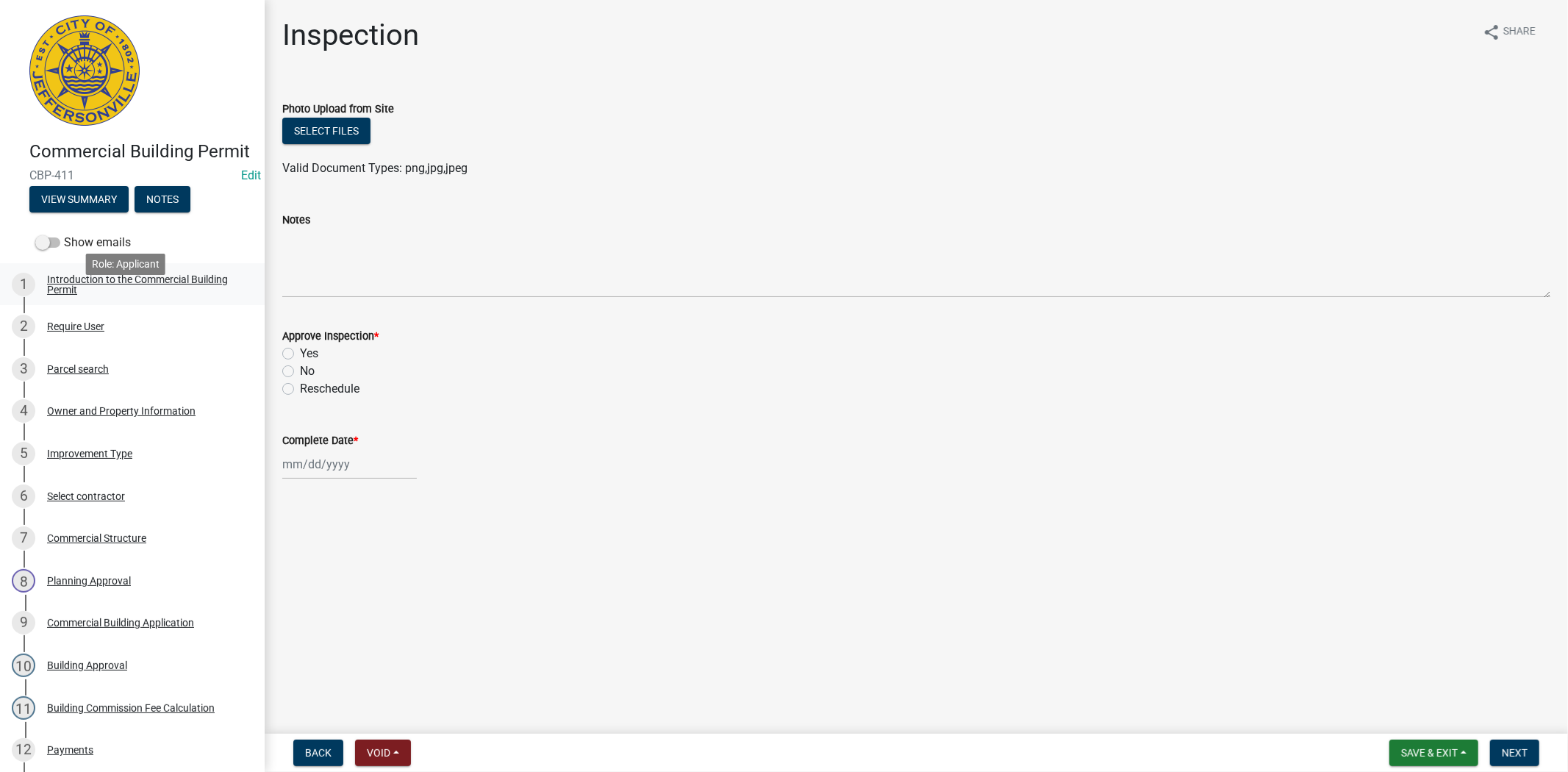
click at [92, 295] on div "Introduction to the Commercial Building Permit" at bounding box center [144, 285] width 194 height 21
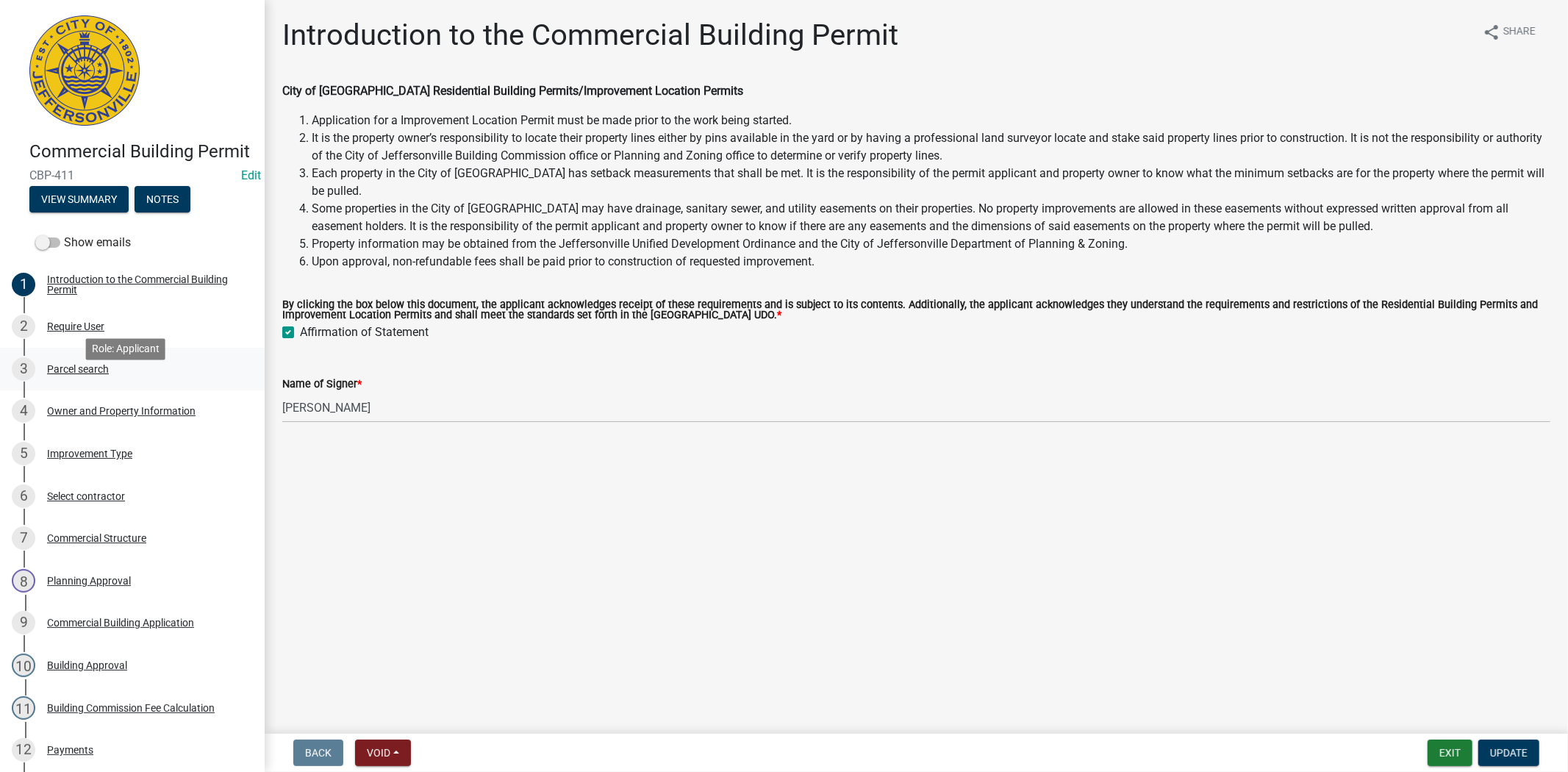
click at [91, 374] on div "Parcel search" at bounding box center [78, 369] width 62 height 10
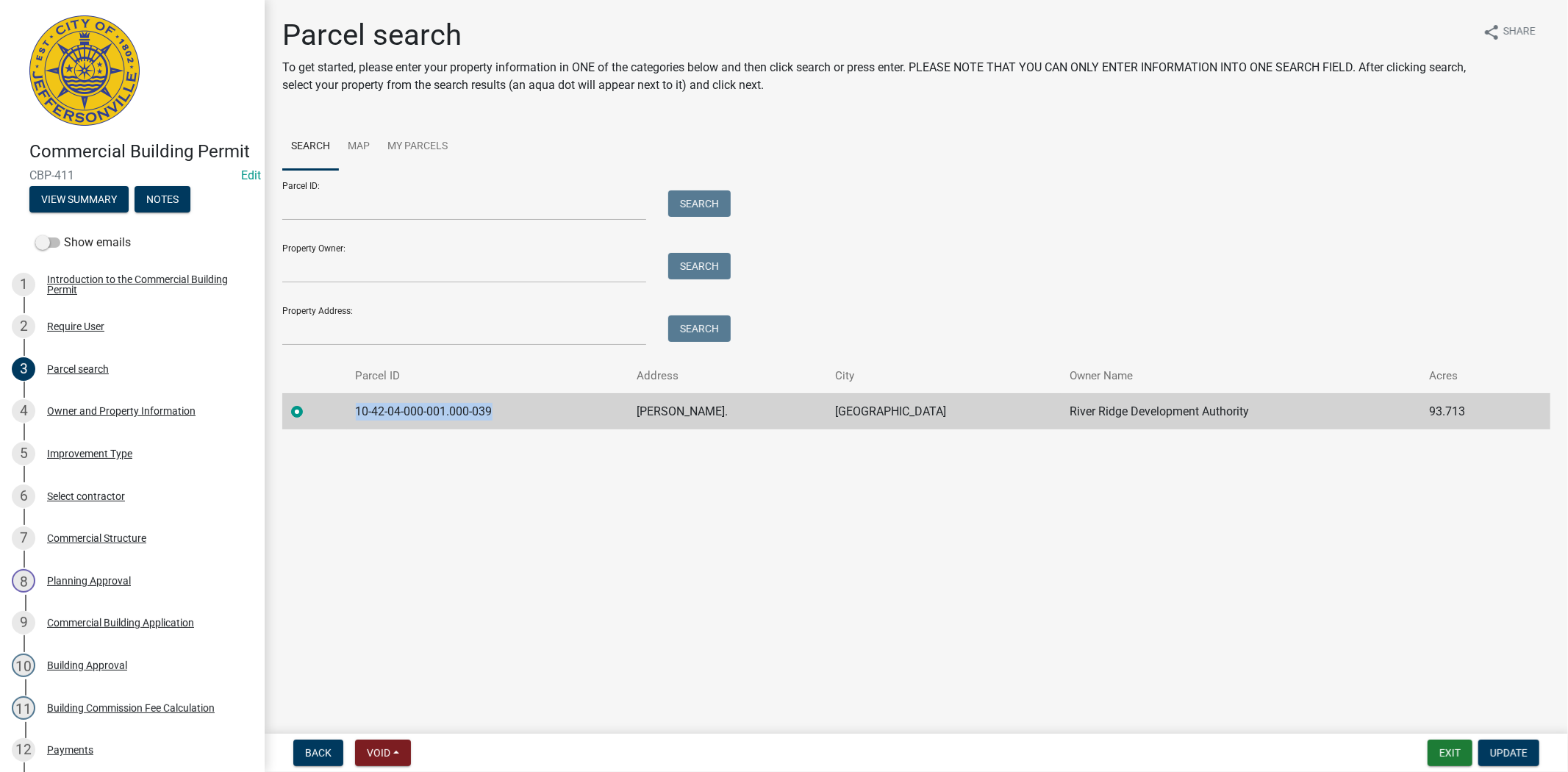
drag, startPoint x: 498, startPoint y: 406, endPoint x: 354, endPoint y: 414, distance: 144.2
click at [354, 414] on td "10-42-04-000-001.000-039" at bounding box center [487, 411] width 281 height 36
copy td "10-42-04-000-001.000-039"
click at [1452, 757] on button "Exit" at bounding box center [1449, 752] width 44 height 27
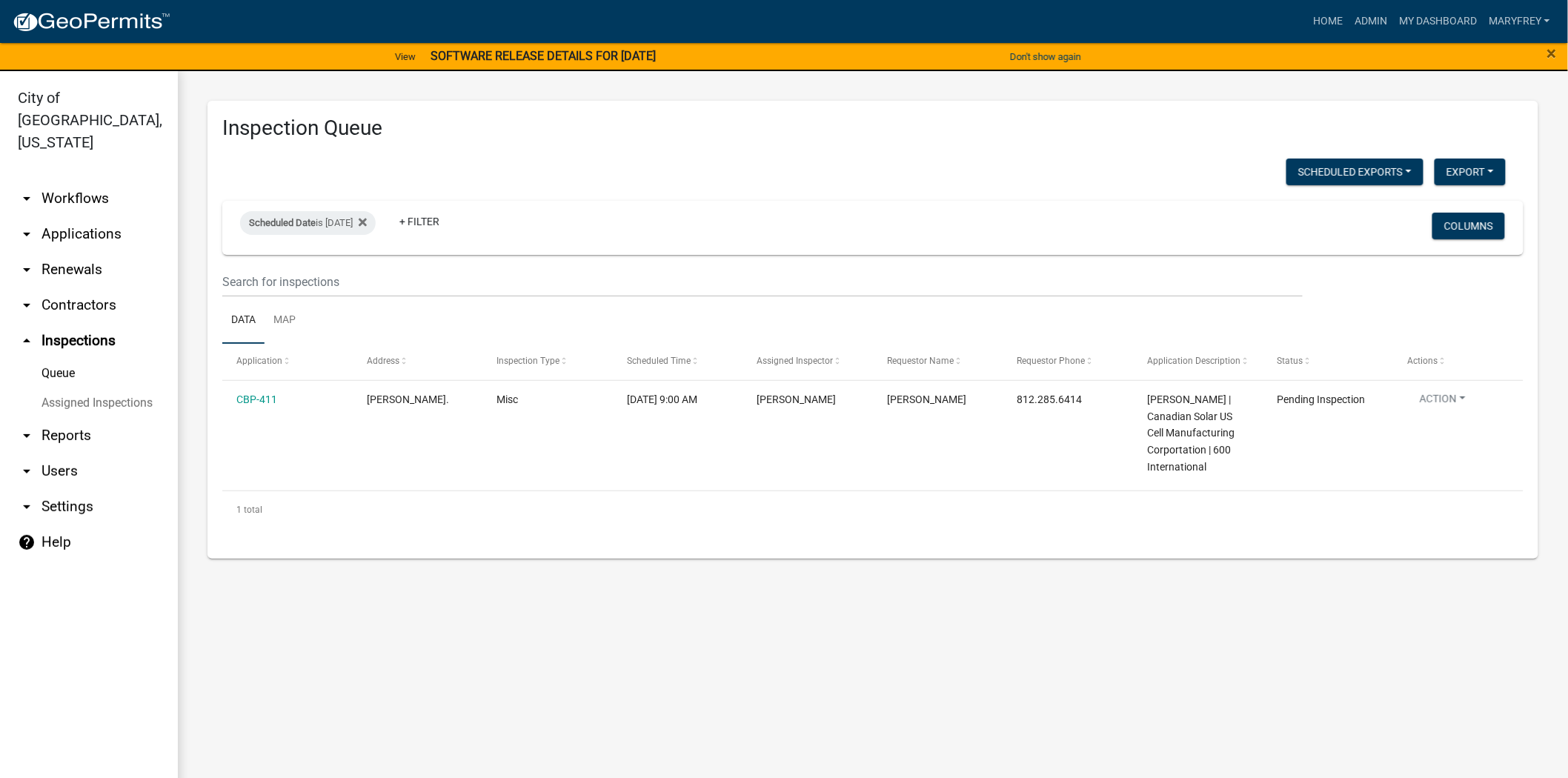
click at [67, 216] on link "arrow_drop_down Applications" at bounding box center [89, 233] width 178 height 35
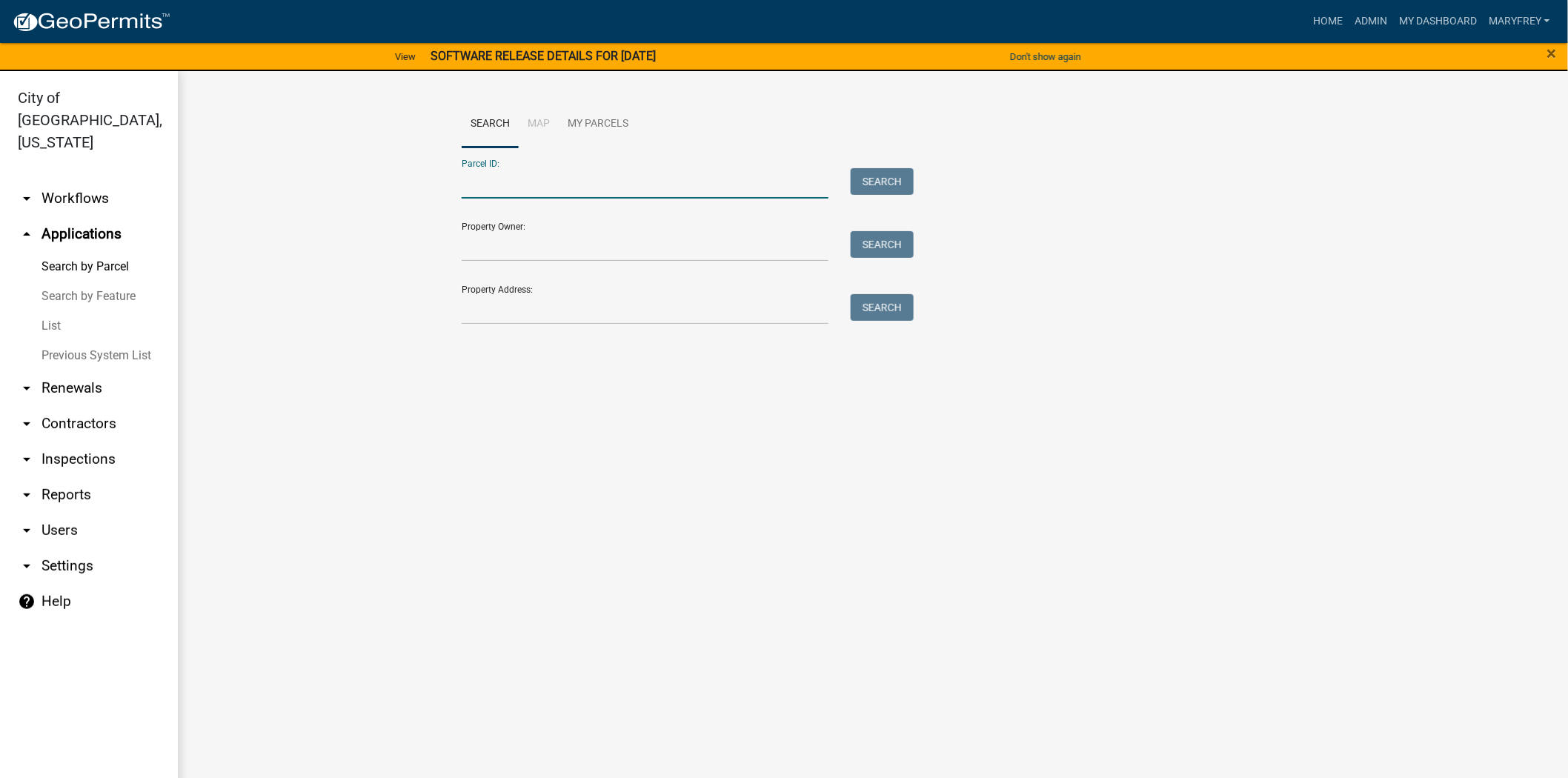
paste input "10-42-04-000-001.000-039"
type input "10-42-04-000-001.000-039"
click at [890, 179] on button "Search" at bounding box center [882, 181] width 63 height 27
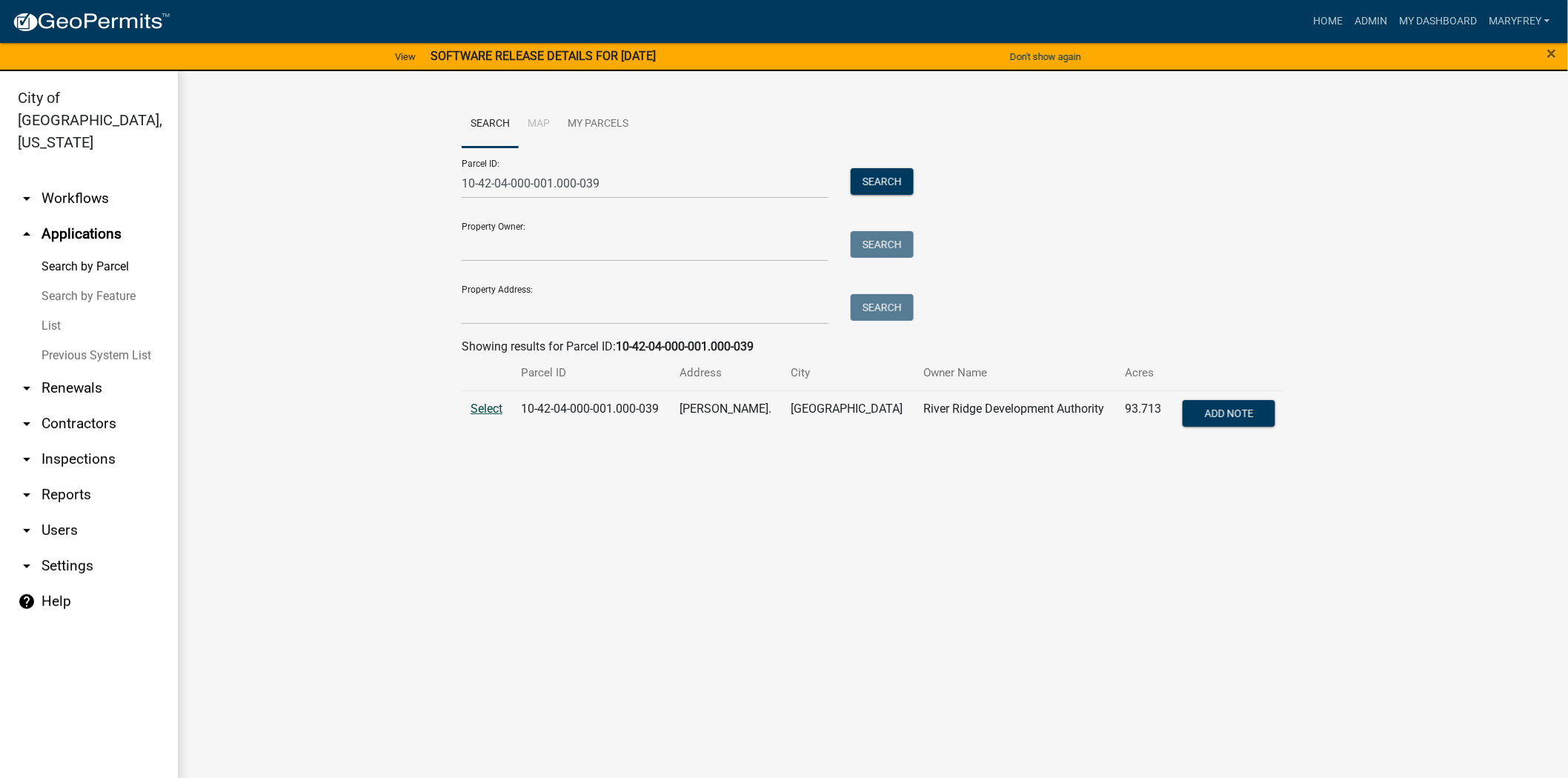
click at [492, 410] on span "Select" at bounding box center [486, 408] width 32 height 14
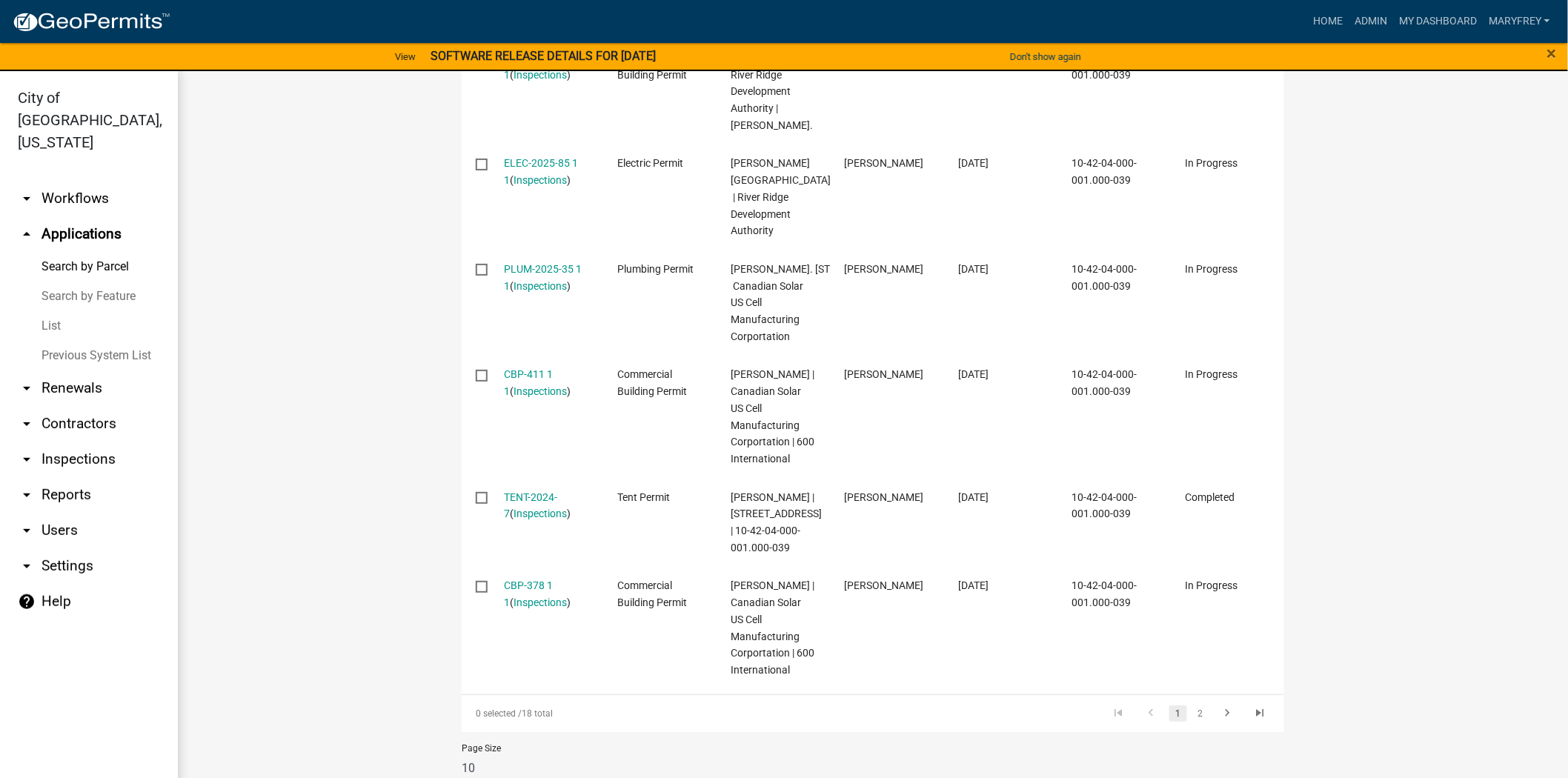
scroll to position [981, 0]
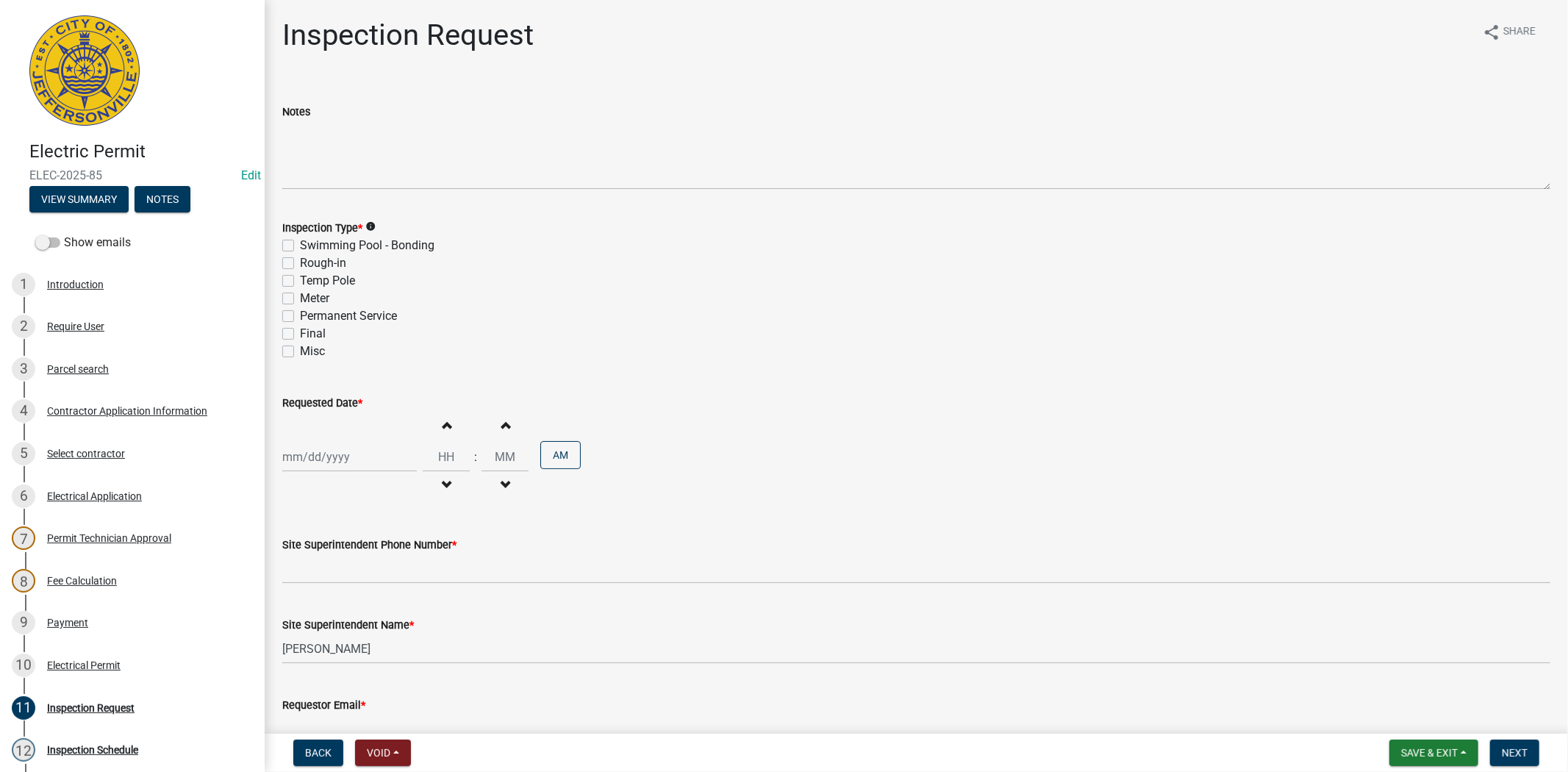
click at [300, 347] on label "Misc" at bounding box center [312, 351] width 25 height 18
click at [300, 347] on input "Misc" at bounding box center [304, 347] width 9 height 9
checkbox input "true"
checkbox input "false"
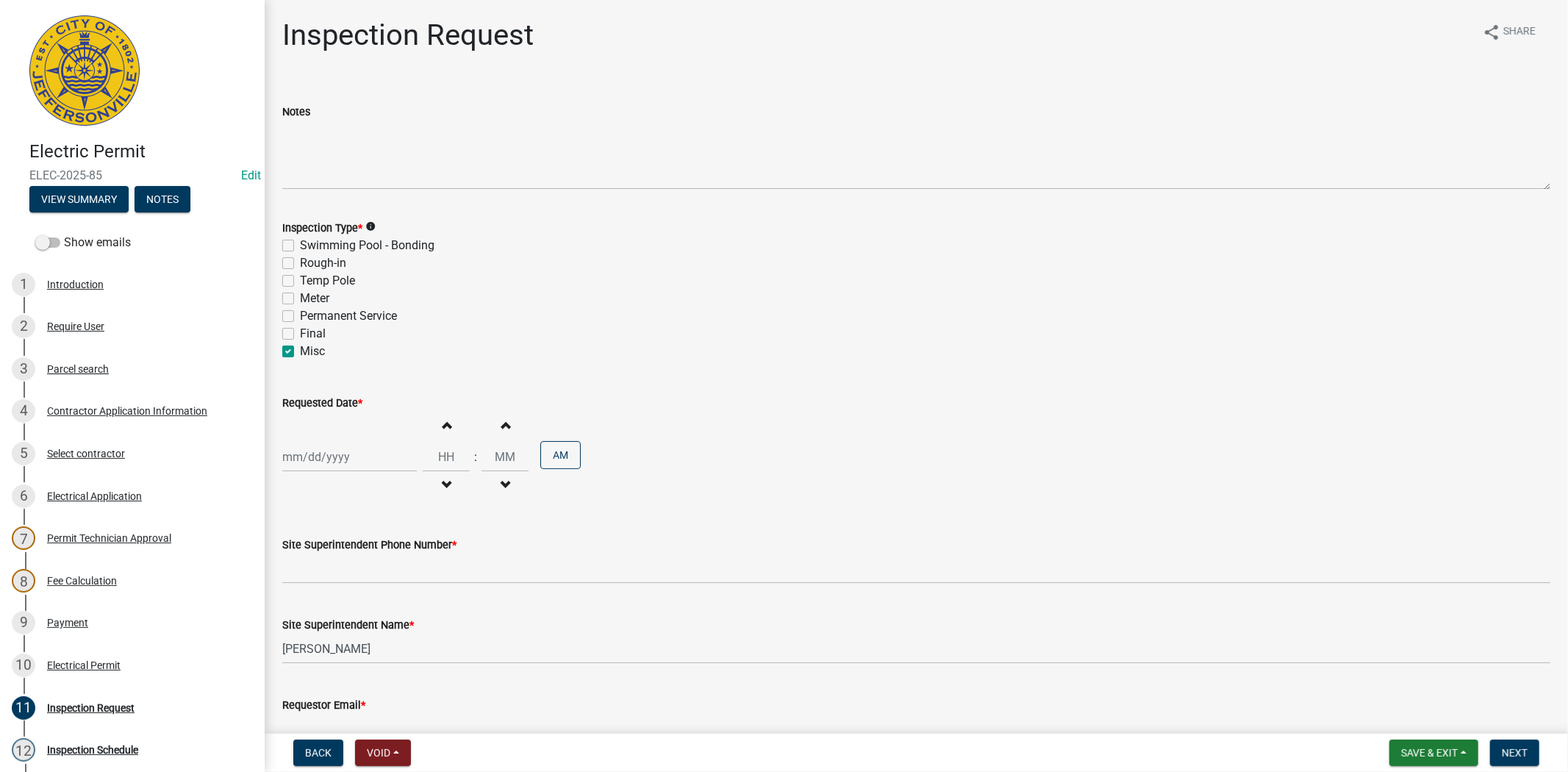
checkbox input "false"
checkbox input "true"
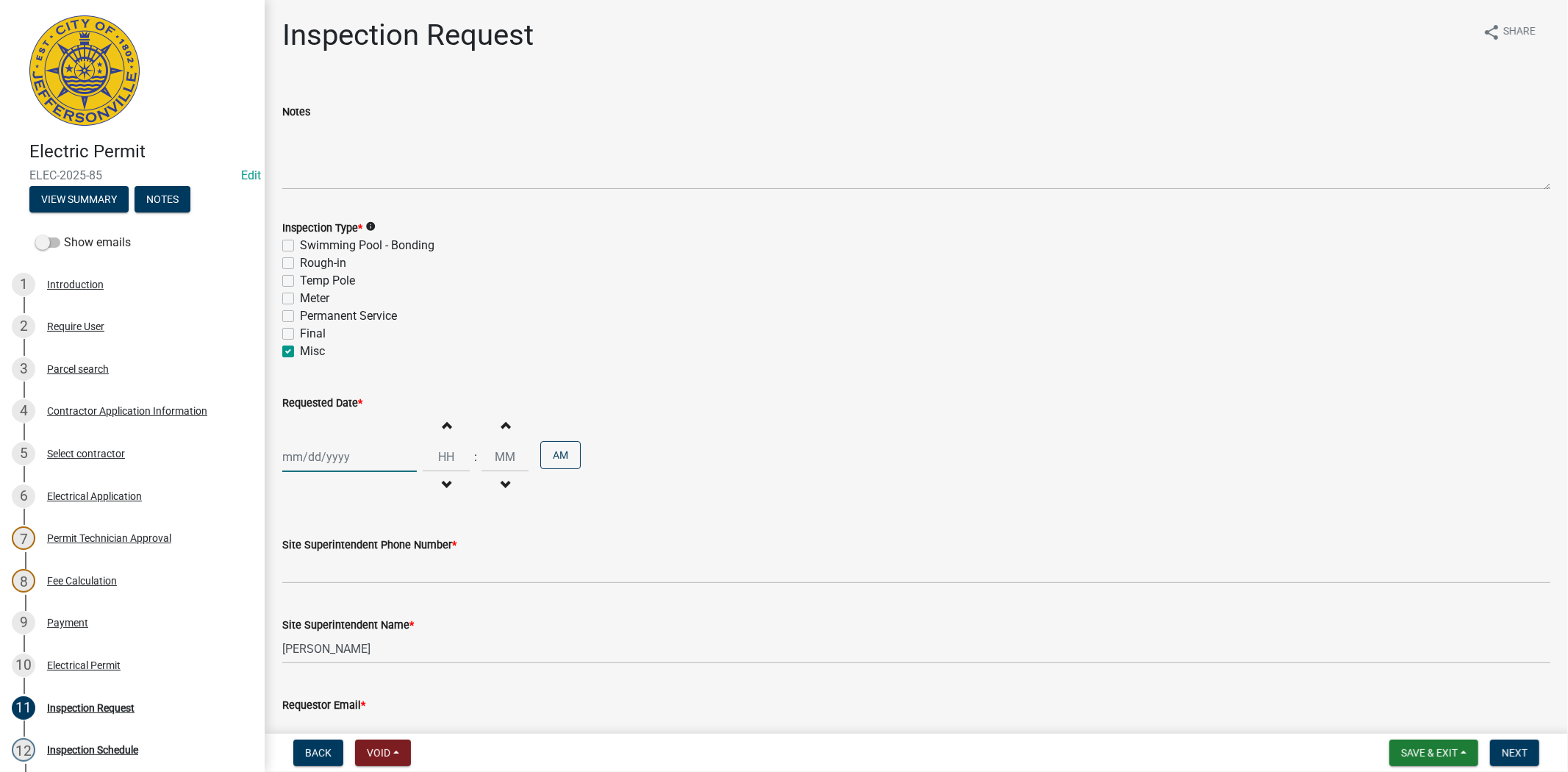
click at [368, 457] on div at bounding box center [349, 457] width 134 height 30
select select "9"
select select "2025"
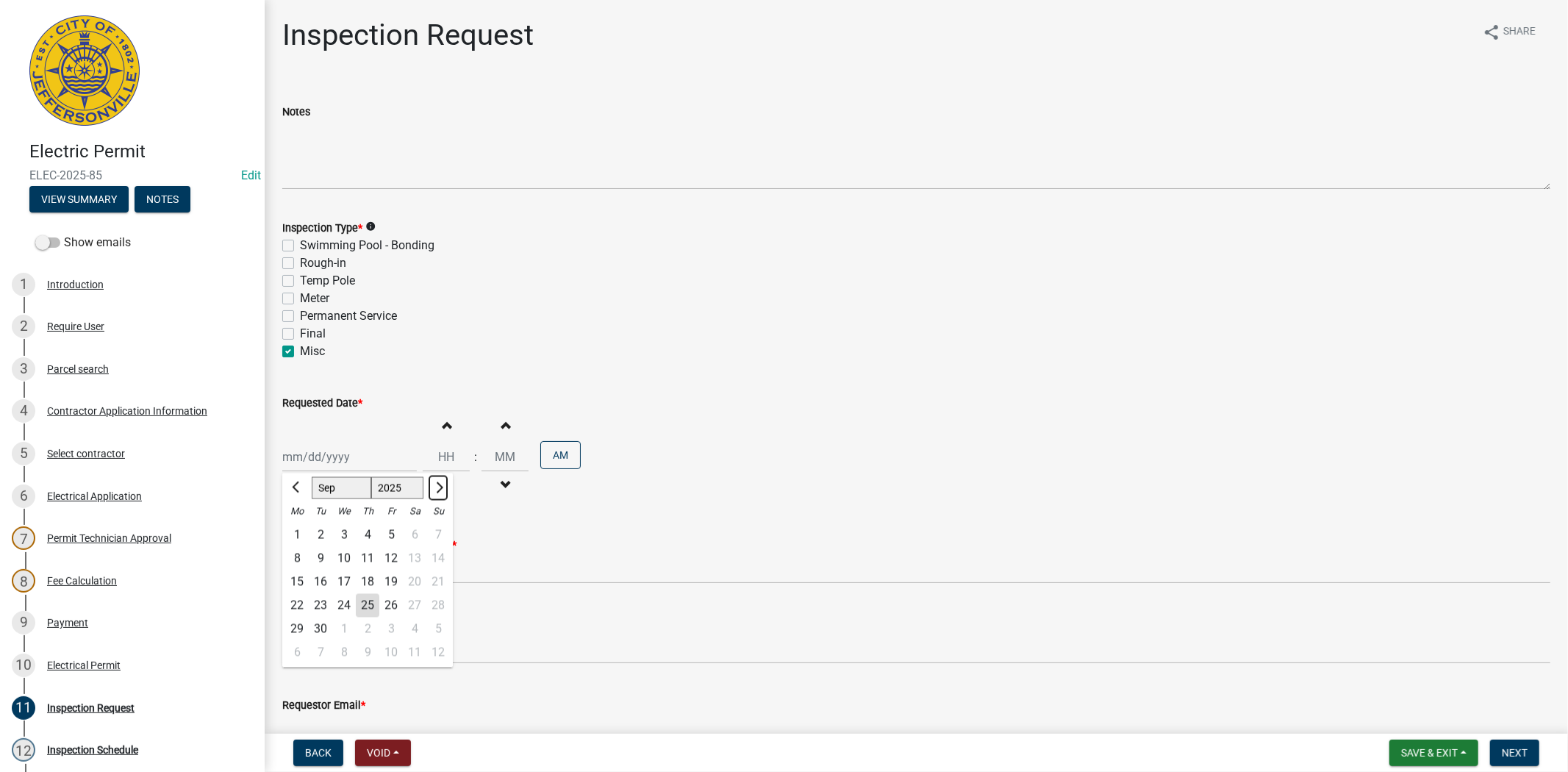
click at [438, 487] on span "Next month" at bounding box center [437, 486] width 11 height 11
select select "10"
click at [319, 605] on div "21" at bounding box center [321, 606] width 24 height 24
type input "[DATE]"
click at [422, 453] on input "Hours" at bounding box center [445, 457] width 47 height 30
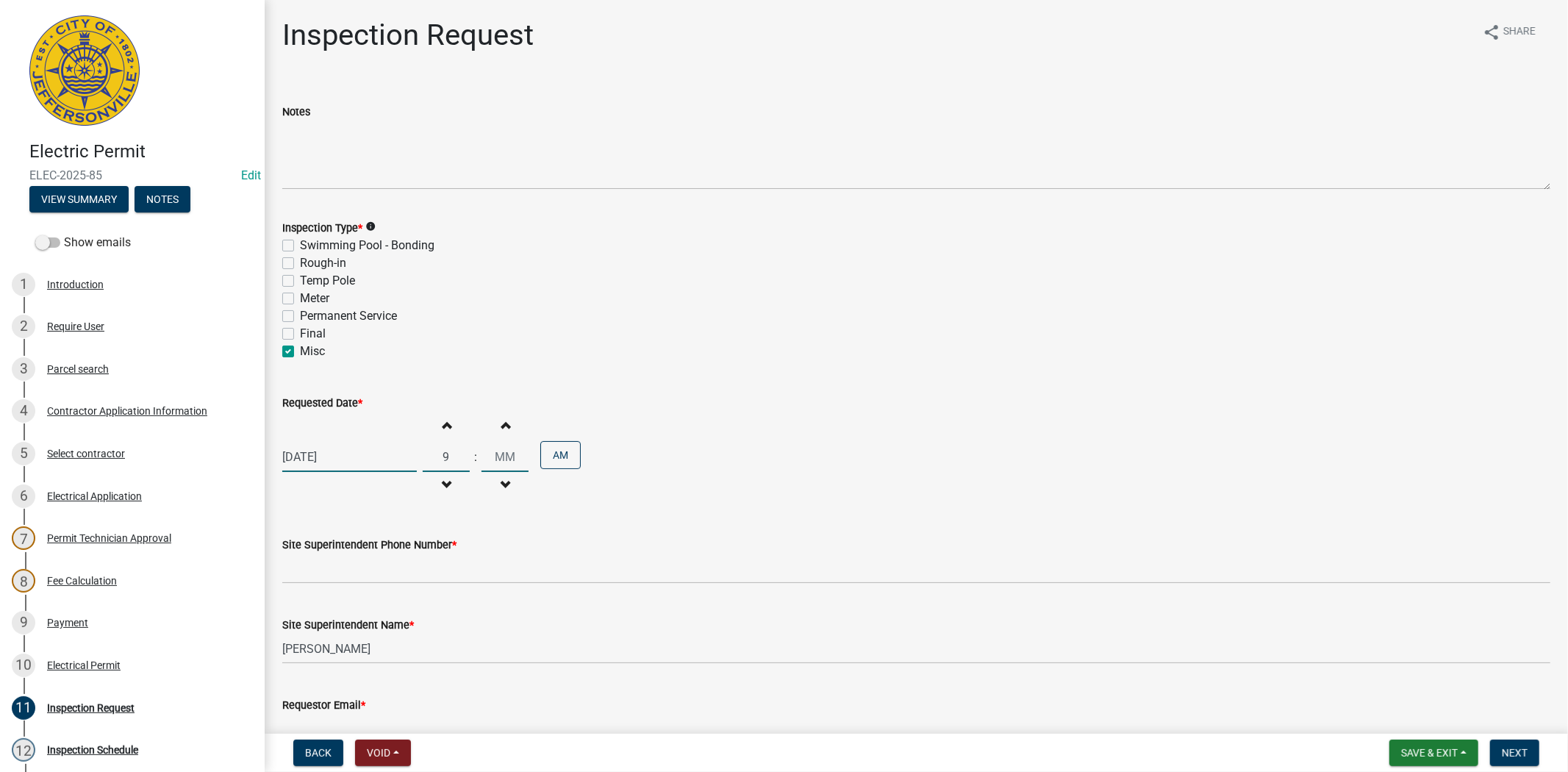
type input "09"
type input "00"
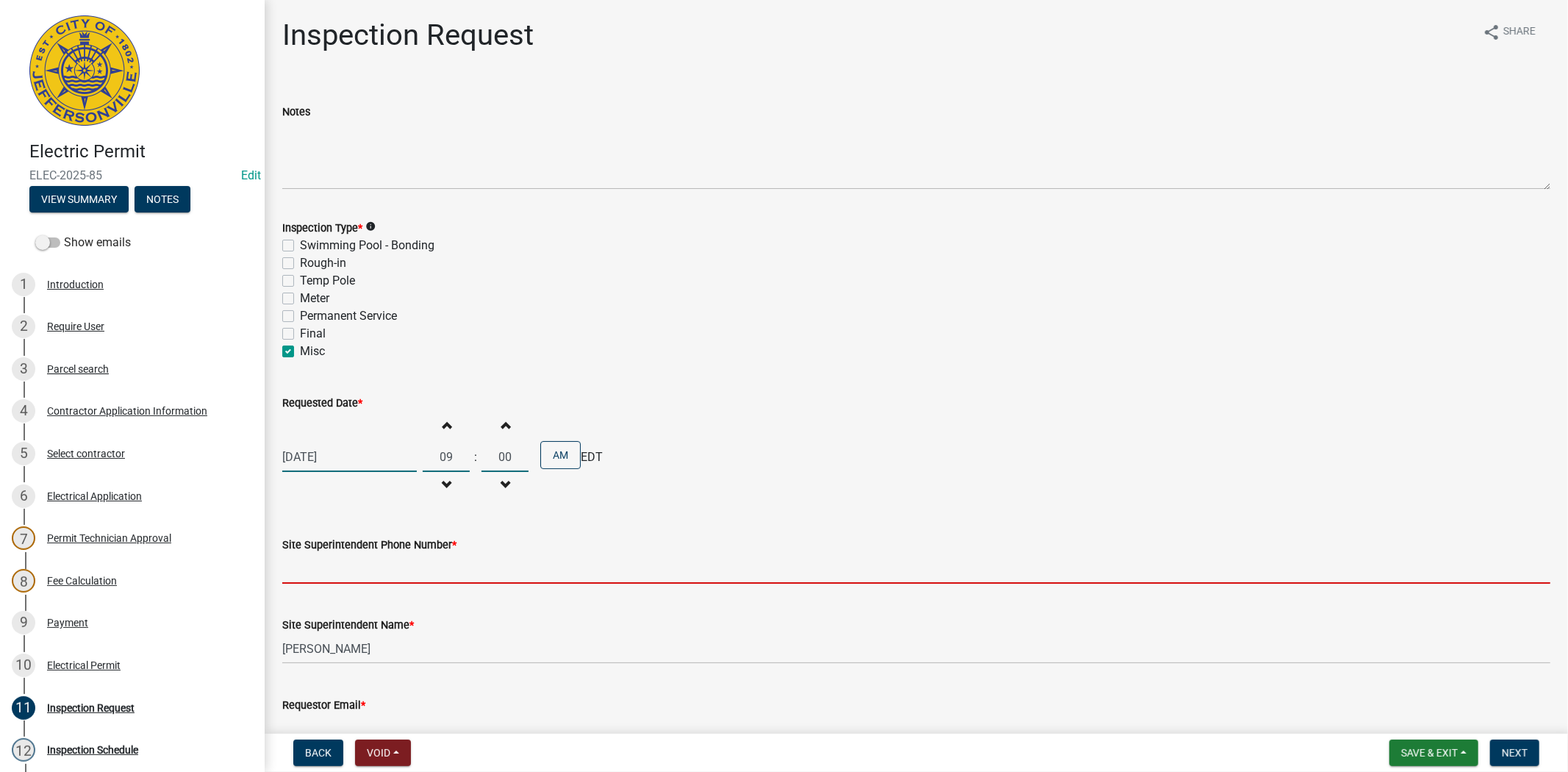
click at [399, 575] on input "Site Superintendent Phone Number *" at bounding box center [916, 568] width 1268 height 30
type input "812.285.6414"
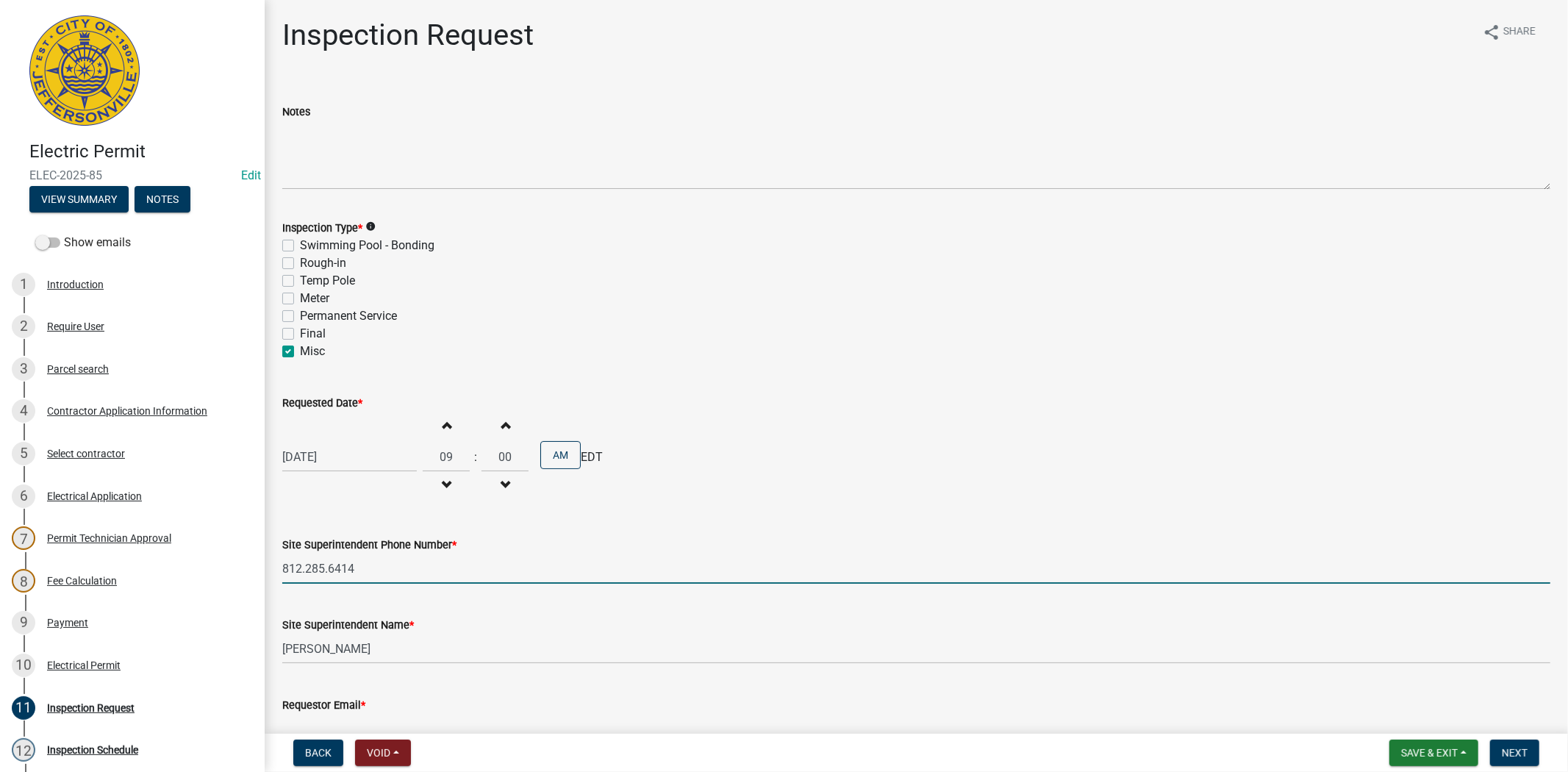
scroll to position [85, 0]
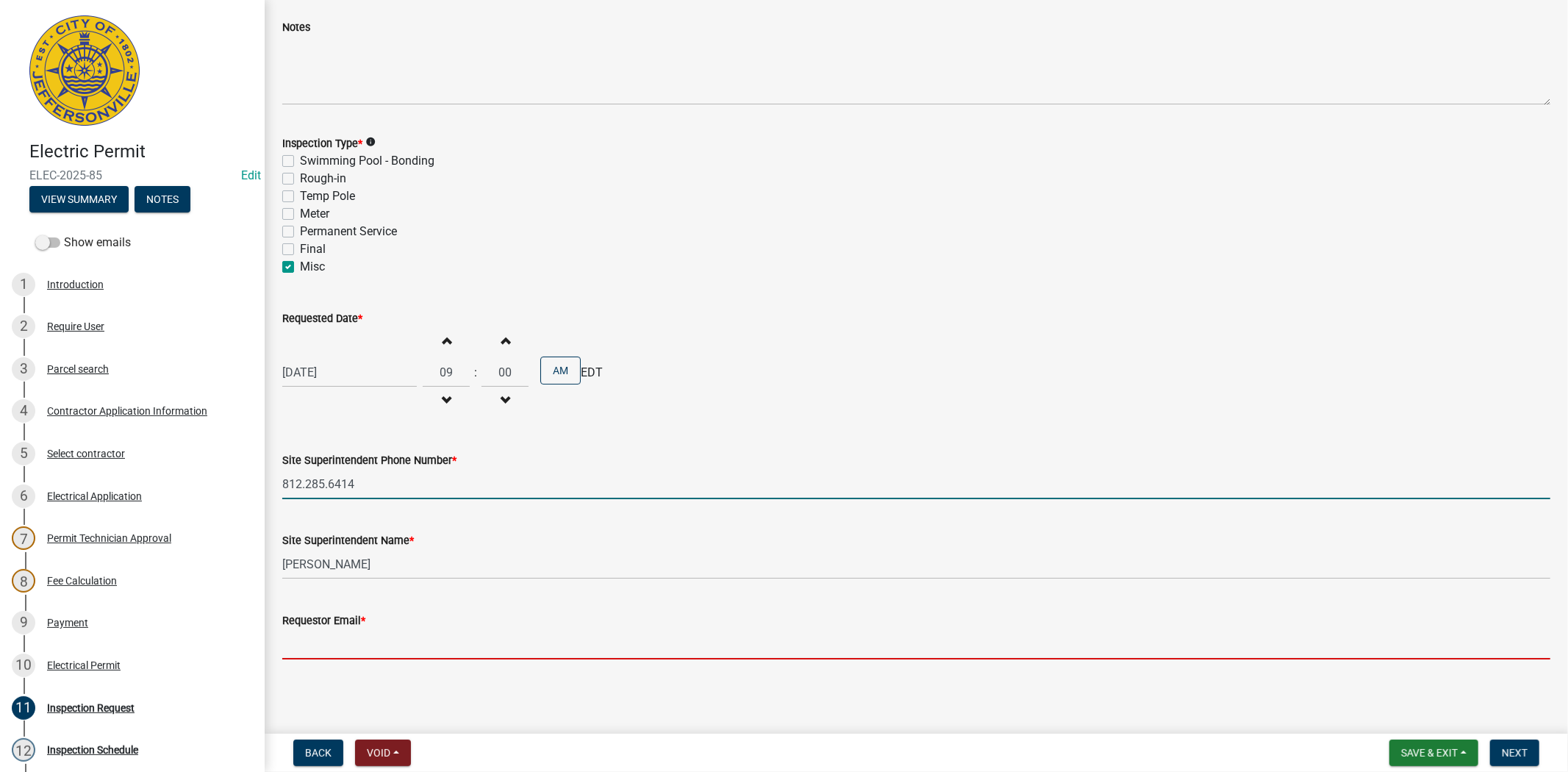
click at [321, 647] on input "Requestor Email *" at bounding box center [916, 644] width 1268 height 30
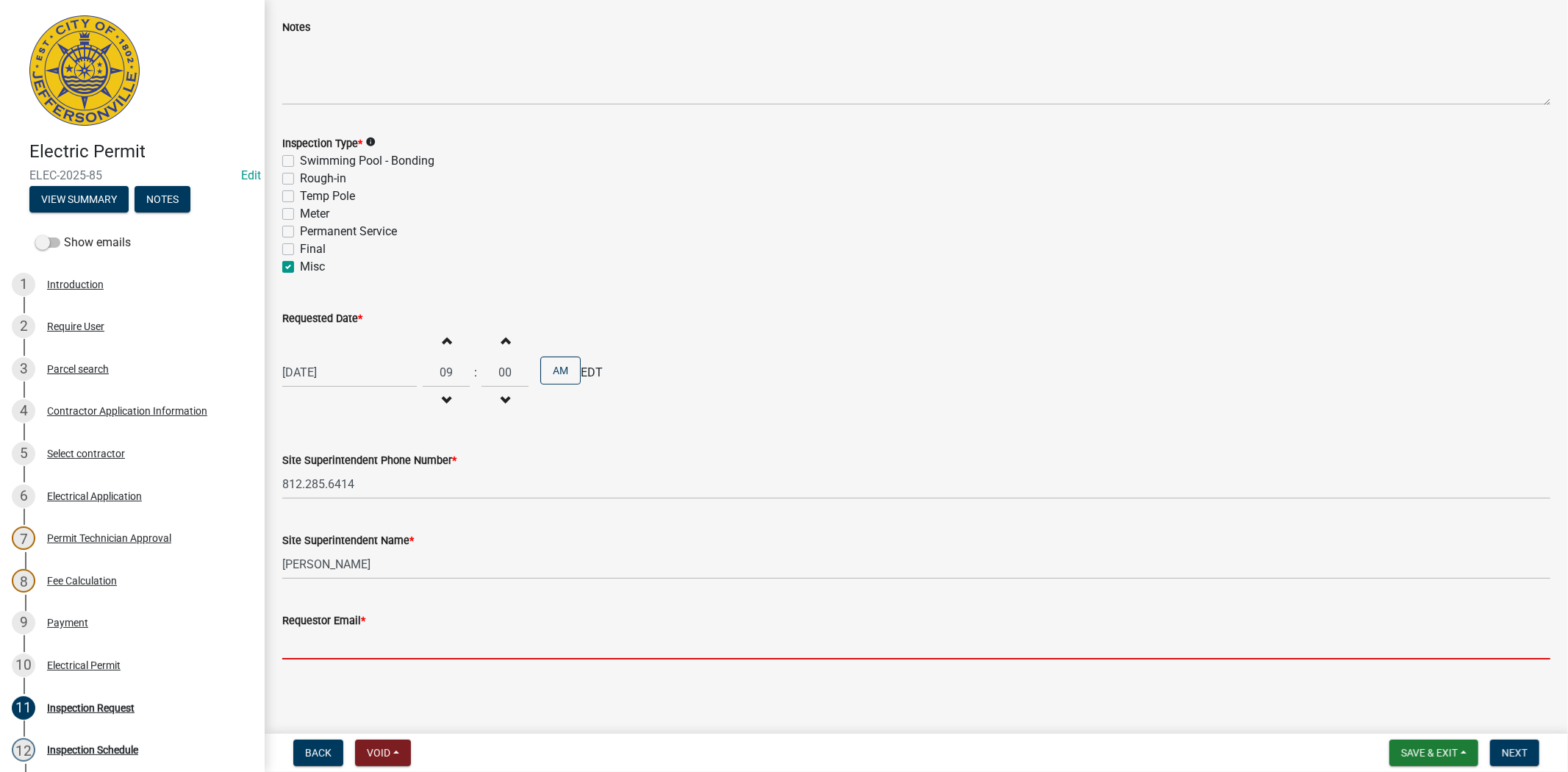
type input "[EMAIL_ADDRESS][DOMAIN_NAME]"
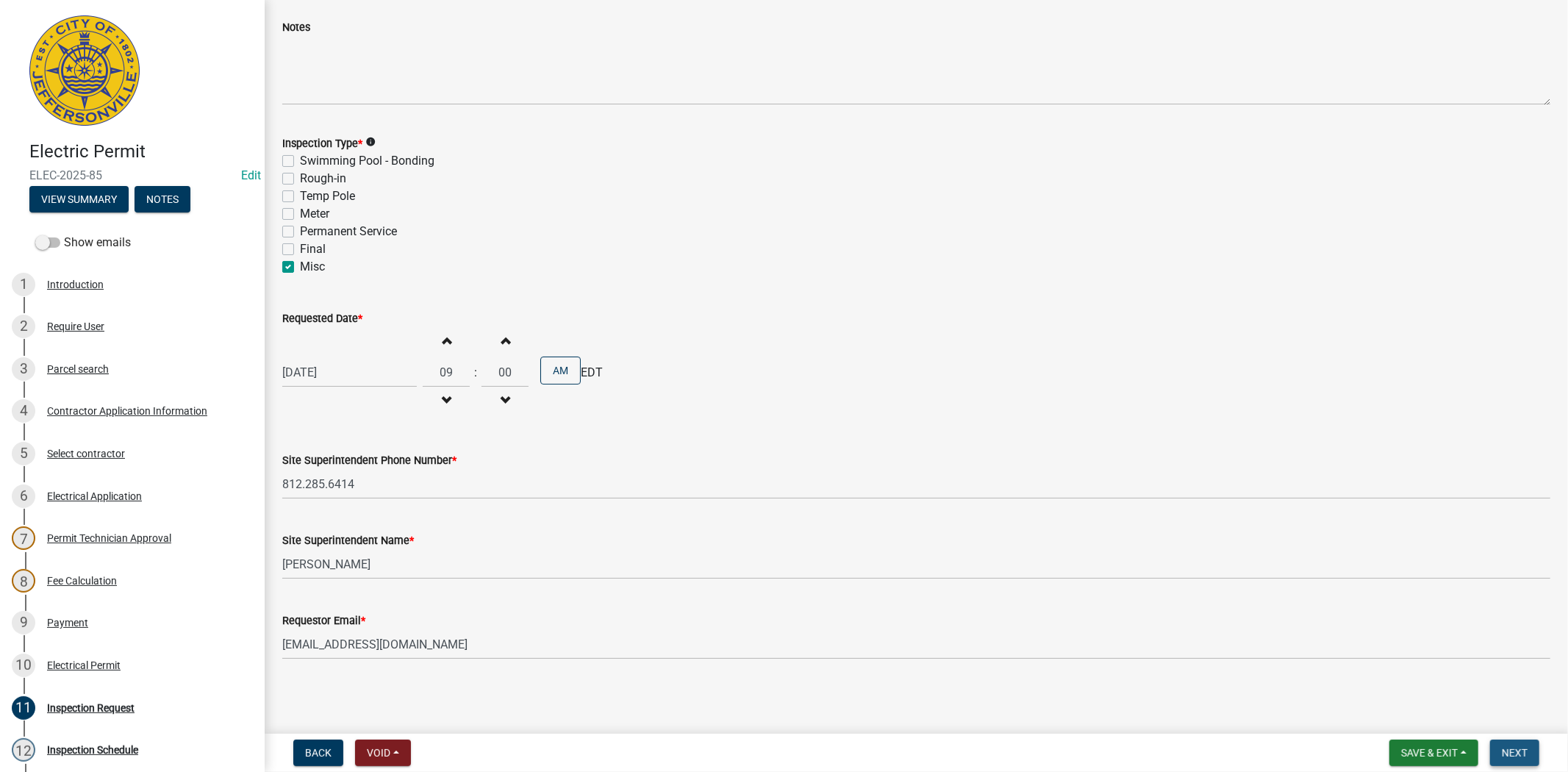
click at [1506, 751] on span "Next" at bounding box center [1514, 752] width 26 height 12
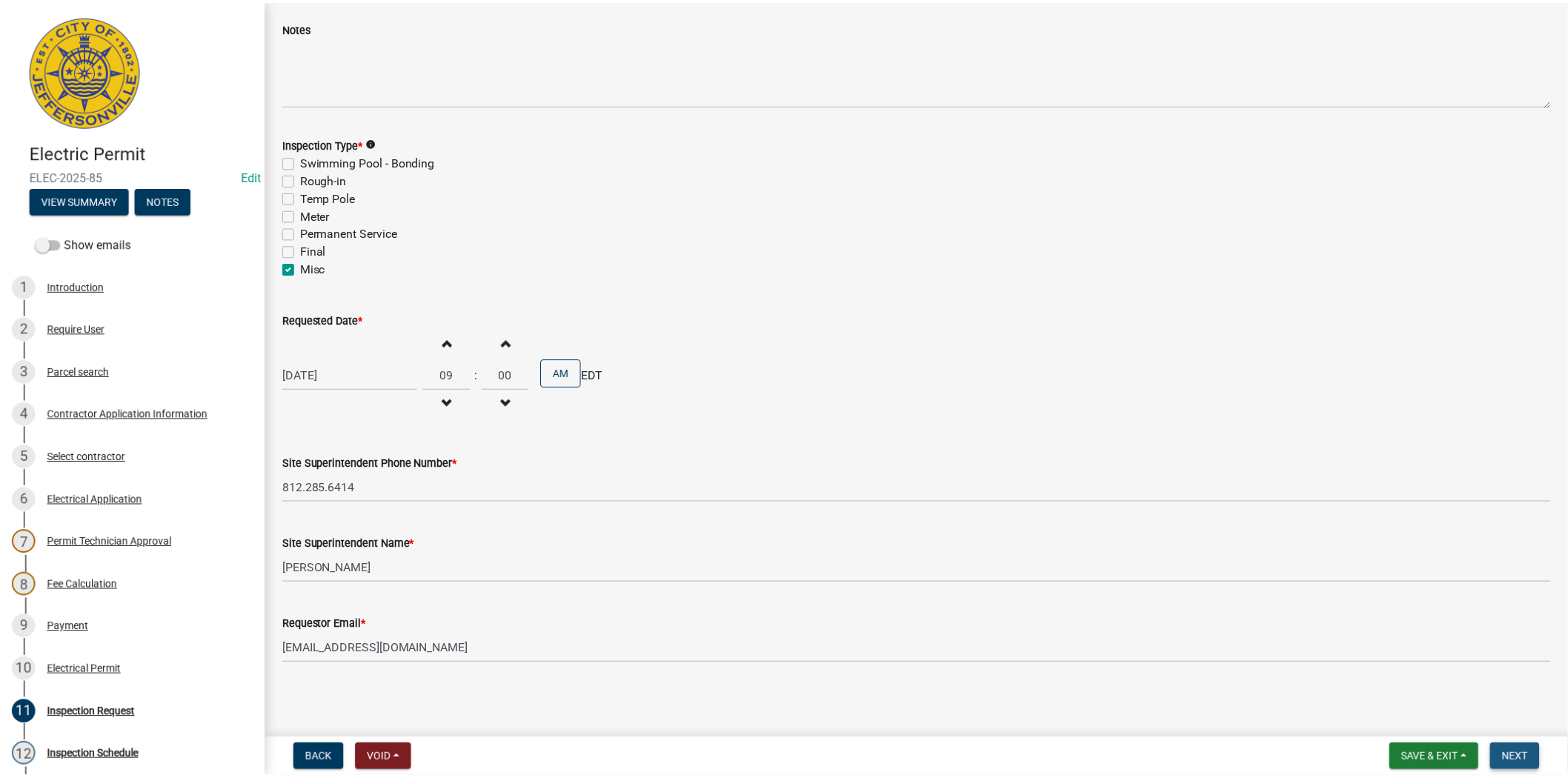
scroll to position [0, 0]
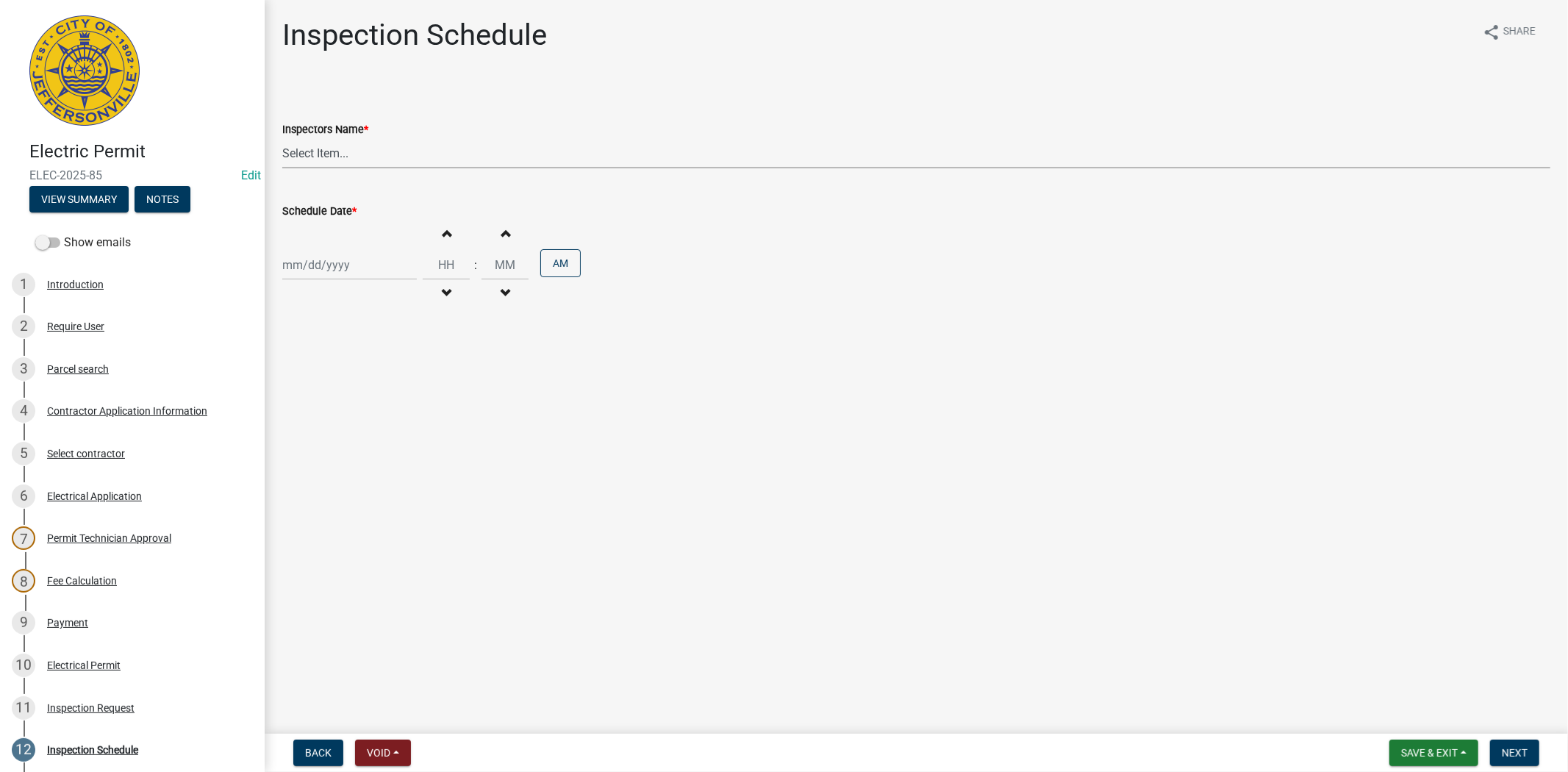
click at [364, 144] on select "Select Item... [PERSON_NAME] ([PERSON_NAME]) [PERSON_NAME] ([PERSON_NAME]) mkru…" at bounding box center [916, 153] width 1268 height 30
select select "36a8b8f0-2ef8-43e9-ae06-718f51af8d36"
click at [282, 138] on select "Select Item... [PERSON_NAME] ([PERSON_NAME]) [PERSON_NAME] ([PERSON_NAME]) mkru…" at bounding box center [916, 153] width 1268 height 30
select select "9"
select select "2025"
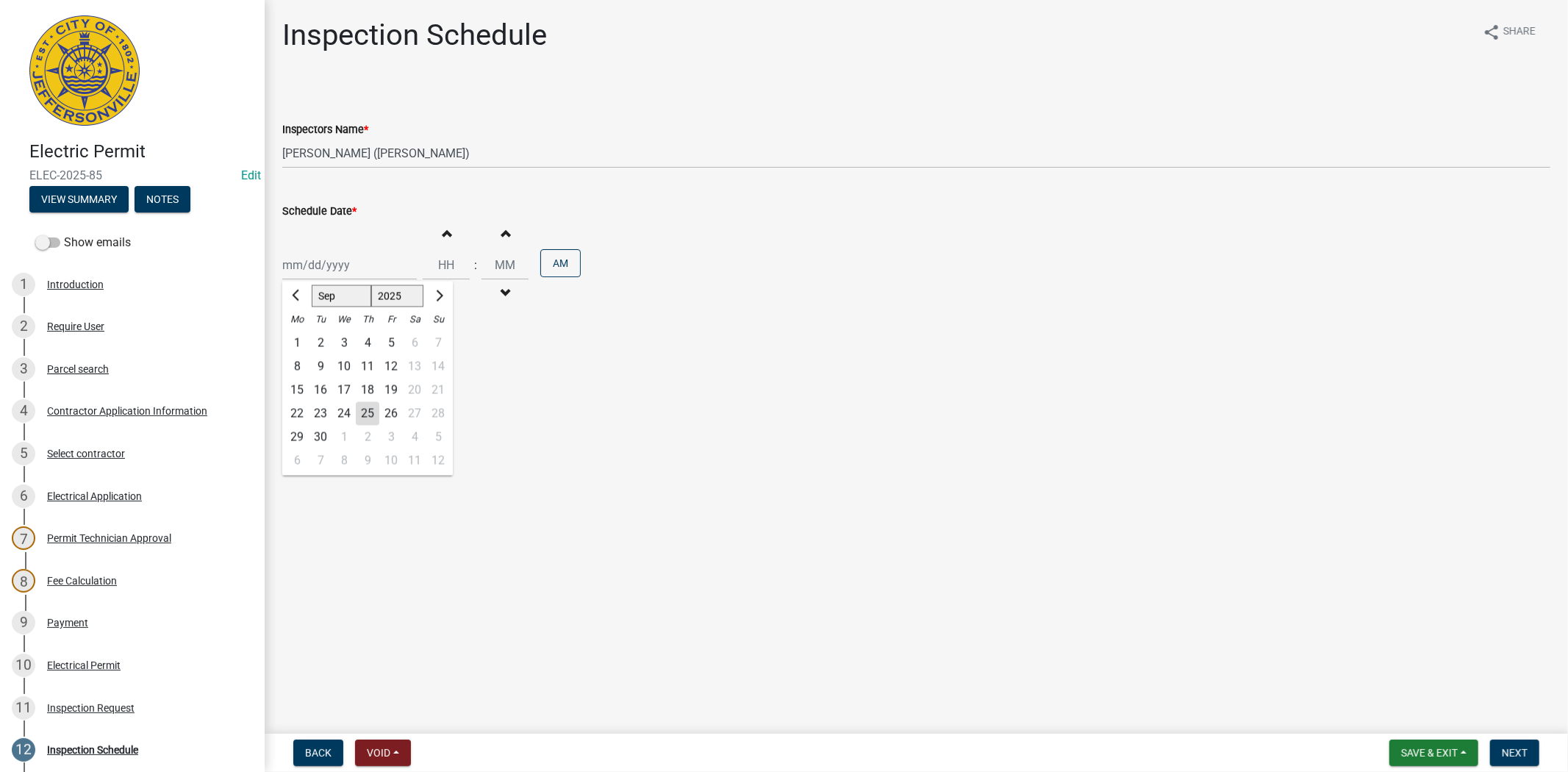
click at [370, 264] on div "[PERSON_NAME] Feb Mar Apr [PERSON_NAME][DATE] Oct Nov [DATE] 1526 1527 1528 152…" at bounding box center [349, 264] width 134 height 30
click at [439, 294] on span "Next month" at bounding box center [437, 295] width 11 height 11
select select "10"
click at [318, 413] on div "21" at bounding box center [321, 414] width 24 height 24
type input "[DATE]"
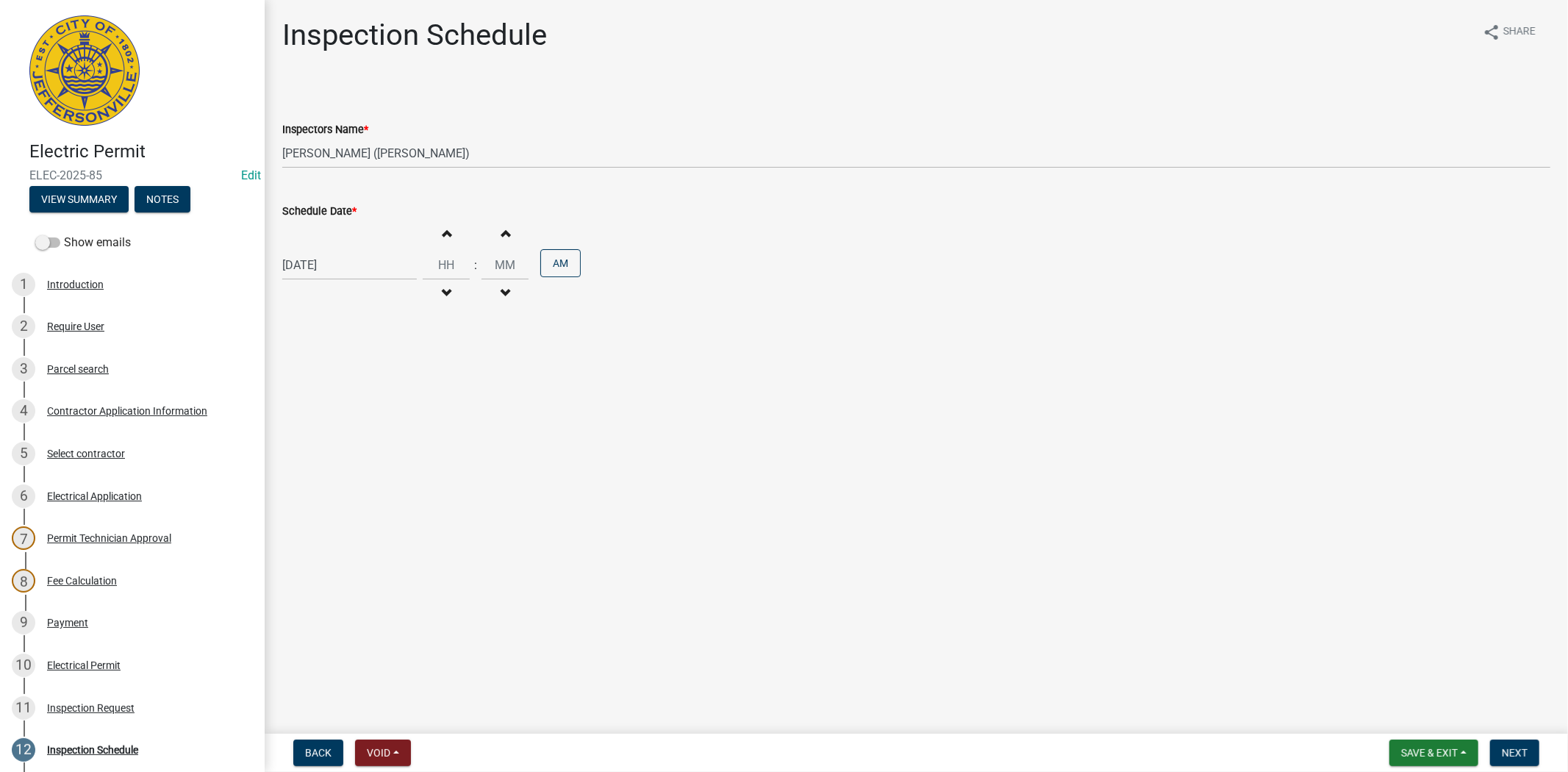
click at [412, 275] on div "10/21/2025 Increment hours Decrement hours : Increment minutes Decrement minute…" at bounding box center [916, 265] width 1268 height 91
click at [422, 267] on input "Hours" at bounding box center [445, 264] width 47 height 30
type input "09"
type input "00"
click at [1510, 742] on button "Next" at bounding box center [1515, 752] width 50 height 27
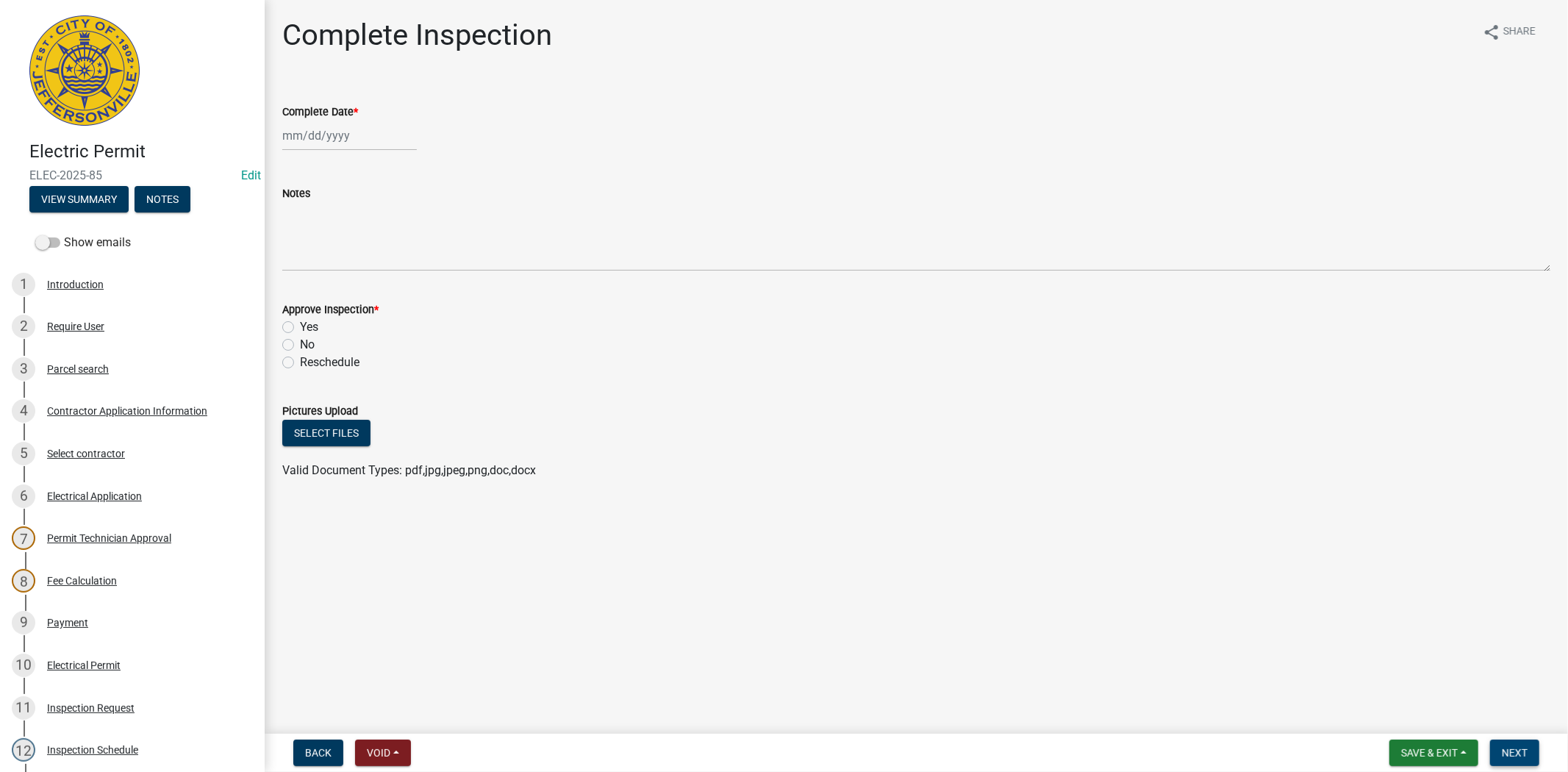
click at [1519, 757] on span "Next" at bounding box center [1514, 752] width 26 height 12
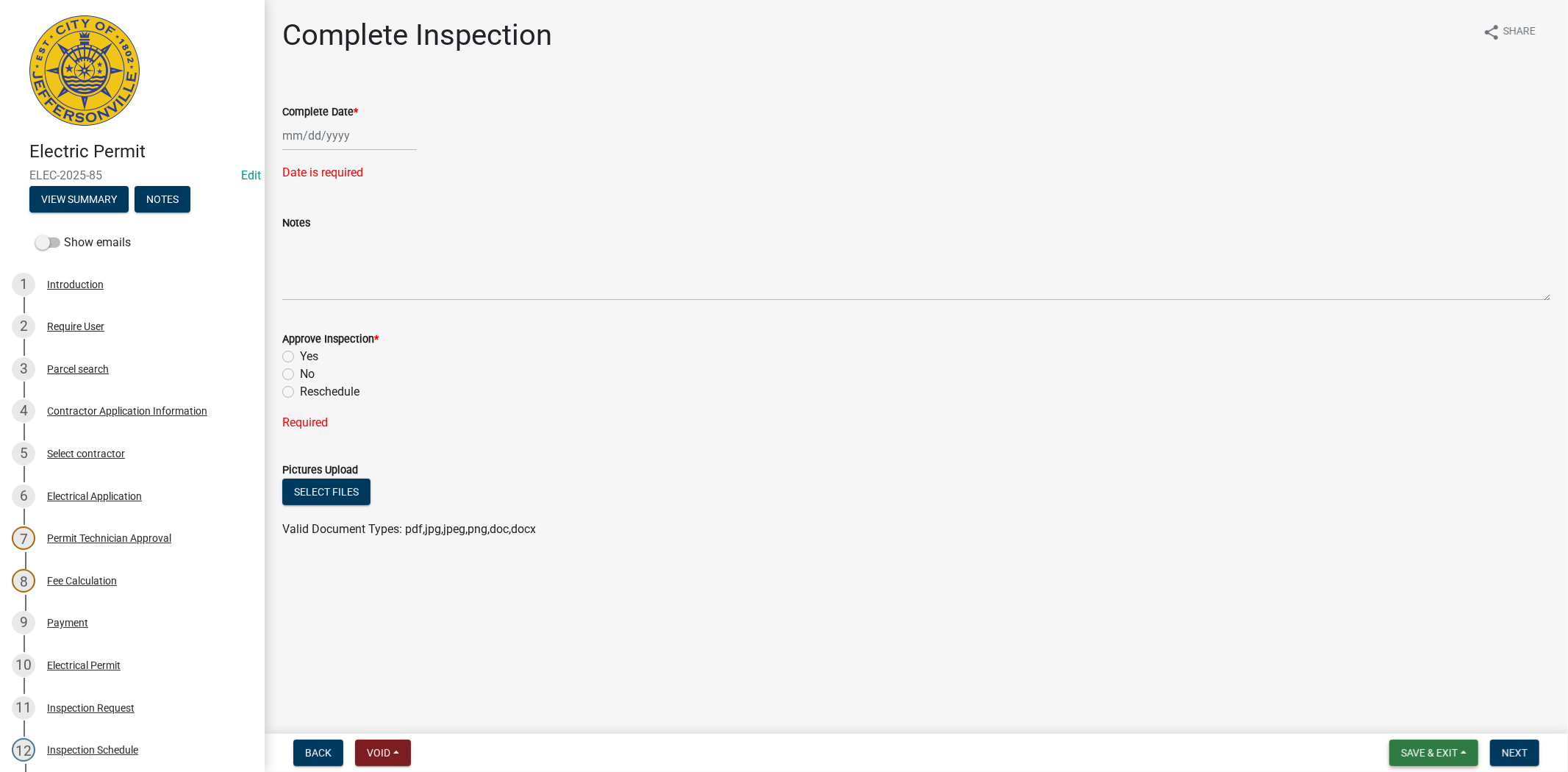
click at [1427, 746] on span "Save & Exit" at bounding box center [1429, 752] width 56 height 12
click at [1406, 721] on button "Save & Exit" at bounding box center [1419, 714] width 118 height 35
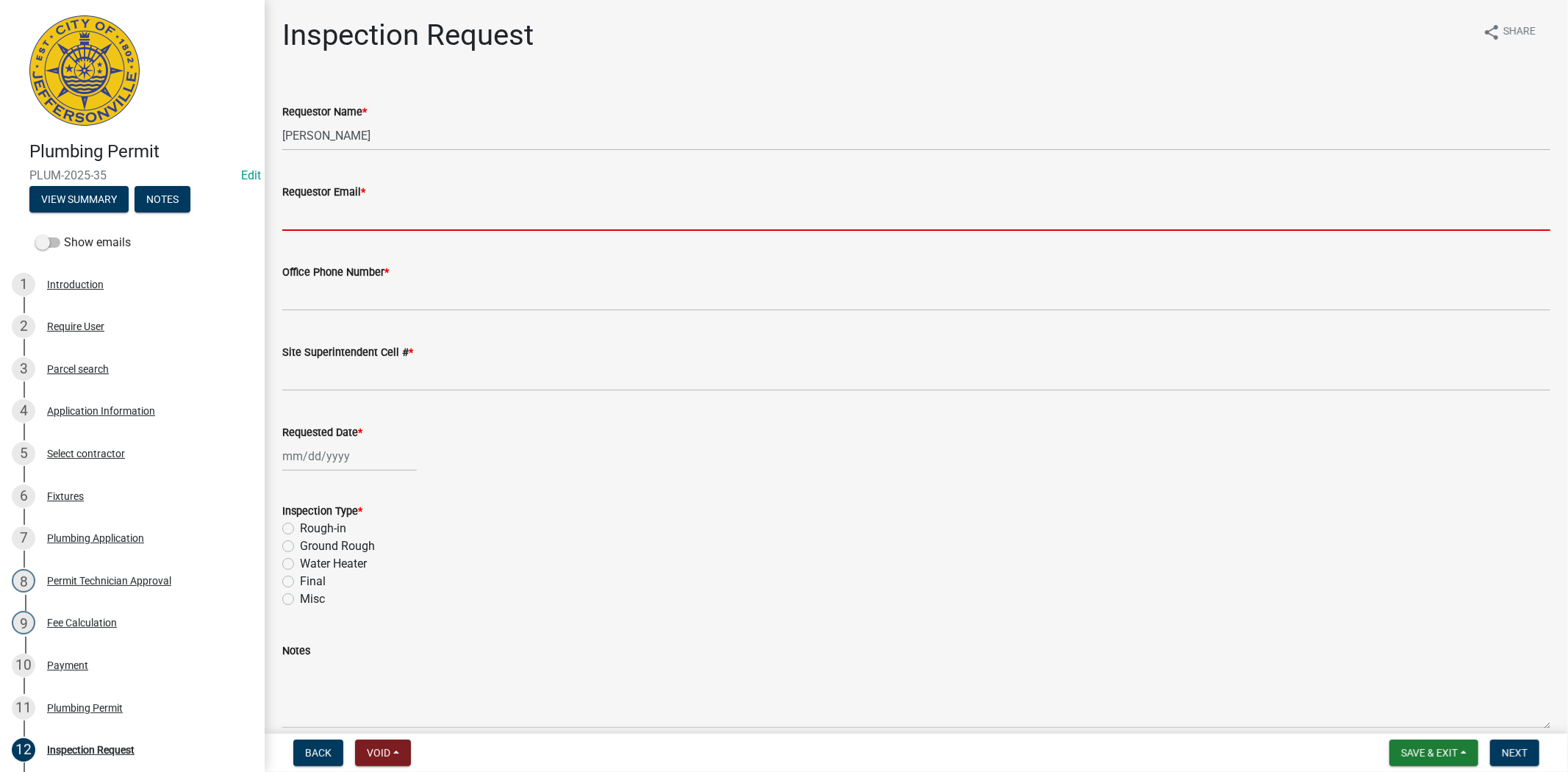
click at [348, 218] on input "Requestor Email *" at bounding box center [916, 215] width 1268 height 30
type input "mfrey@cityofjeff.net"
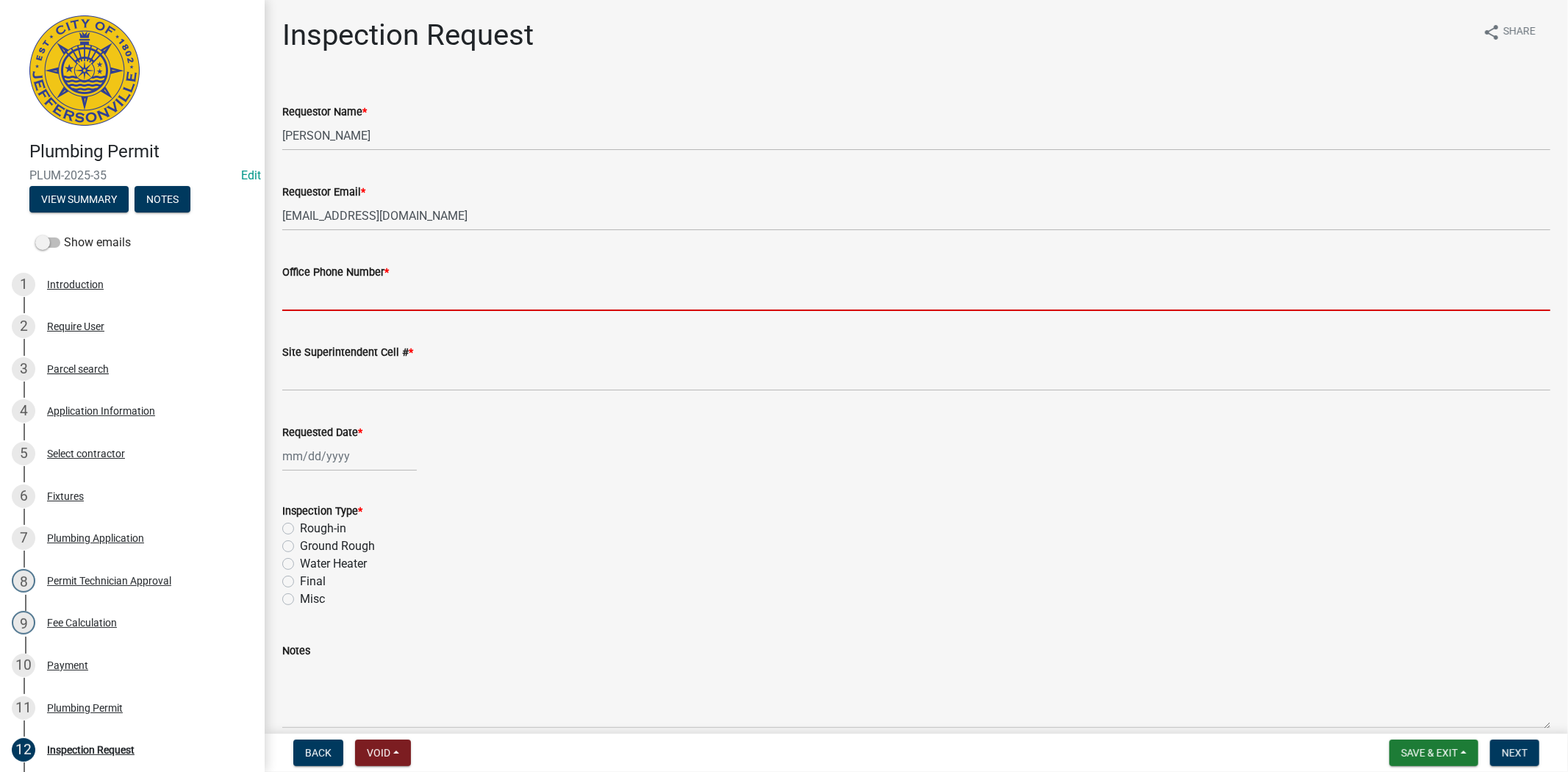
drag, startPoint x: 369, startPoint y: 289, endPoint x: 382, endPoint y: 299, distance: 16.4
click at [369, 289] on input "Office Phone Number *" at bounding box center [916, 295] width 1268 height 30
type input "812.285.6414"
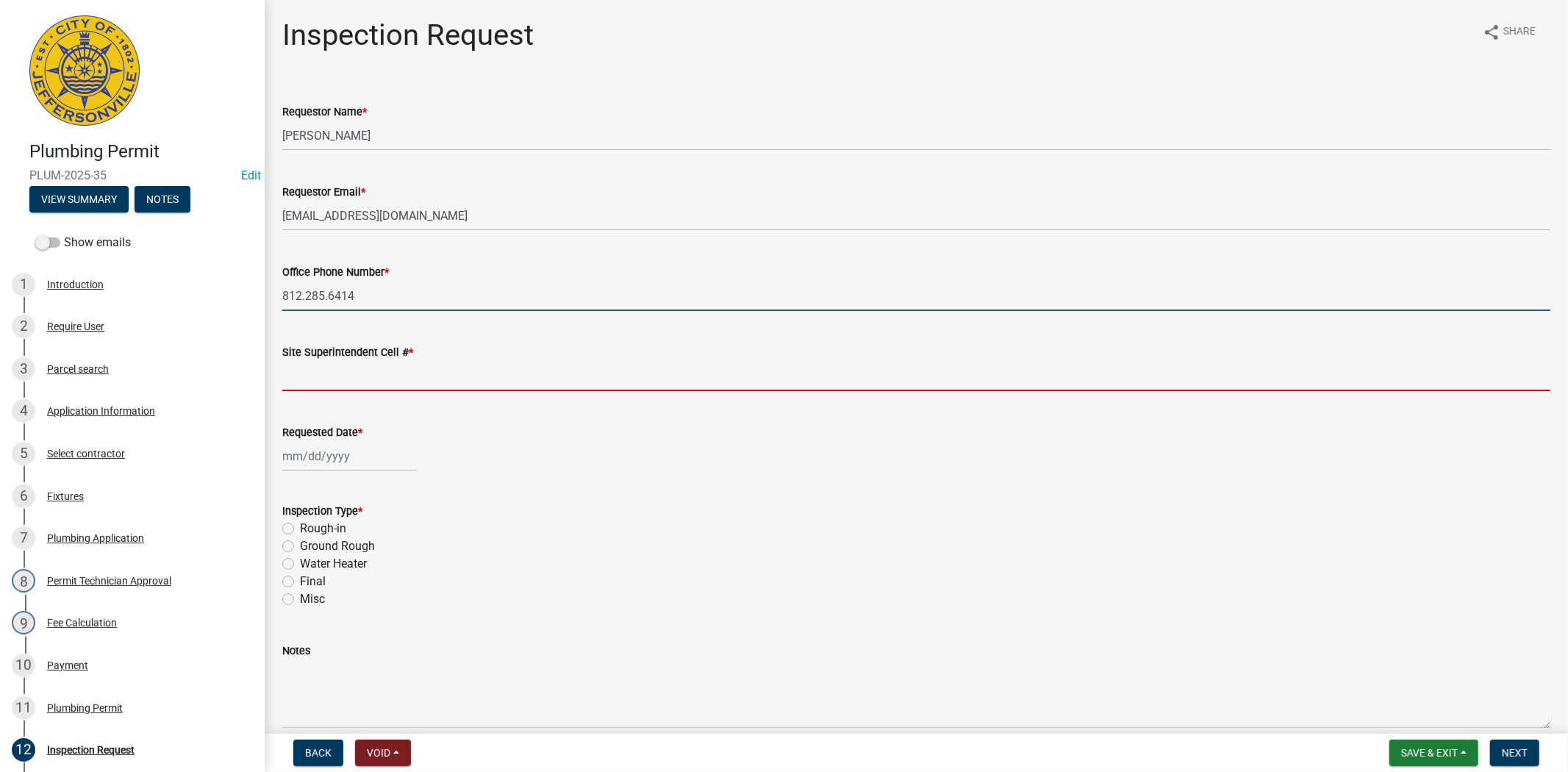
click at [376, 363] on input "Site Superintendent Cell # *" at bounding box center [916, 375] width 1268 height 30
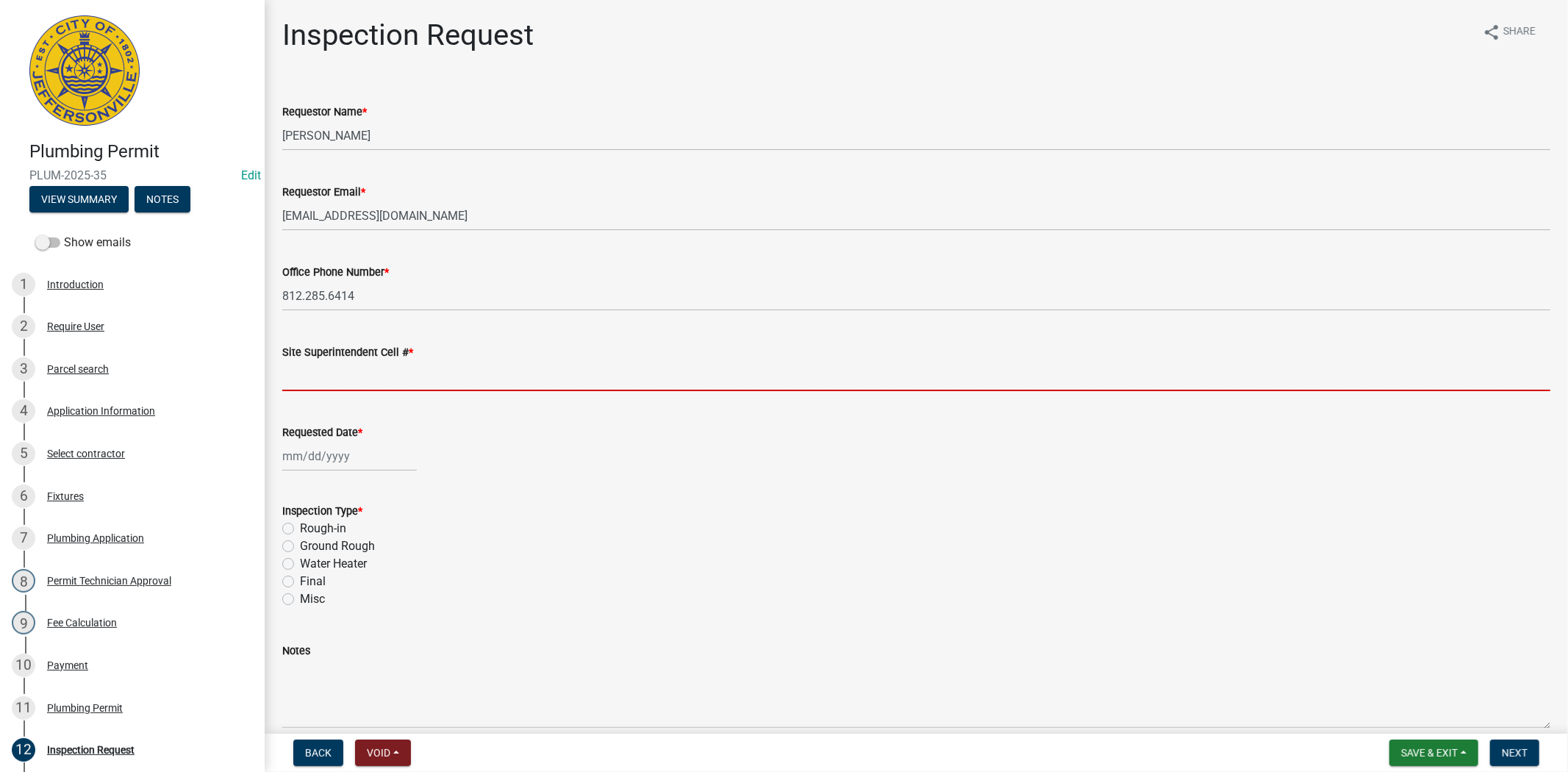
type input "812.285.6414"
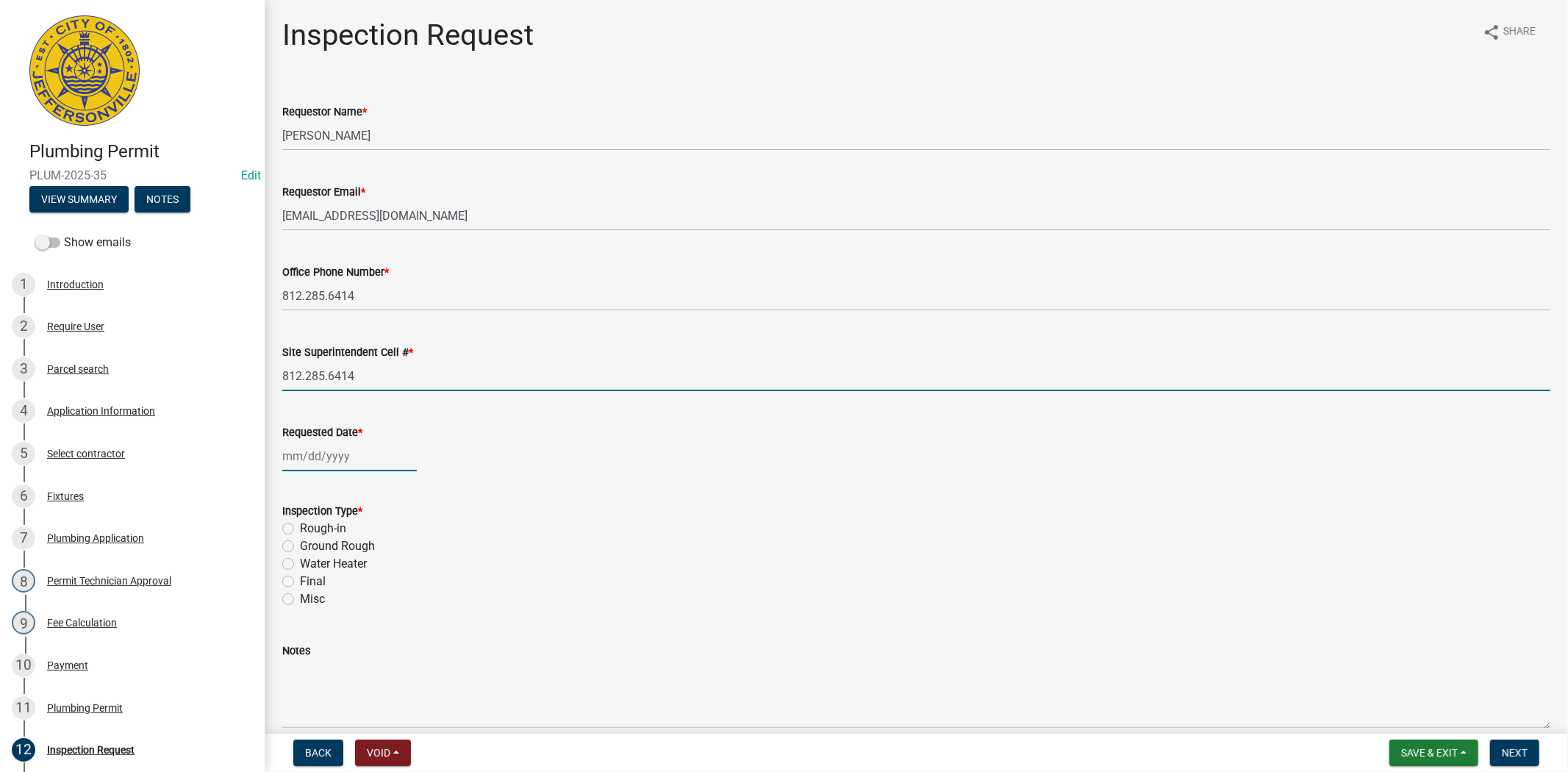
click at [385, 452] on div at bounding box center [349, 456] width 134 height 30
select select "9"
select select "2025"
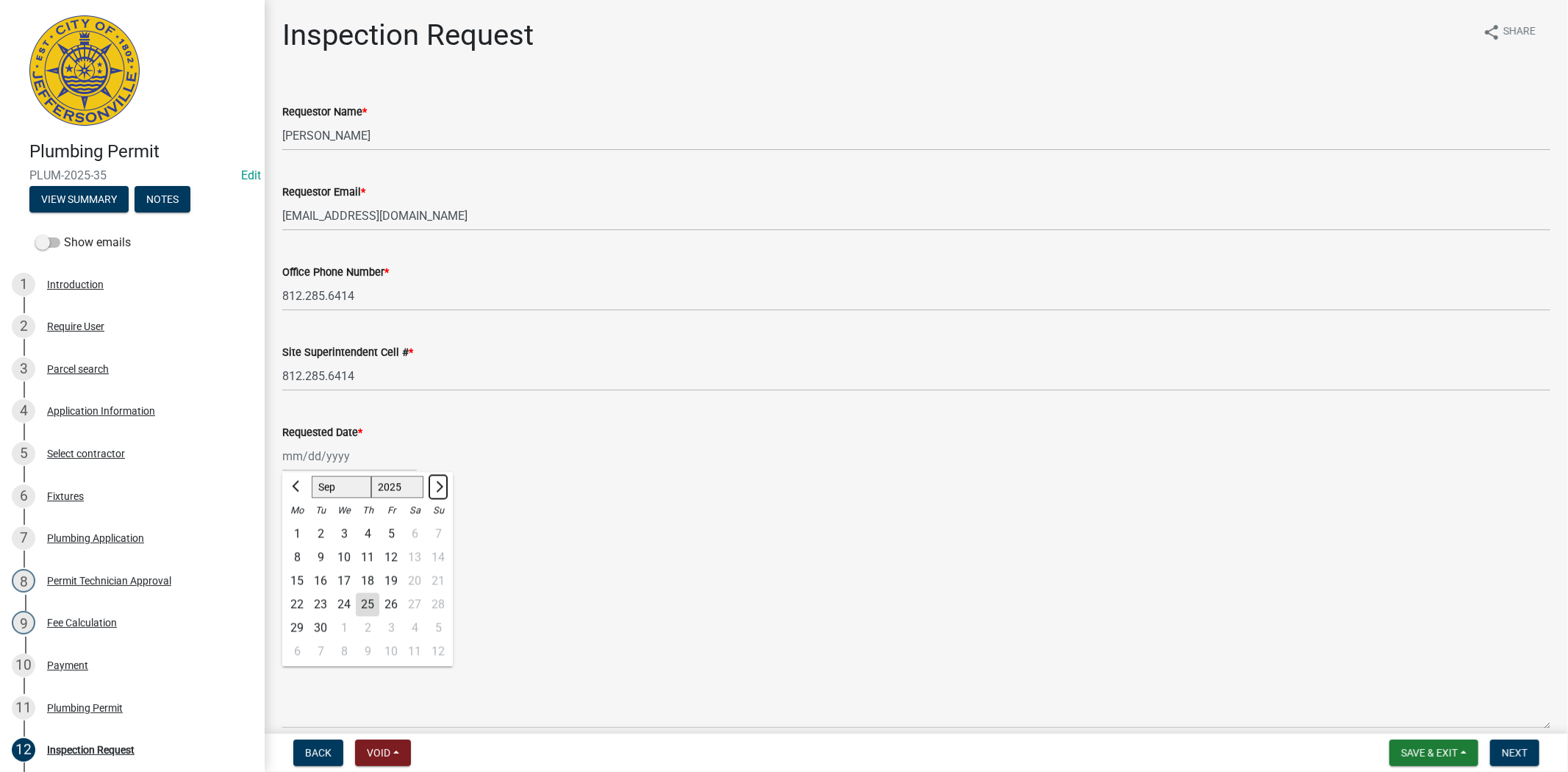
click at [438, 482] on span "Next month" at bounding box center [437, 486] width 11 height 11
select select "10"
click at [322, 604] on div "21" at bounding box center [321, 604] width 24 height 24
type input "[DATE]"
click at [300, 597] on label "Misc" at bounding box center [312, 598] width 25 height 18
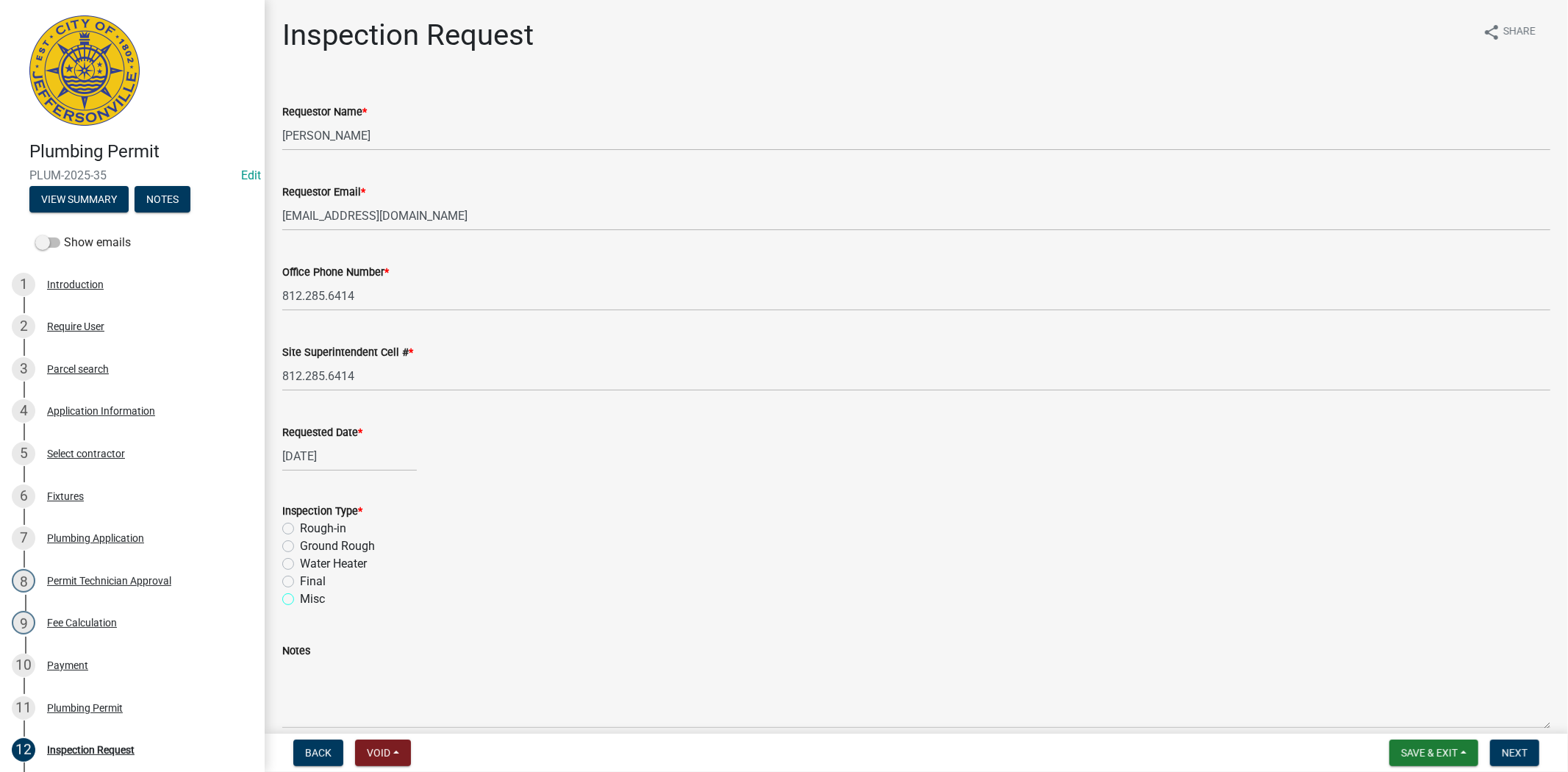
click at [300, 597] on input "Misc" at bounding box center [304, 594] width 9 height 9
radio input "true"
click at [1510, 747] on span "Next" at bounding box center [1514, 752] width 26 height 12
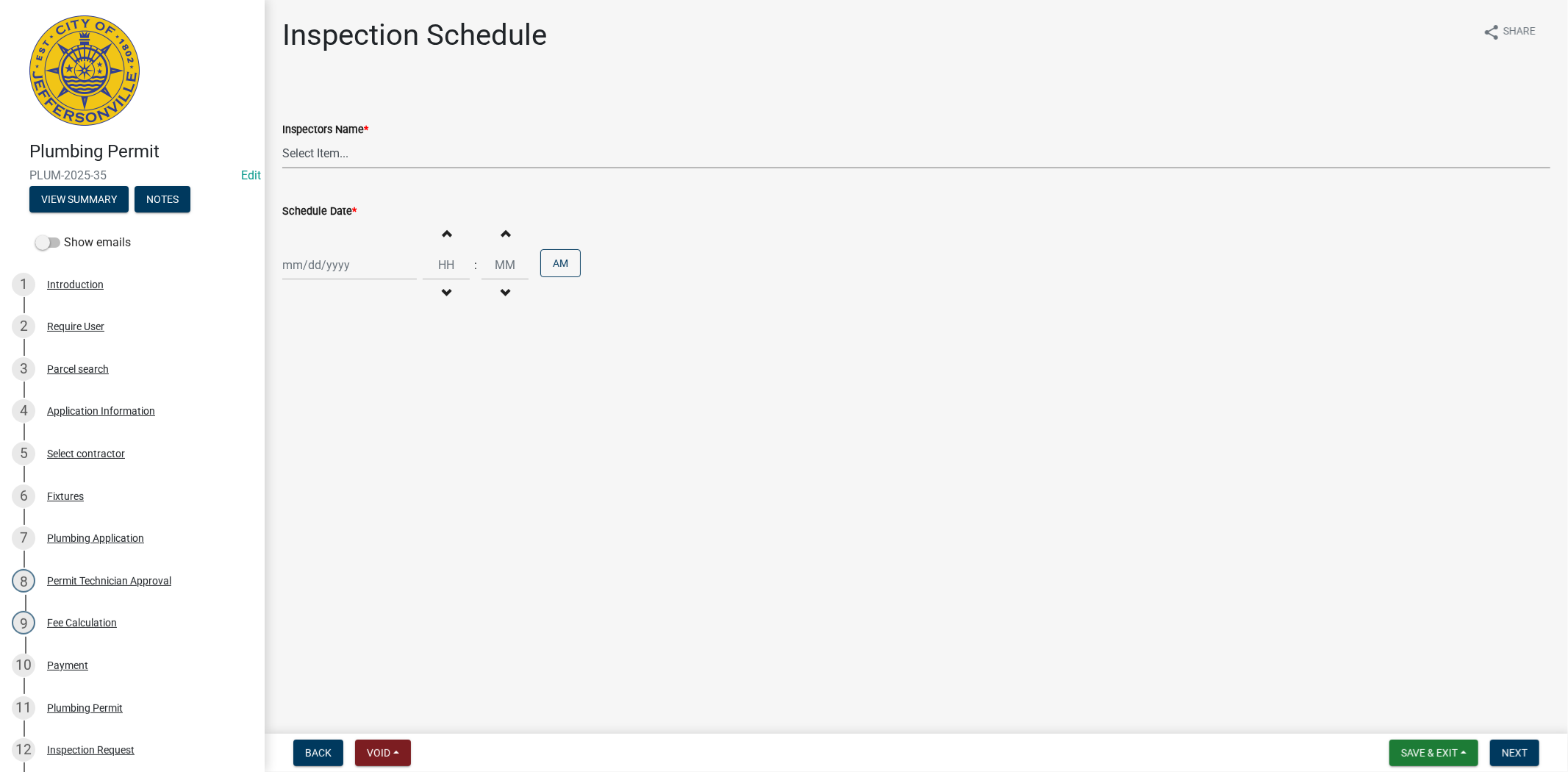
click at [382, 155] on select "Select Item... [PERSON_NAME] ([PERSON_NAME]) [PERSON_NAME] ([PERSON_NAME]) mkru…" at bounding box center [916, 153] width 1268 height 30
select select "13c97fbc-c819-4cee-844a-0db3d3c4db95"
click at [282, 138] on select "Select Item... [PERSON_NAME] ([PERSON_NAME]) [PERSON_NAME] ([PERSON_NAME]) mkru…" at bounding box center [916, 153] width 1268 height 30
click at [371, 256] on div at bounding box center [349, 264] width 134 height 30
select select "9"
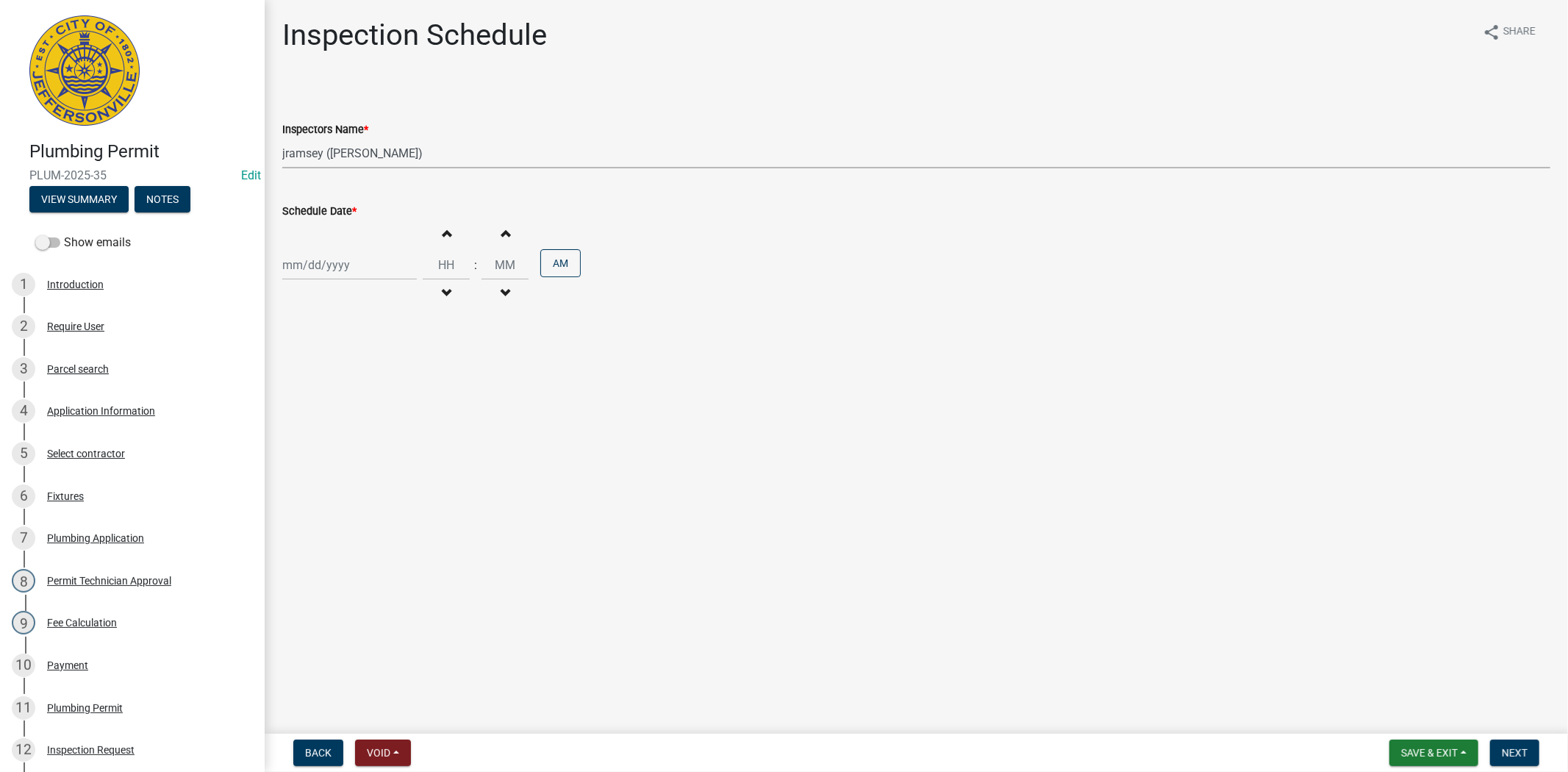
select select "2025"
click at [365, 259] on input "Schedule Date *" at bounding box center [349, 264] width 134 height 30
type input "[DATE]"
click at [438, 303] on button "Next month" at bounding box center [438, 297] width 18 height 24
select select "10"
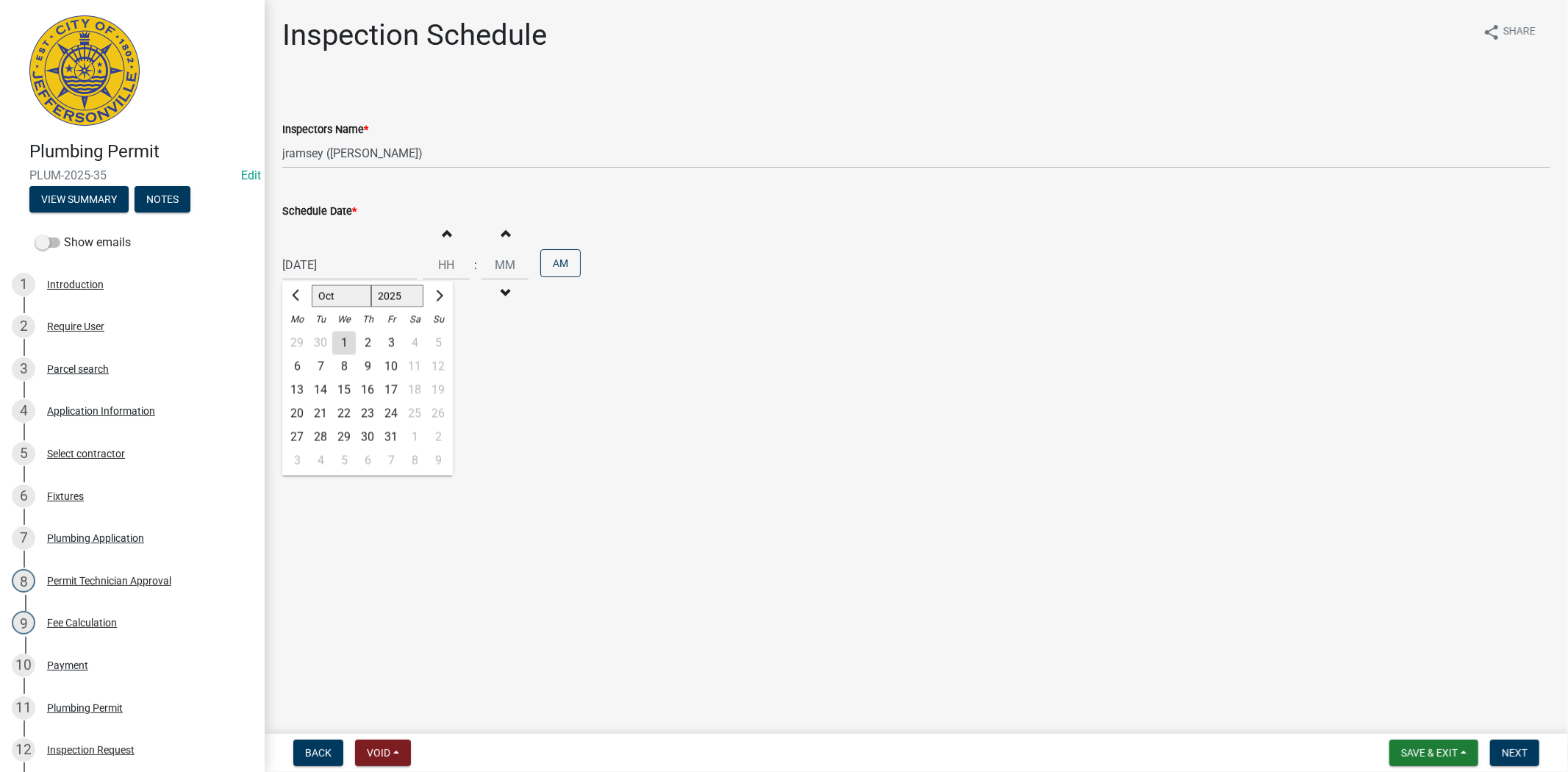
click at [320, 416] on div "21" at bounding box center [321, 414] width 24 height 24
type input "[DATE]"
click at [422, 267] on input "Hours" at bounding box center [445, 264] width 47 height 30
type input "09"
type input "00"
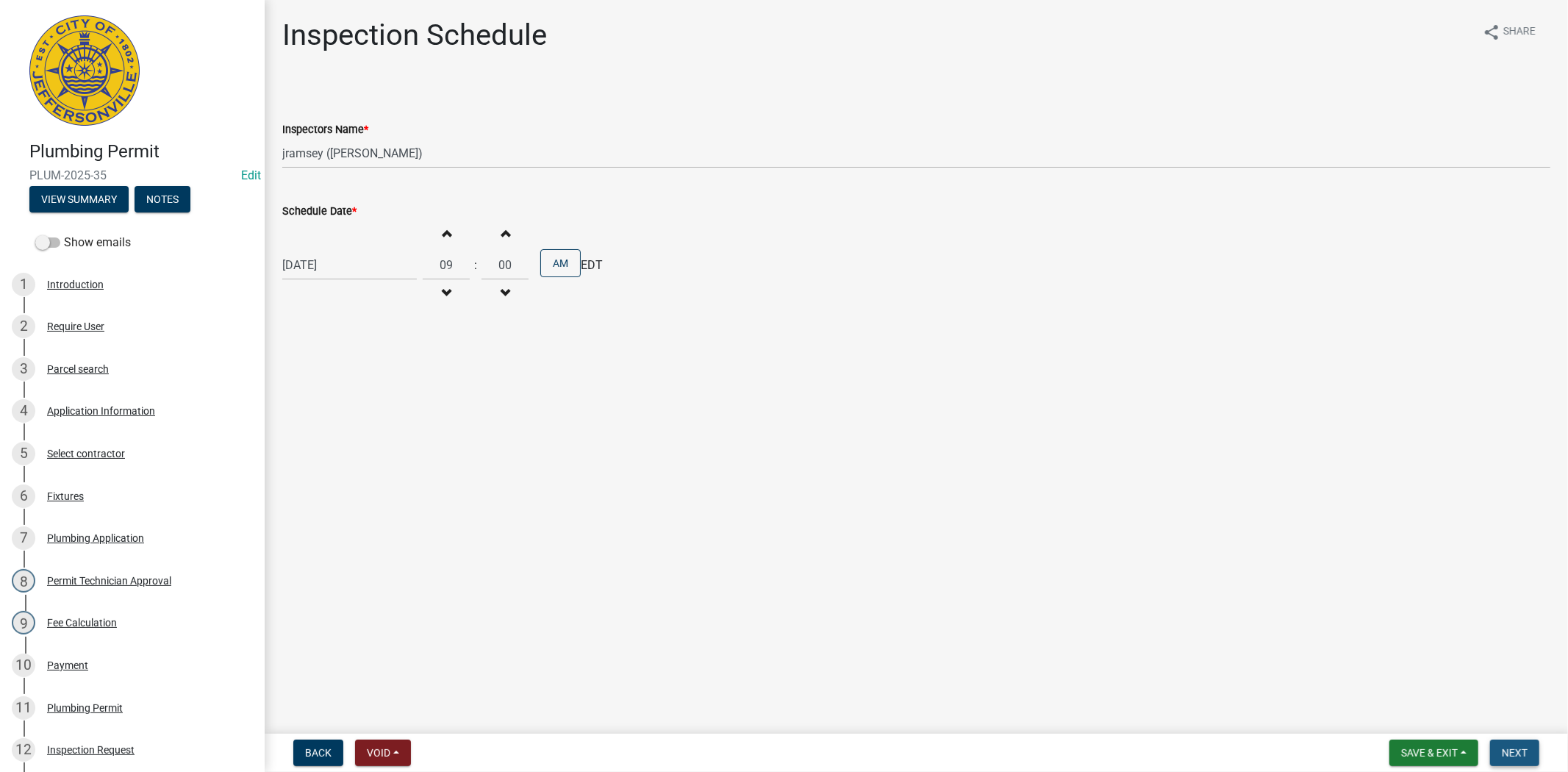
click at [1524, 748] on span "Next" at bounding box center [1514, 752] width 26 height 12
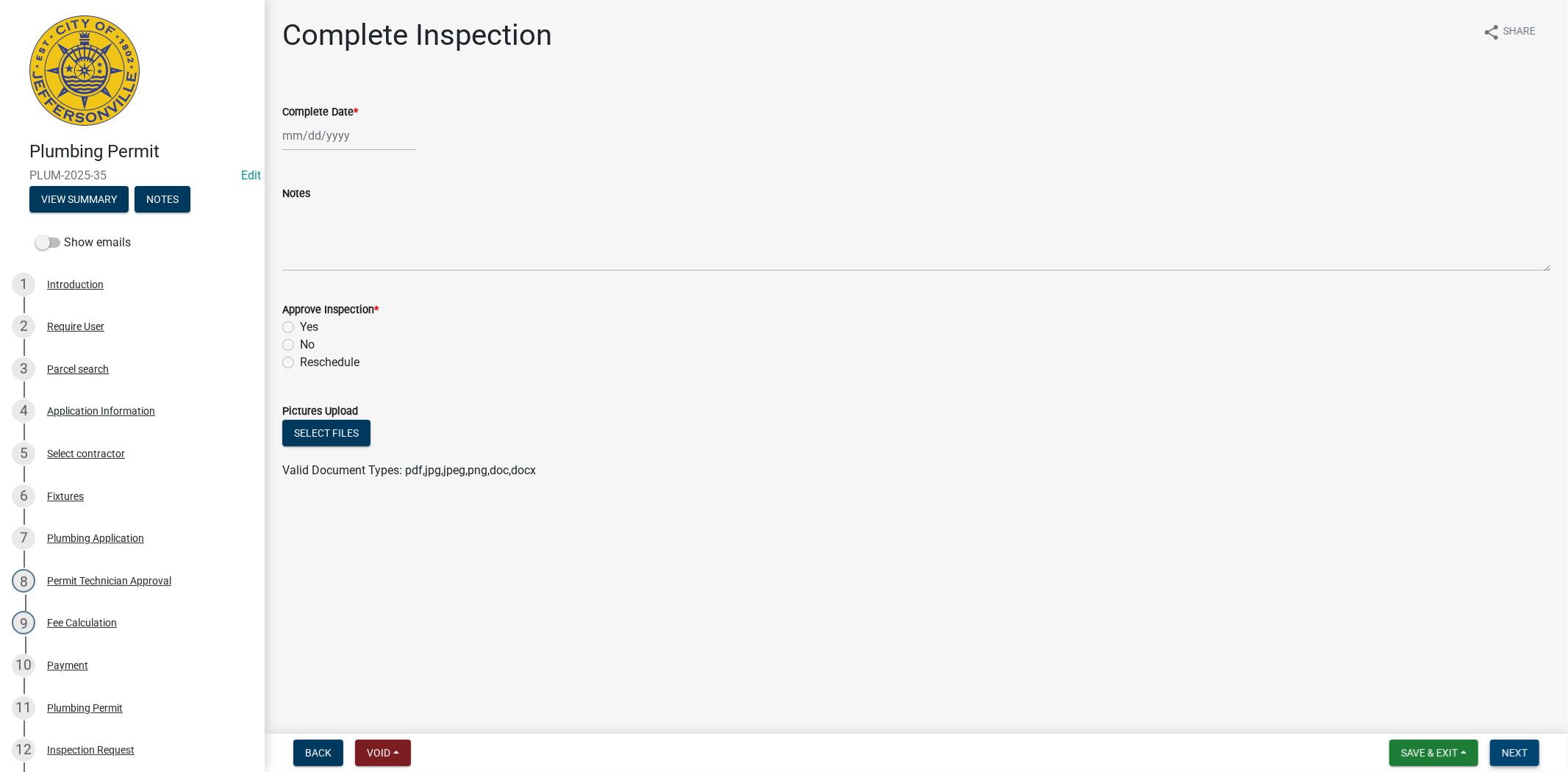
click at [1523, 752] on span "Next" at bounding box center [1514, 752] width 26 height 12
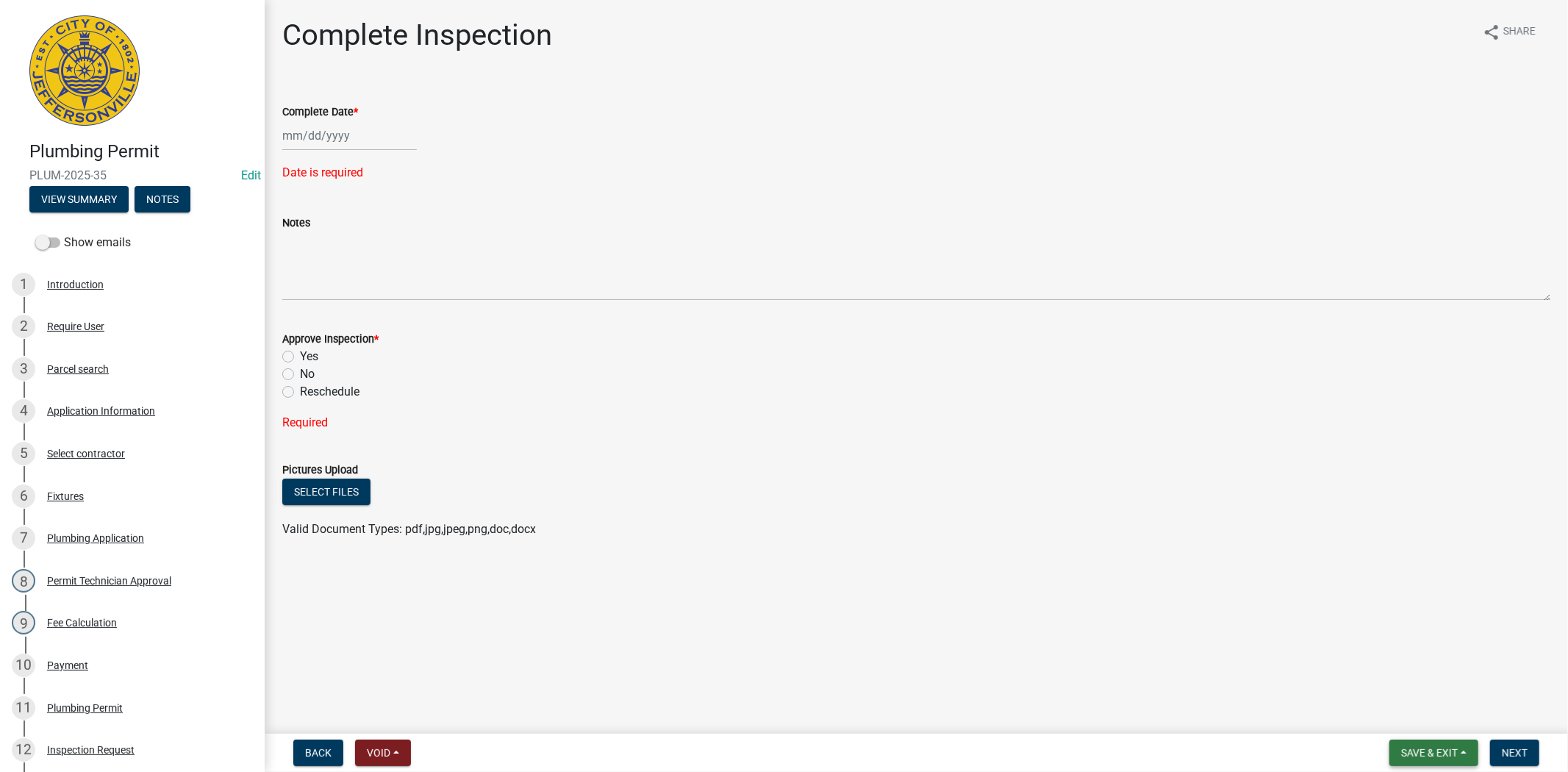
click at [1418, 752] on span "Save & Exit" at bounding box center [1429, 752] width 56 height 12
click at [1418, 718] on button "Save & Exit" at bounding box center [1419, 714] width 118 height 35
